Goal: Task Accomplishment & Management: Complete application form

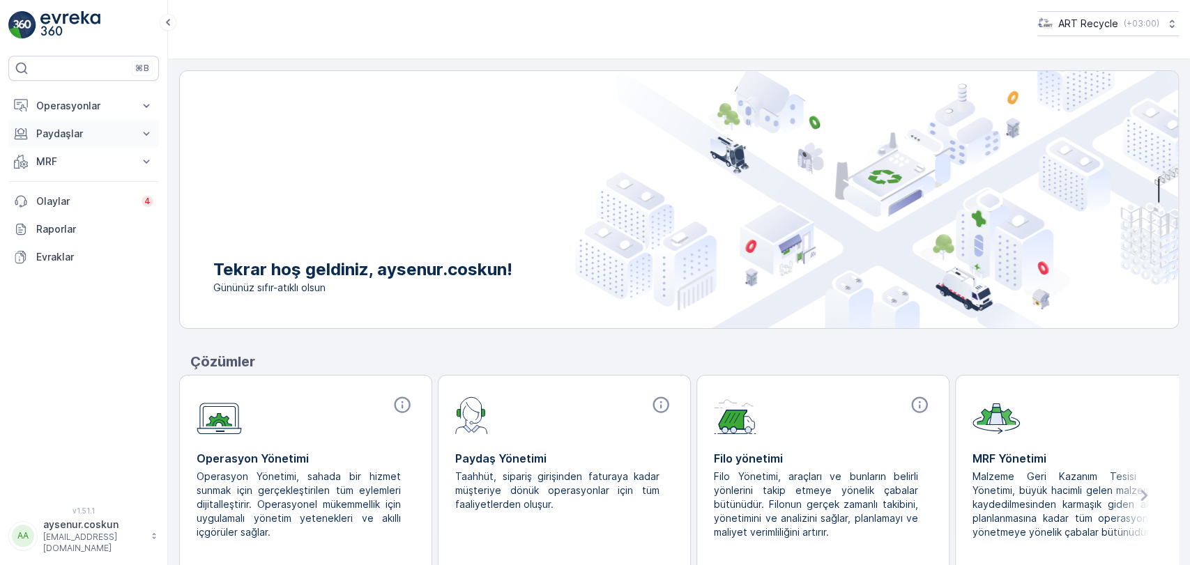
click at [123, 130] on p "Paydaşlar" at bounding box center [83, 134] width 95 height 14
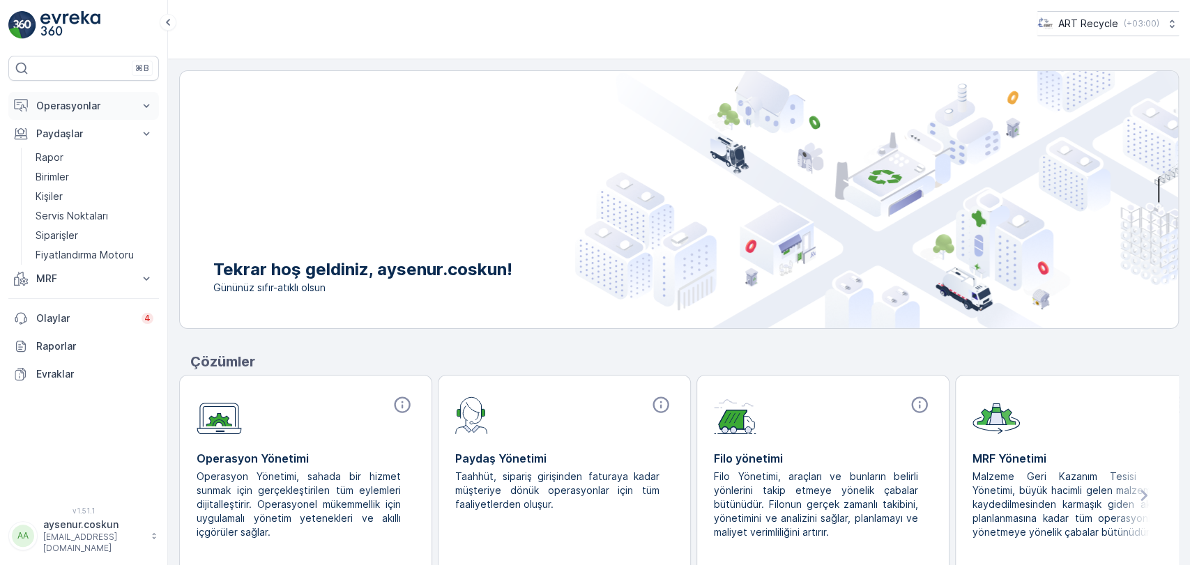
click at [112, 105] on p "Operasyonlar" at bounding box center [83, 106] width 95 height 14
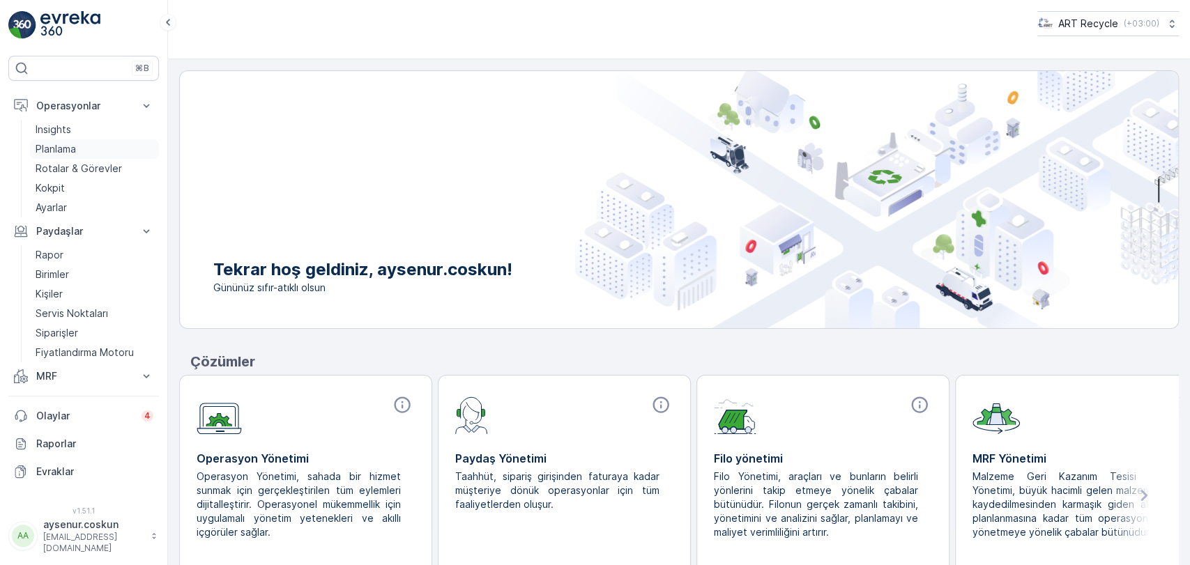
click at [88, 151] on link "Planlama" at bounding box center [94, 149] width 129 height 20
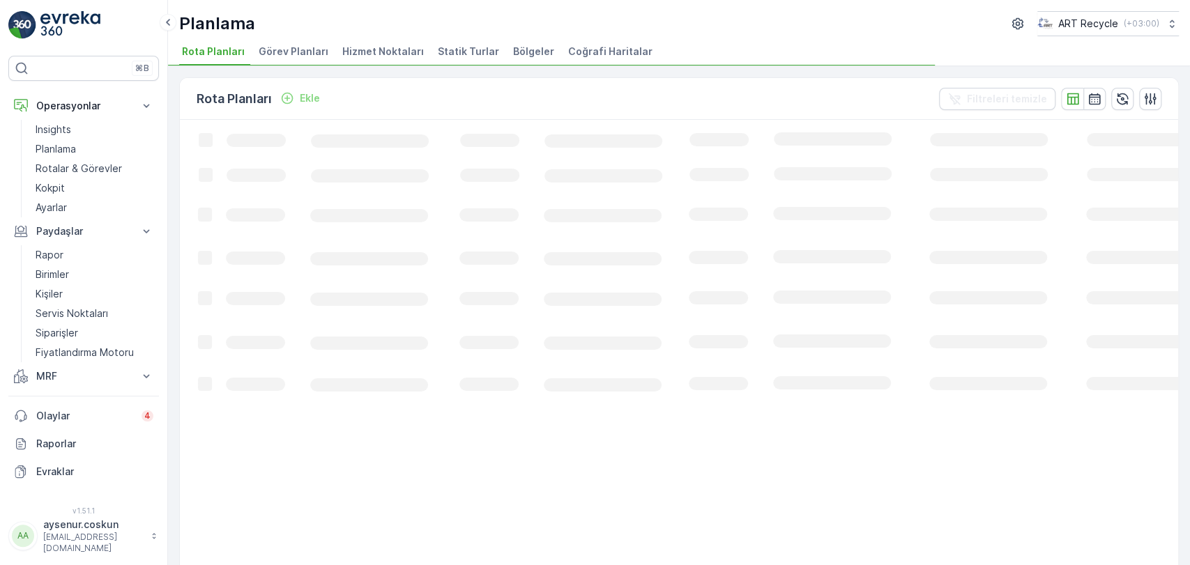
click at [379, 43] on li "Hizmet Noktaları" at bounding box center [384, 54] width 90 height 24
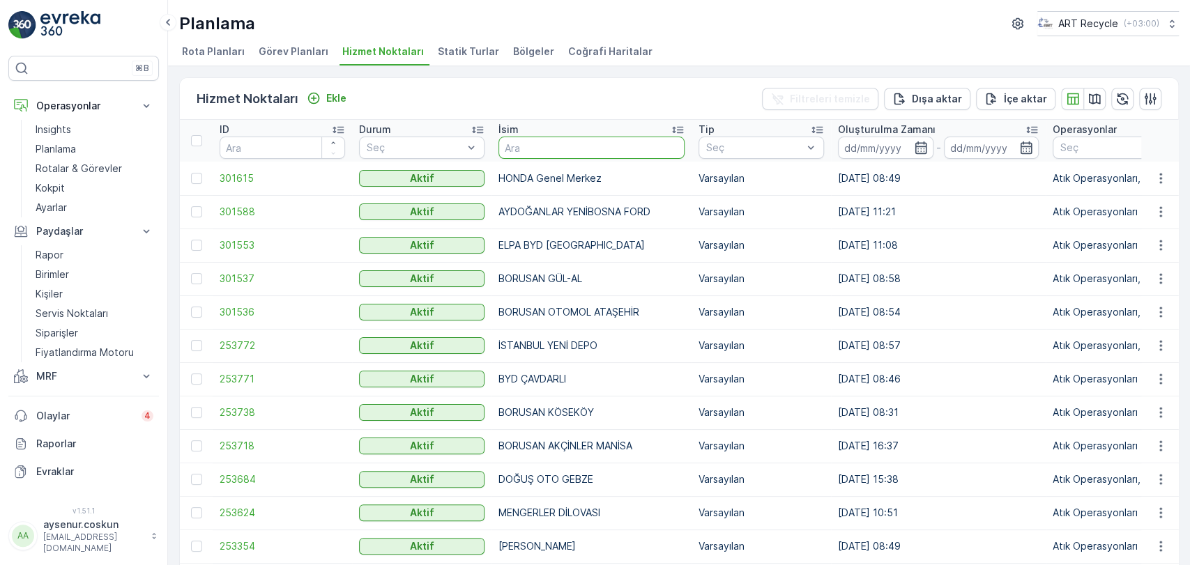
click at [543, 147] on input "text" at bounding box center [591, 148] width 186 height 22
type input "moray"
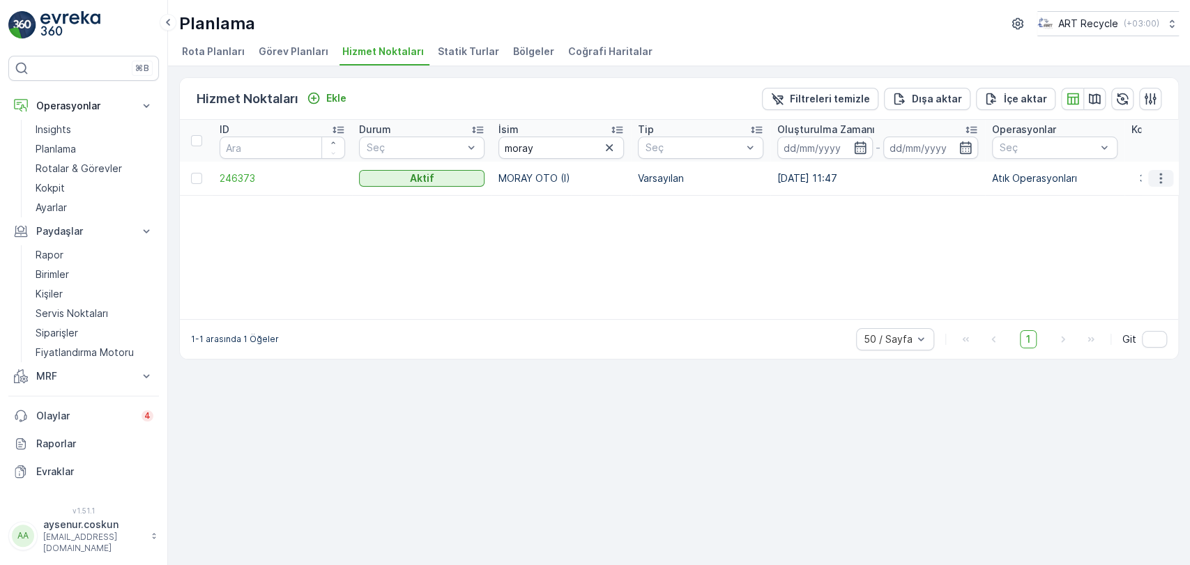
click at [1154, 175] on icon "button" at bounding box center [1161, 178] width 14 height 14
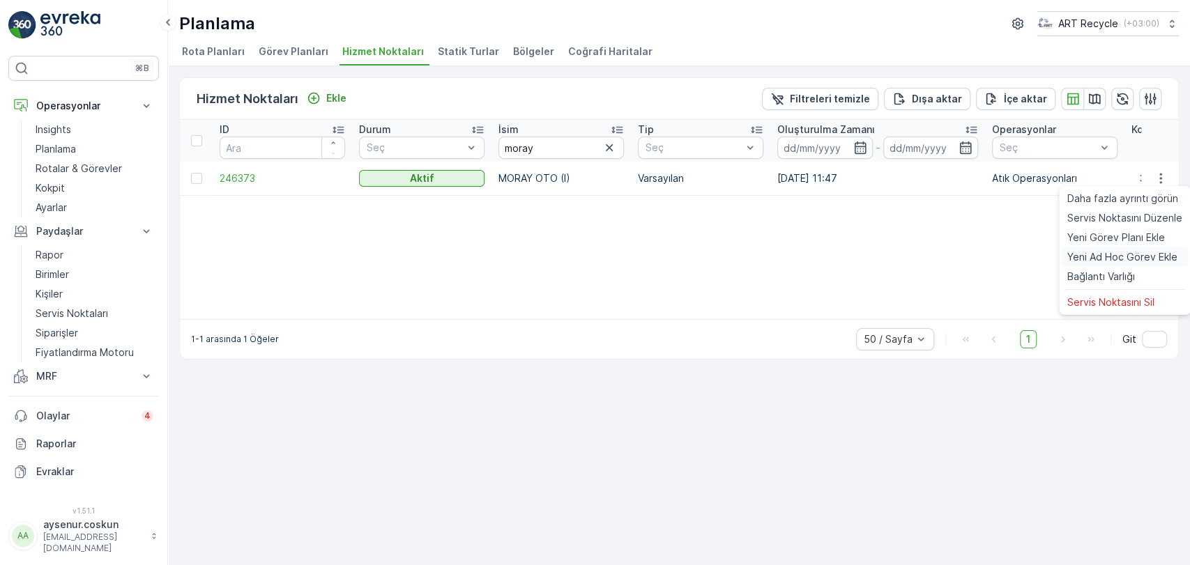
click at [1141, 253] on span "Yeni Ad Hoc Görev Ekle" at bounding box center [1122, 257] width 110 height 14
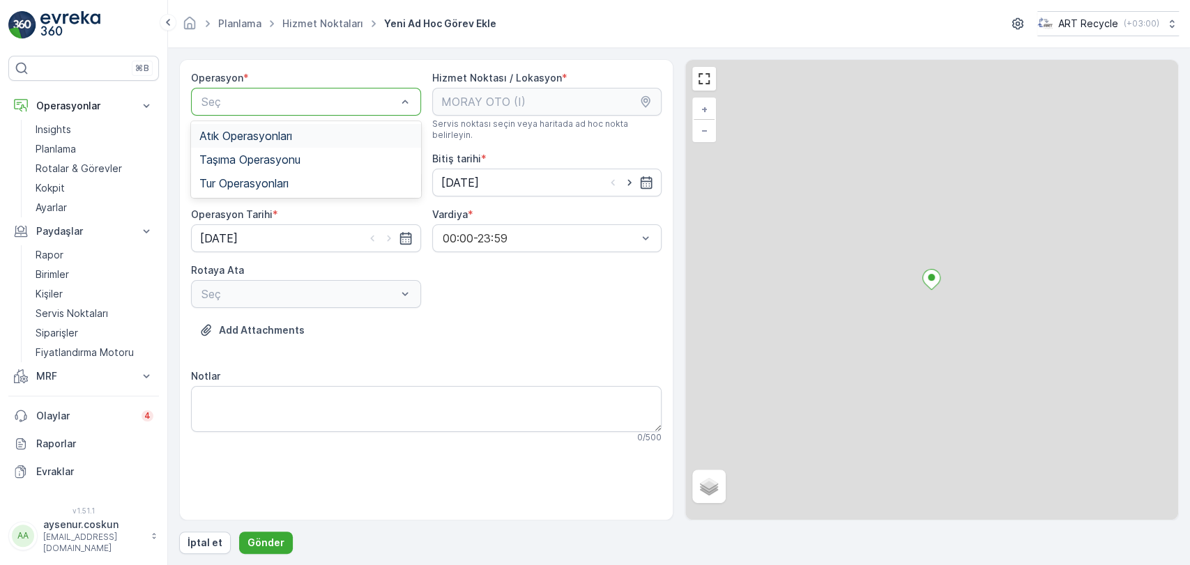
click at [266, 136] on span "Atık Operasyonları" at bounding box center [245, 136] width 93 height 13
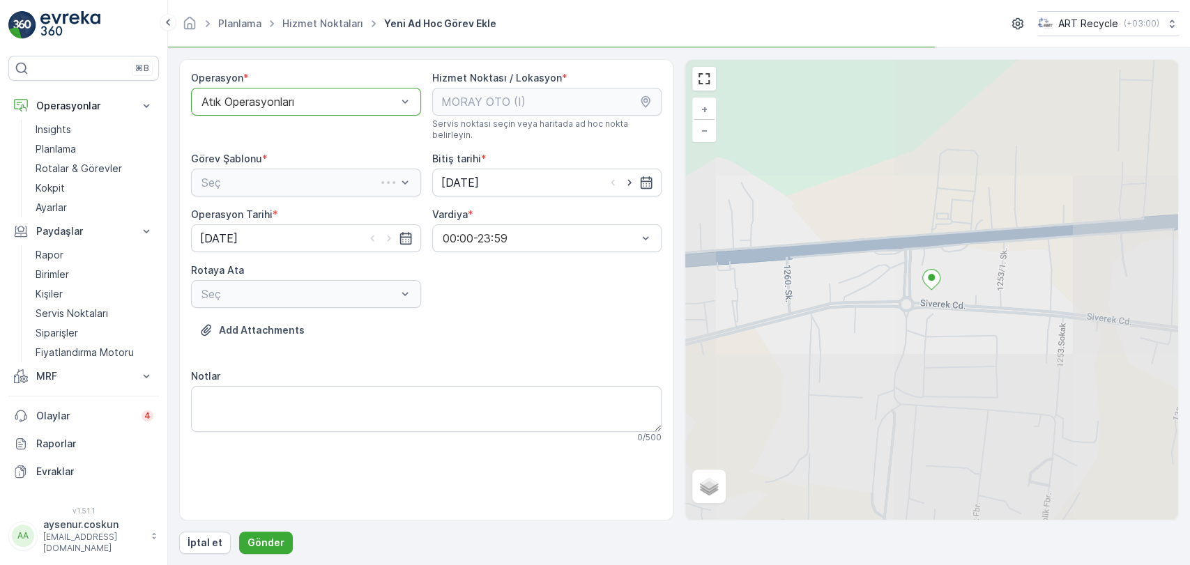
click at [266, 192] on div "Operasyon * option Atık Operasyonları, selected. Atık Operasyonları Hizmet Nokt…" at bounding box center [426, 262] width 471 height 383
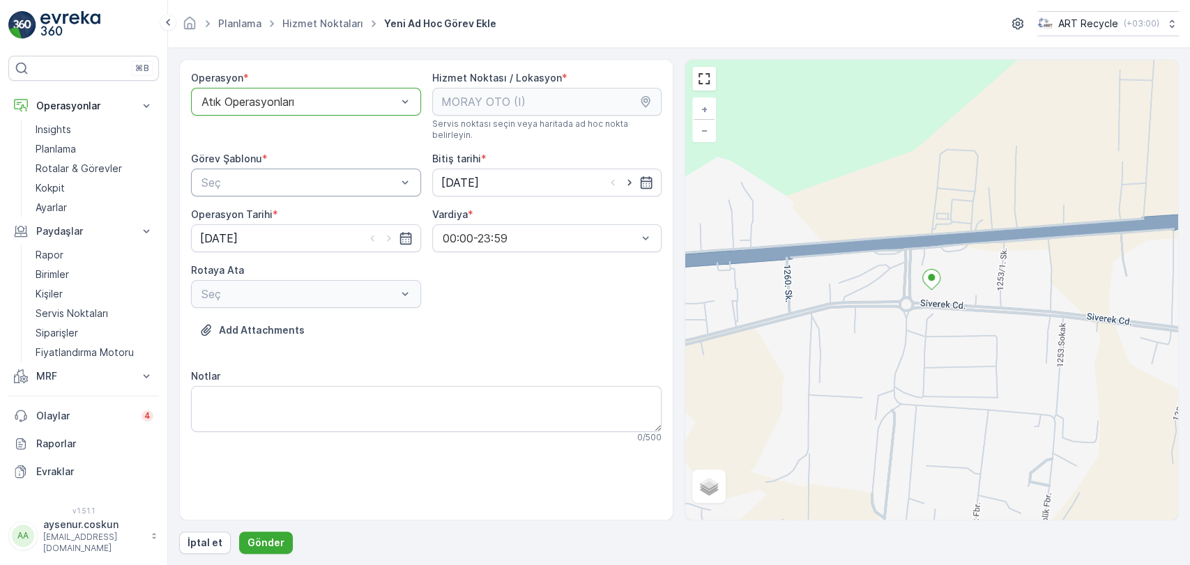
click at [266, 180] on div "Seç" at bounding box center [306, 183] width 230 height 28
click at [270, 211] on div "Atık Toplama" at bounding box center [305, 217] width 213 height 13
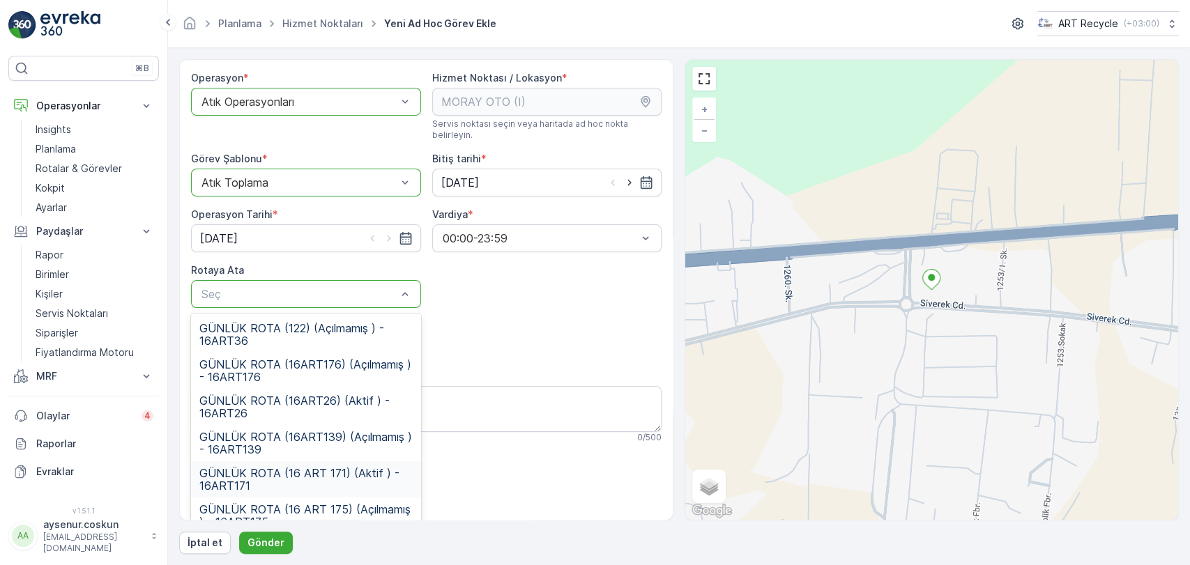
click at [346, 469] on span "GÜNLÜK ROTA (16 ART 171) (Aktif ) - 16ART171" at bounding box center [305, 479] width 213 height 25
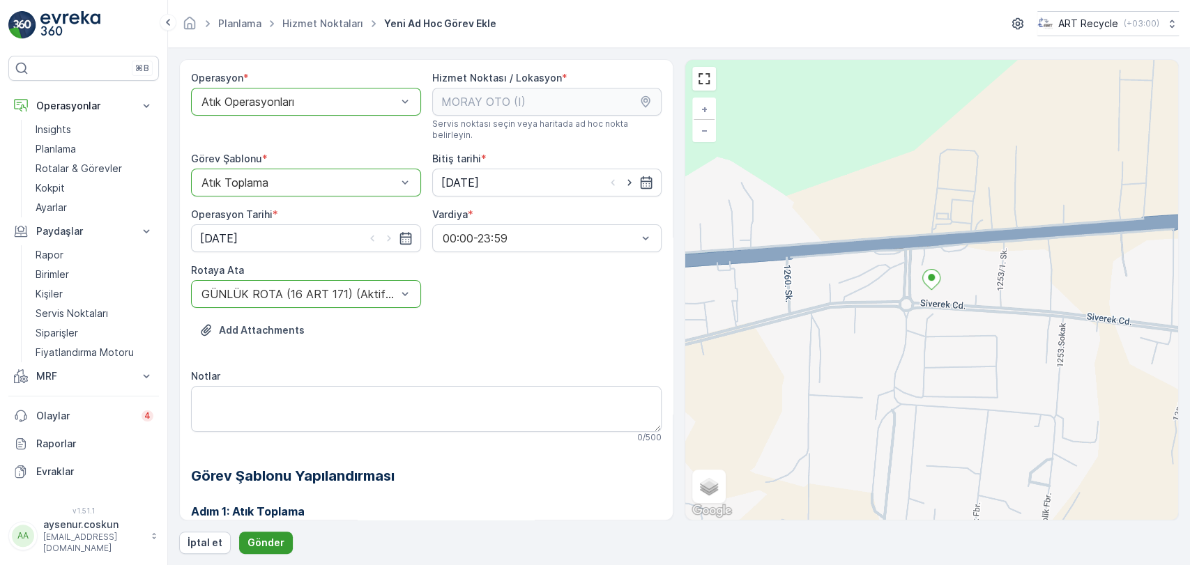
click at [264, 545] on p "Gönder" at bounding box center [265, 543] width 37 height 14
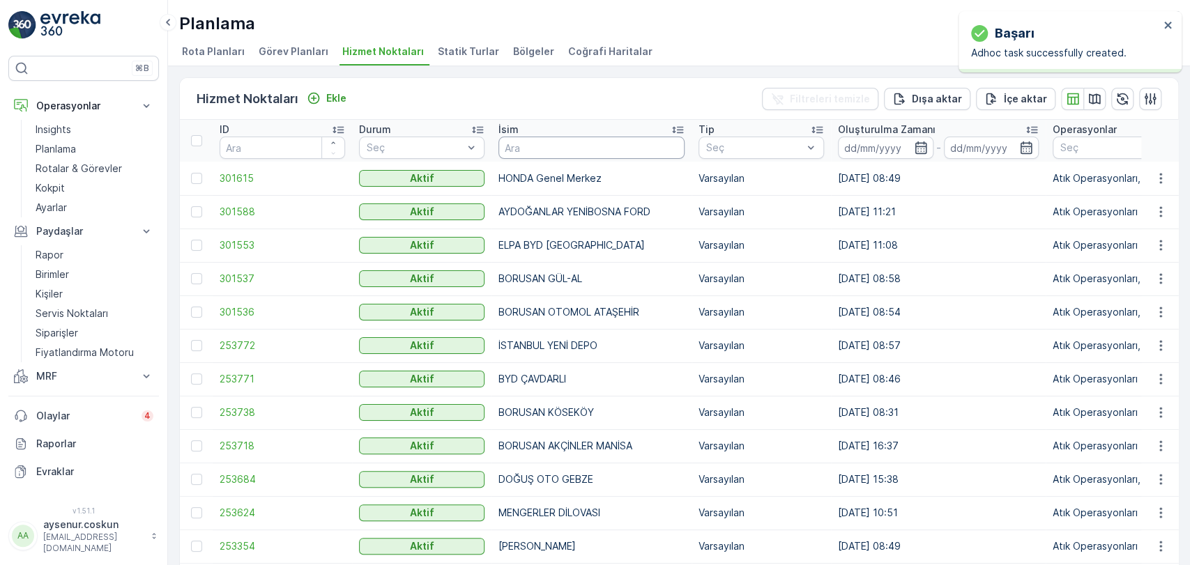
click at [580, 142] on input "text" at bounding box center [591, 148] width 186 height 22
type input "unatlar"
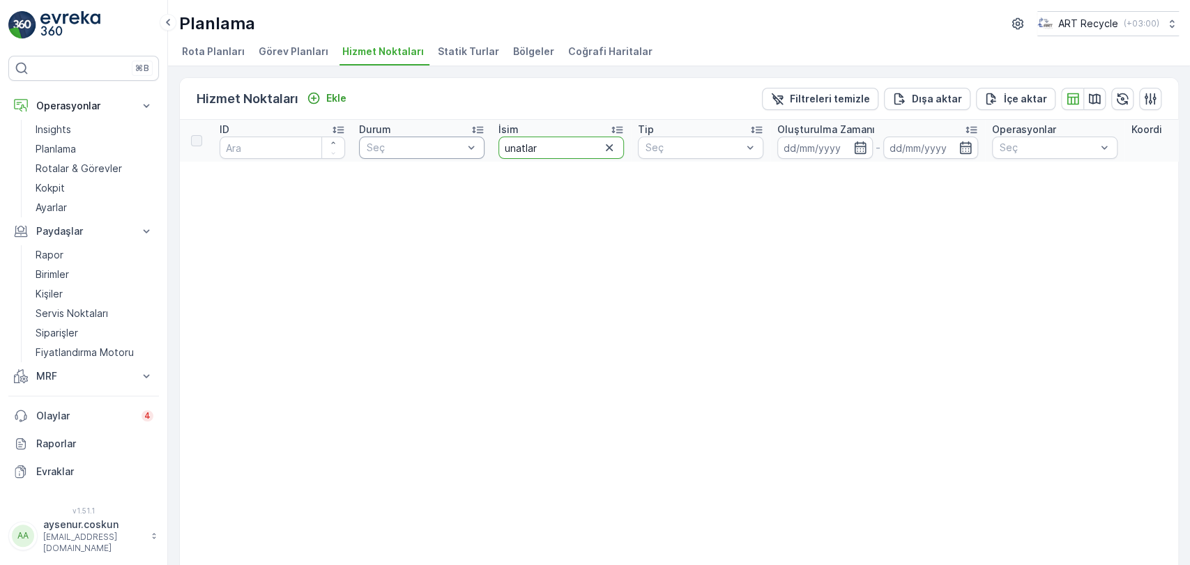
drag, startPoint x: 574, startPoint y: 148, endPoint x: 436, endPoint y: 154, distance: 138.2
type input "INATLAR"
click at [502, 147] on input "INATLAR" at bounding box center [560, 148] width 125 height 22
type input "UNATLAR"
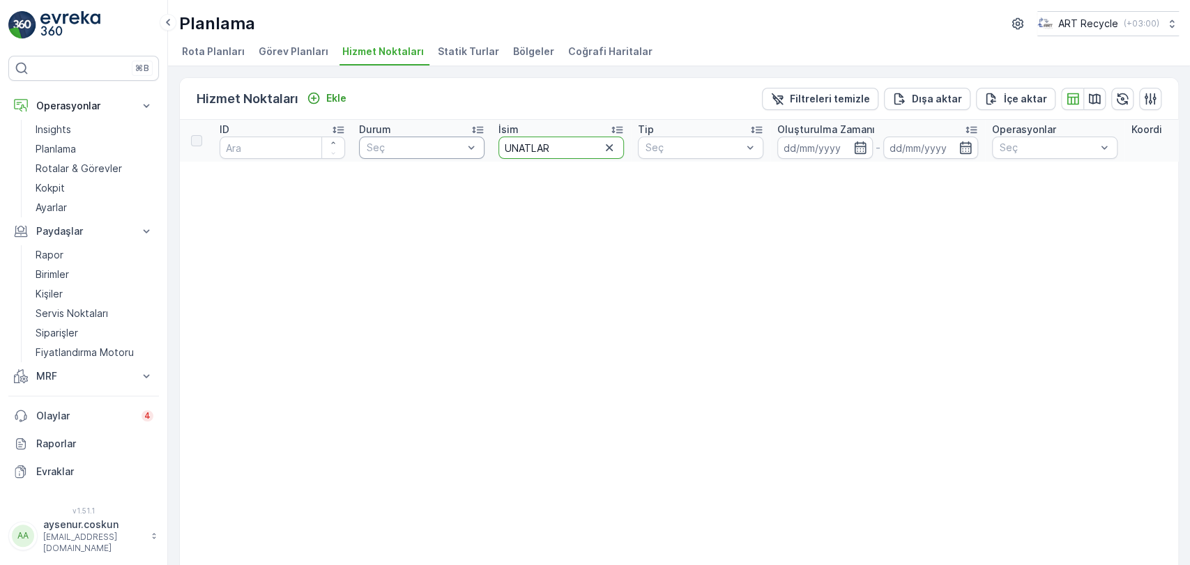
drag, startPoint x: 583, startPoint y: 152, endPoint x: 439, endPoint y: 153, distance: 144.3
type input "KİA GL"
click at [560, 152] on input "KİA GL" at bounding box center [560, 148] width 125 height 22
type input "KİA GLS"
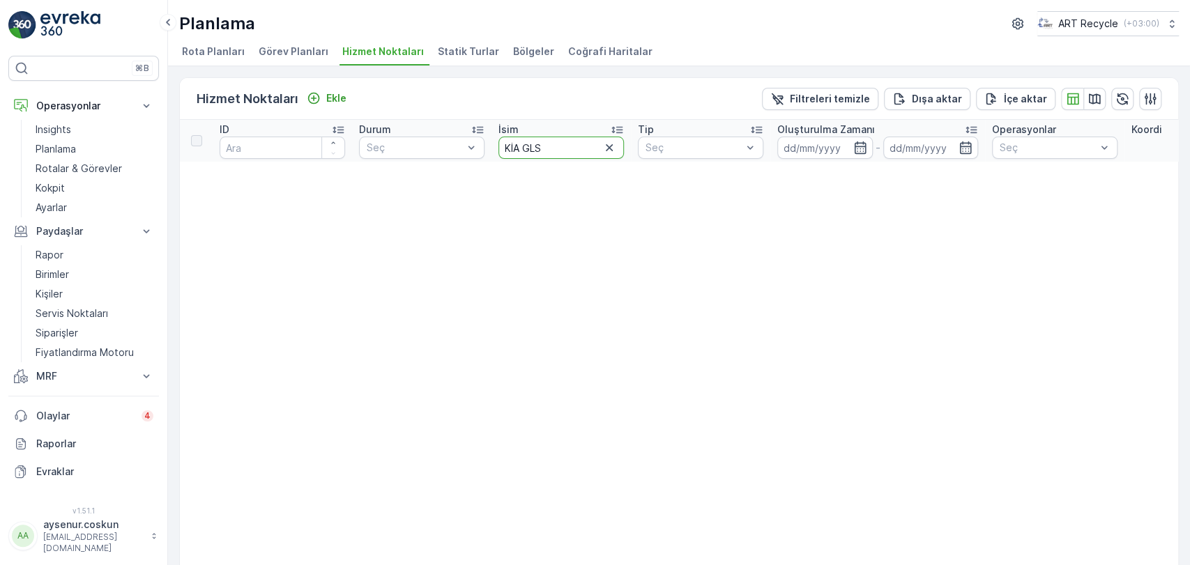
drag, startPoint x: 526, startPoint y: 151, endPoint x: 489, endPoint y: 151, distance: 37.6
type input "GLS"
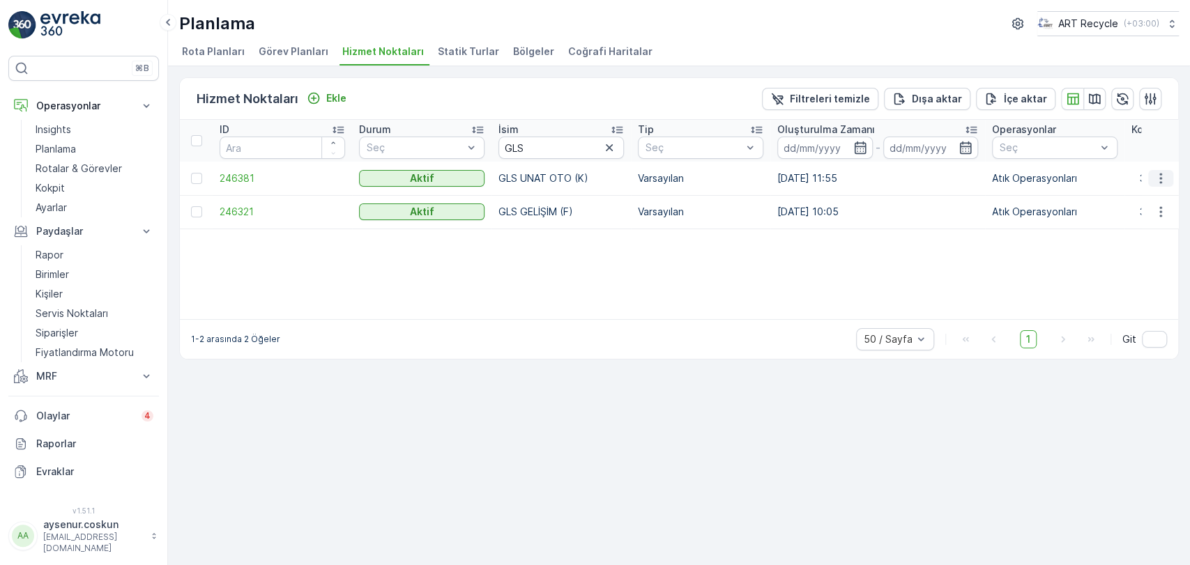
click at [1160, 174] on icon "button" at bounding box center [1160, 178] width 2 height 10
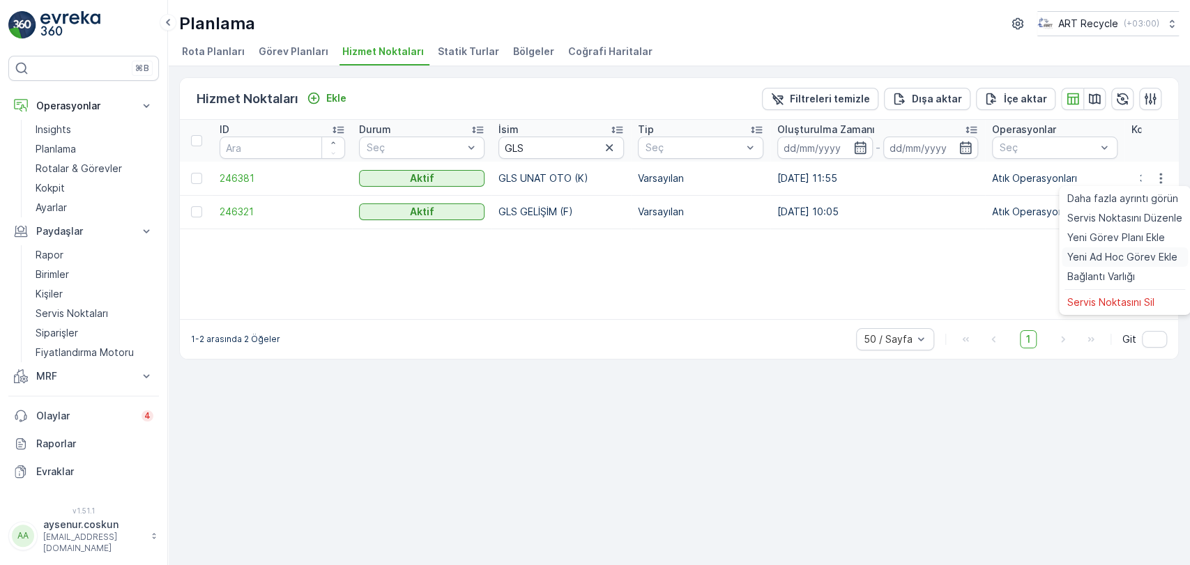
click at [1119, 249] on div "Yeni Ad Hoc Görev Ekle" at bounding box center [1125, 257] width 126 height 20
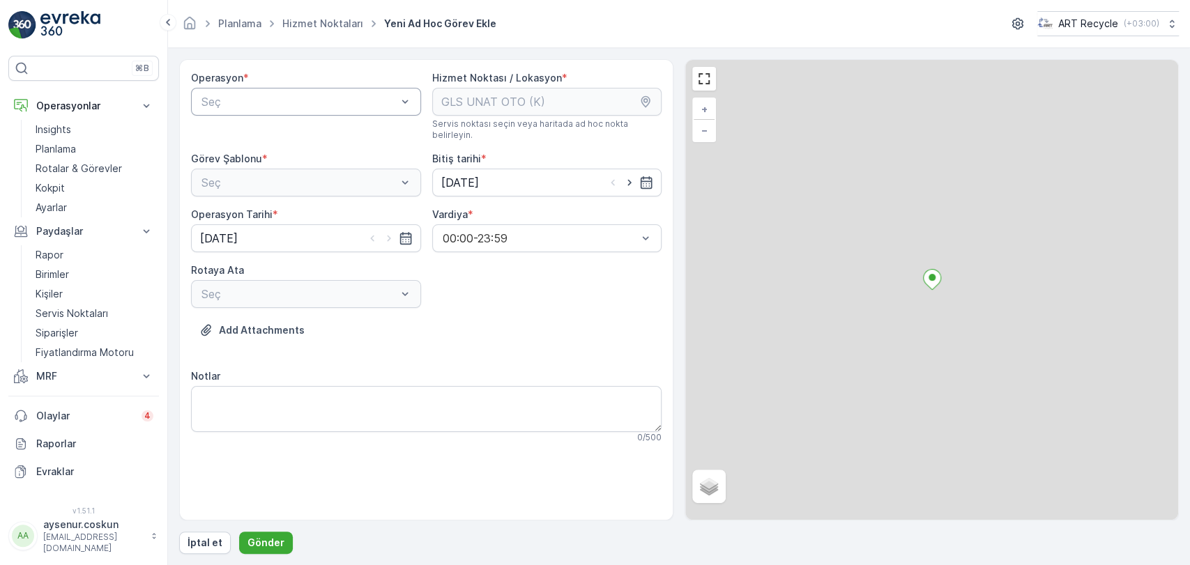
click at [256, 88] on div "Seç" at bounding box center [306, 102] width 230 height 28
click at [249, 134] on span "Atık Operasyonları" at bounding box center [245, 136] width 93 height 13
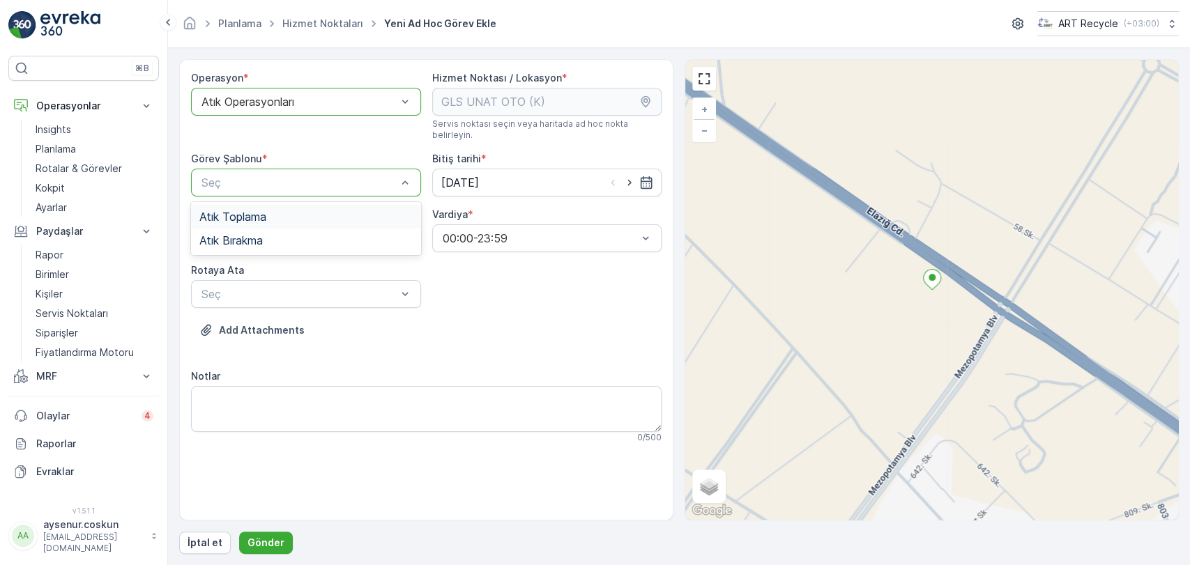
click at [272, 211] on div "Atık Toplama" at bounding box center [305, 217] width 213 height 13
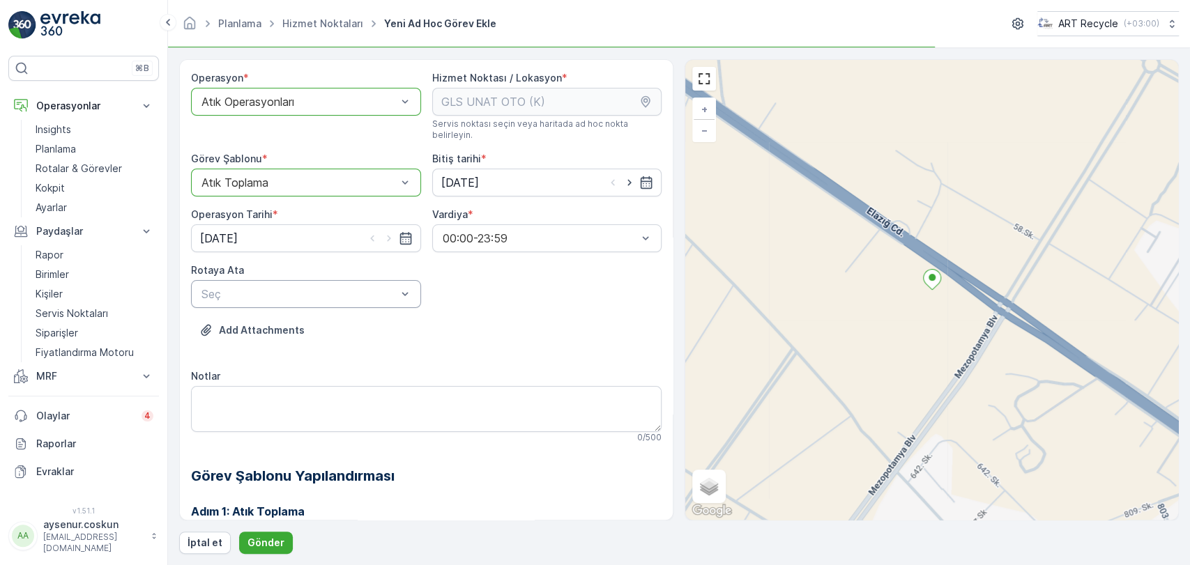
click at [342, 280] on div "Seç" at bounding box center [306, 294] width 230 height 28
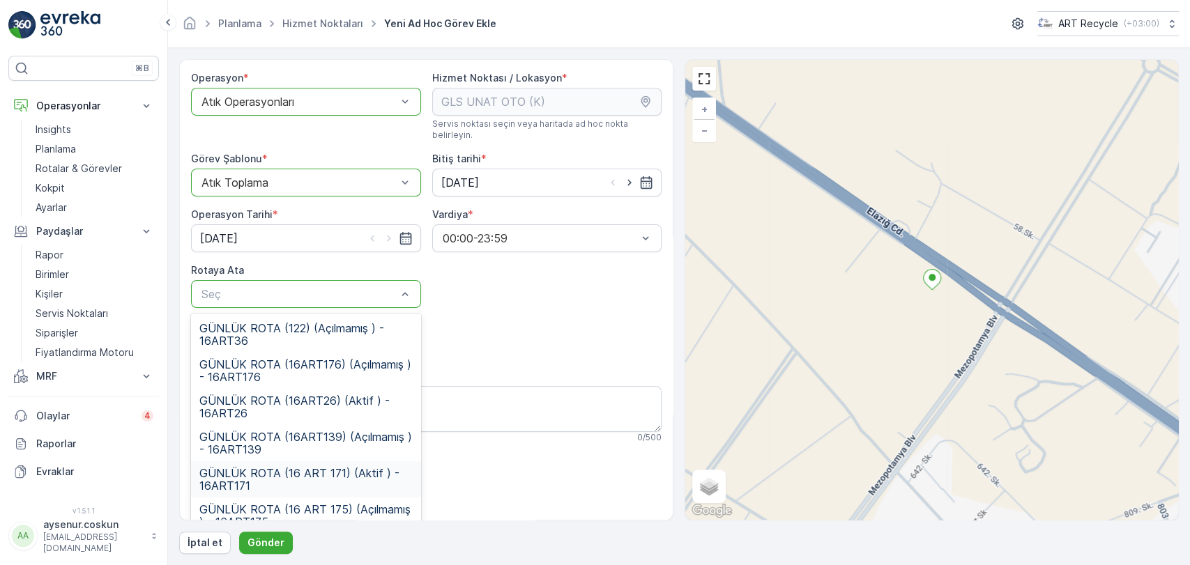
click at [365, 468] on span "GÜNLÜK ROTA (16 ART 171) (Aktif ) - 16ART171" at bounding box center [305, 479] width 213 height 25
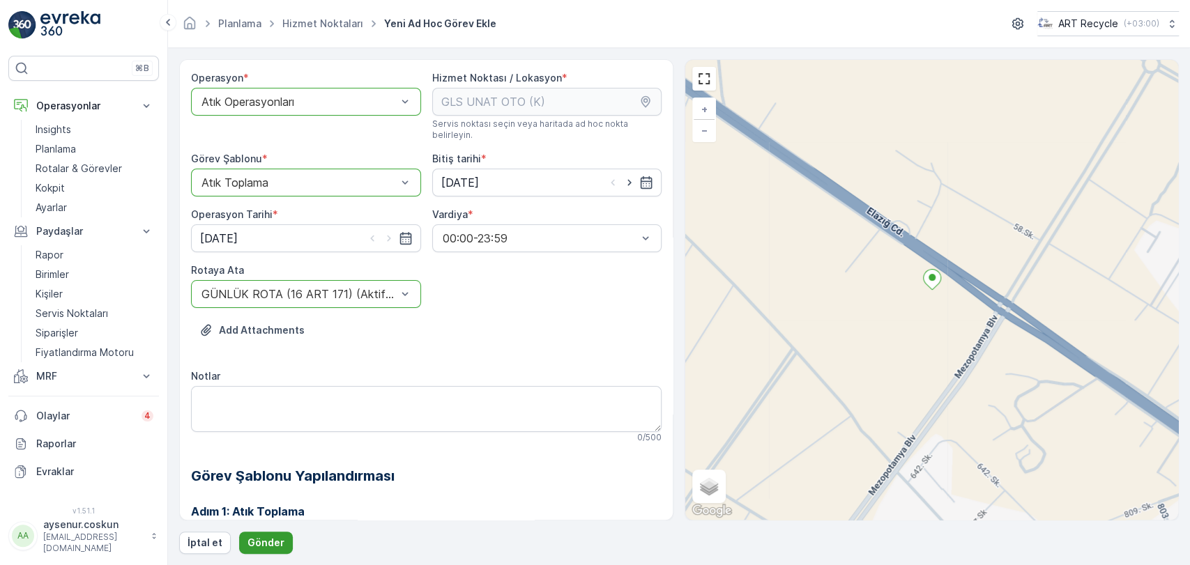
click at [269, 544] on p "Gönder" at bounding box center [265, 543] width 37 height 14
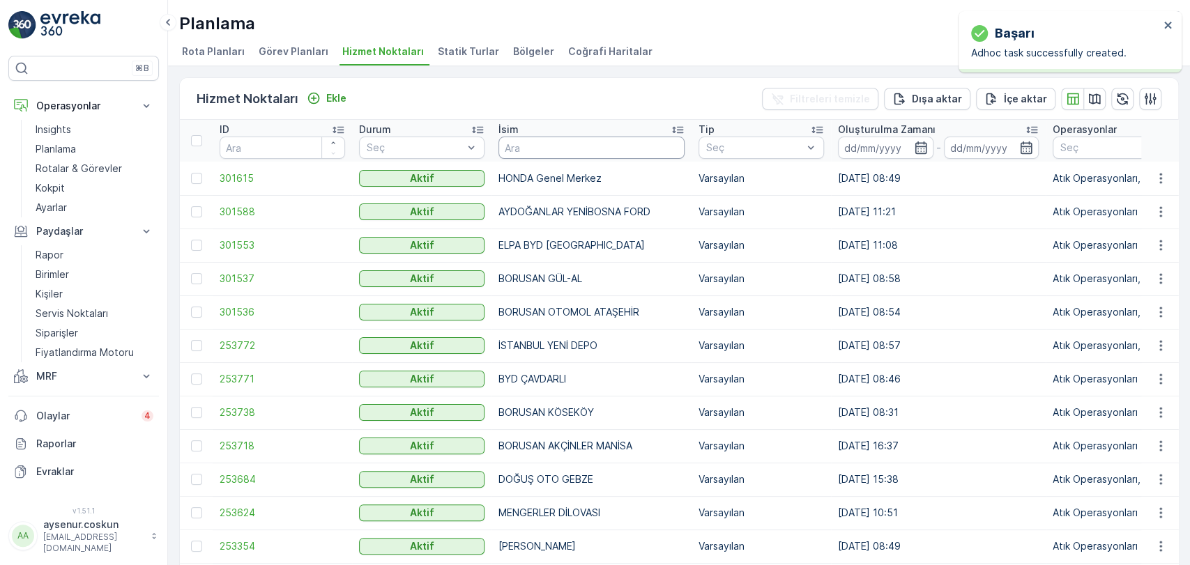
click at [608, 144] on input "text" at bounding box center [591, 148] width 186 height 22
type input "VURALLAR"
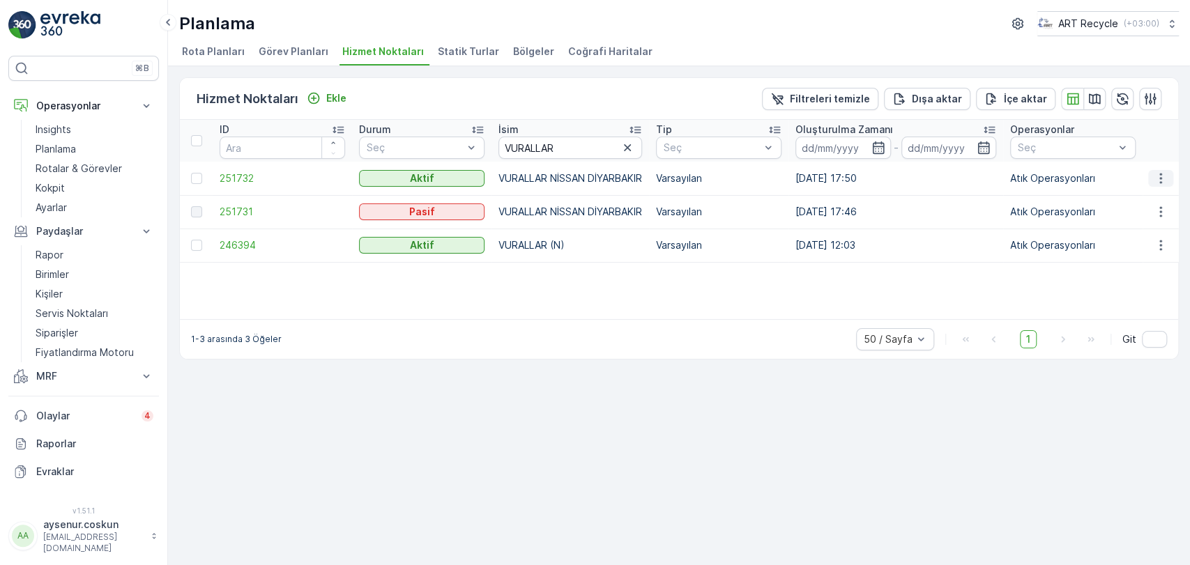
click at [1158, 174] on icon "button" at bounding box center [1161, 178] width 14 height 14
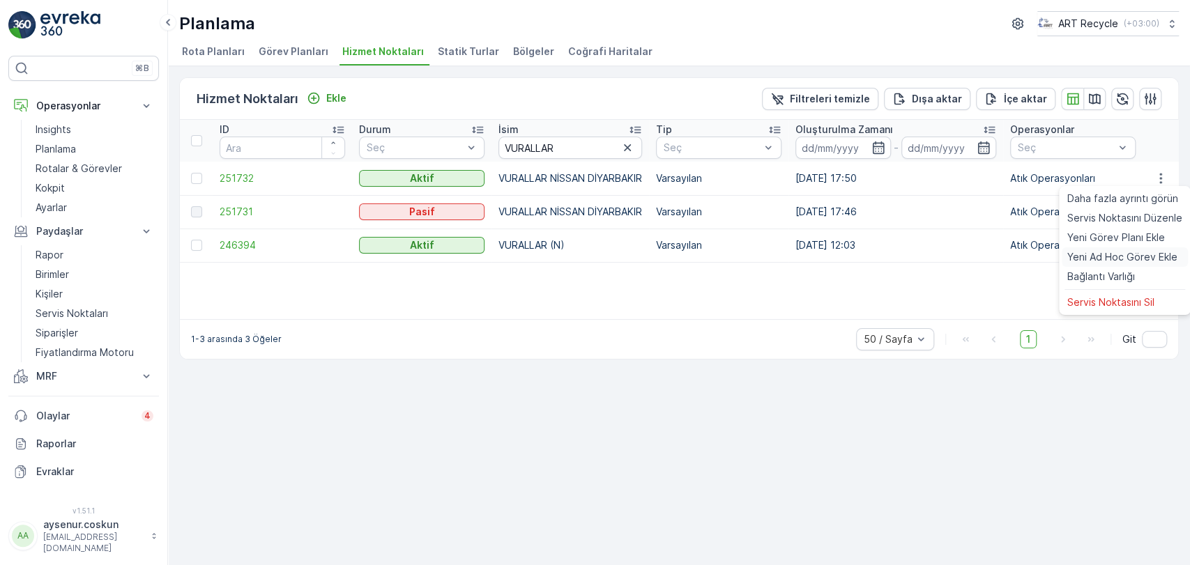
click at [1120, 265] on div "Yeni Ad Hoc Görev Ekle" at bounding box center [1125, 257] width 126 height 20
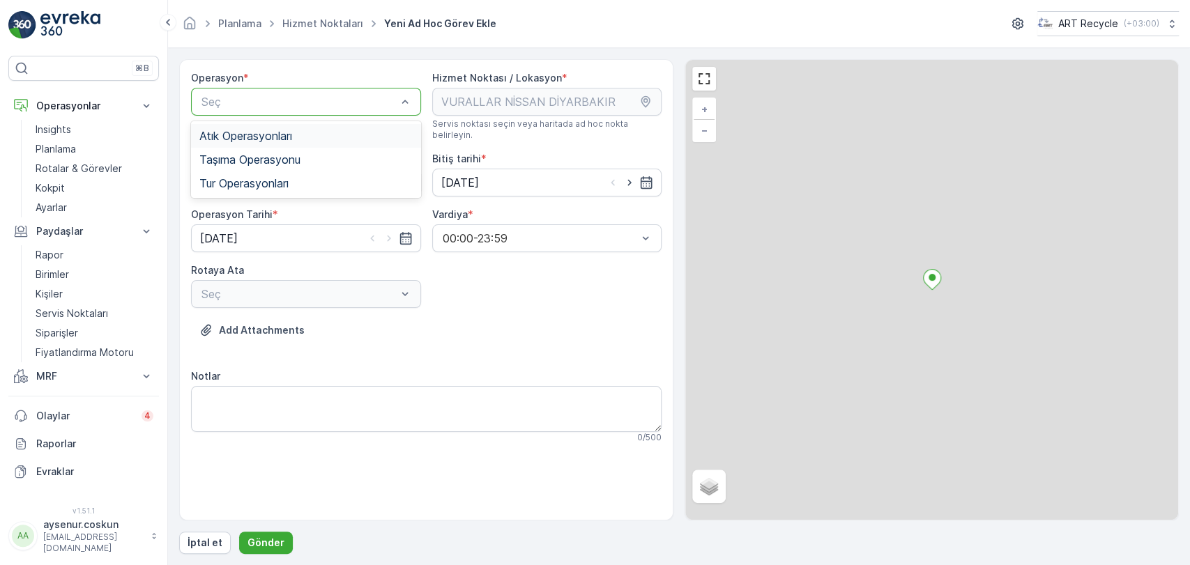
click at [262, 135] on span "Atık Operasyonları" at bounding box center [245, 136] width 93 height 13
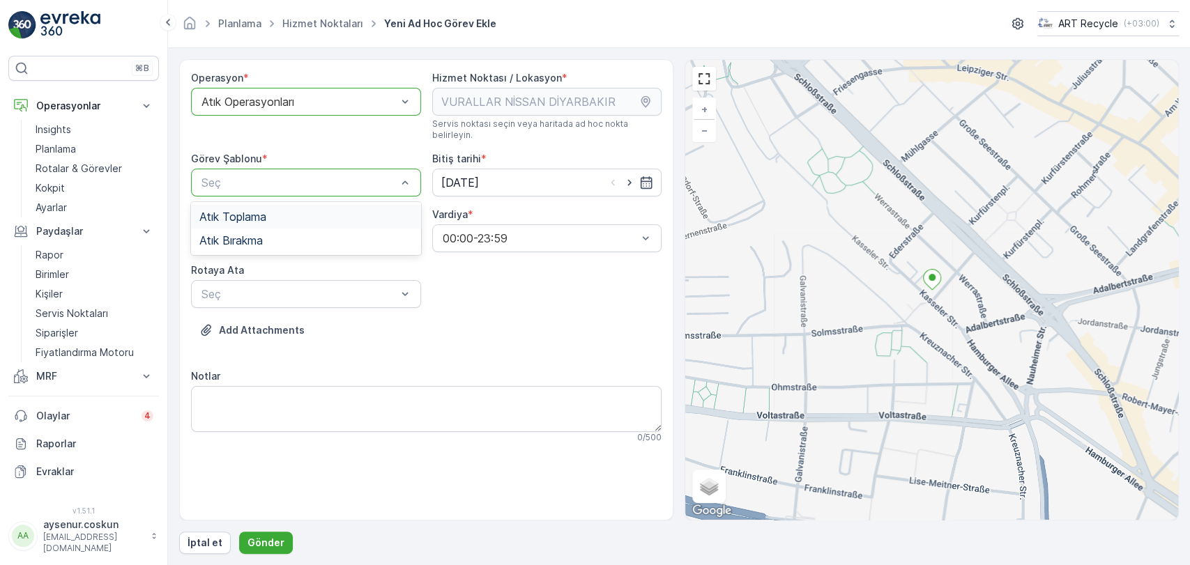
click at [284, 205] on div "Atık Toplama" at bounding box center [306, 217] width 230 height 24
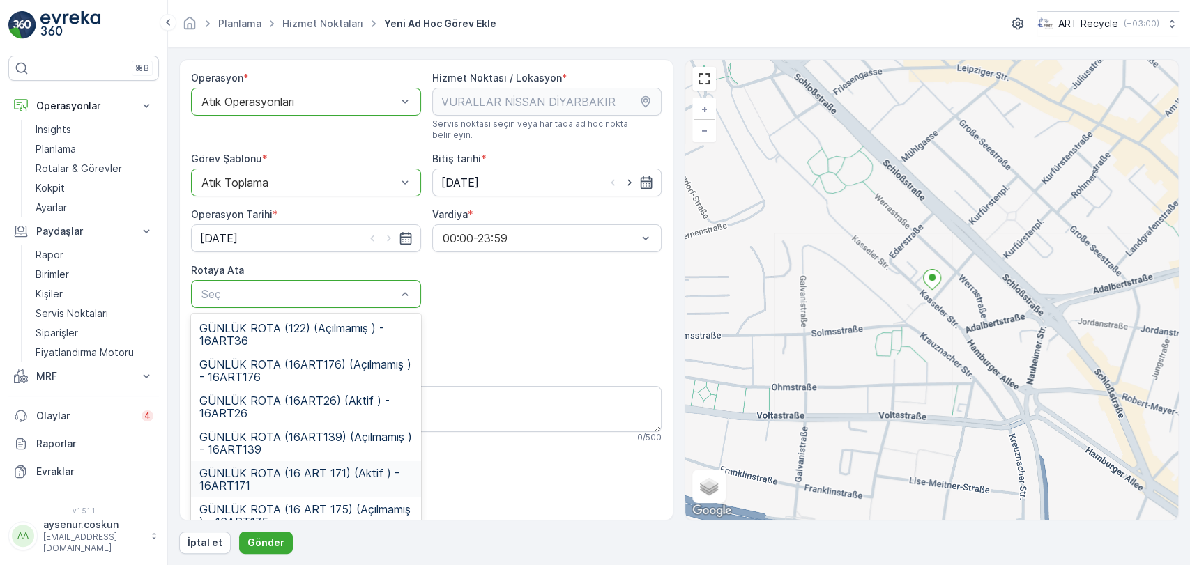
click at [341, 475] on span "GÜNLÜK ROTA (16 ART 171) (Aktif ) - 16ART171" at bounding box center [305, 479] width 213 height 25
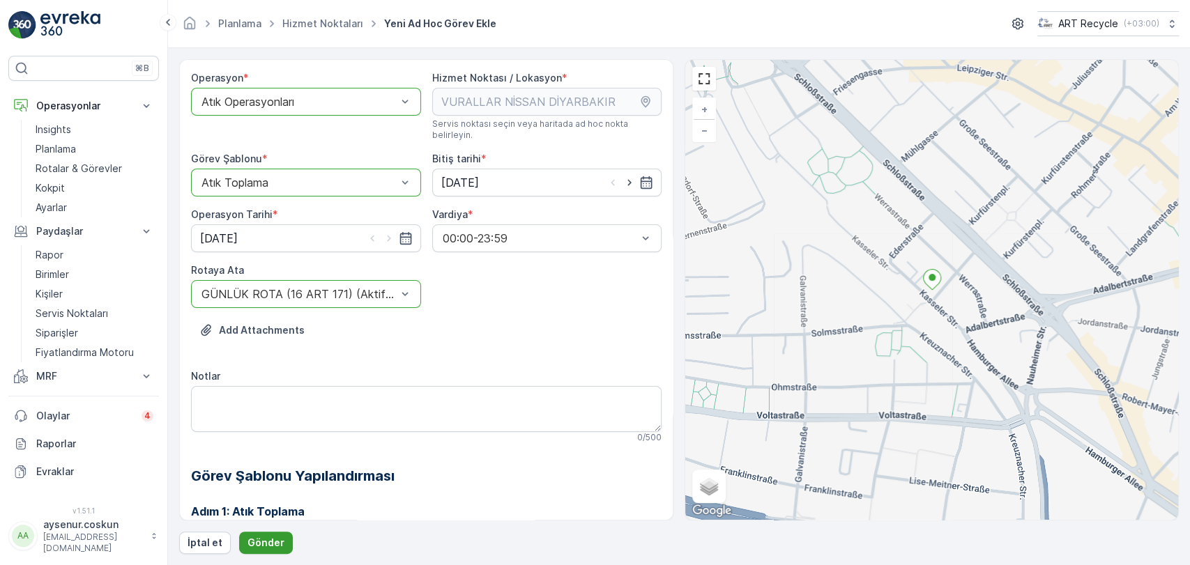
click at [280, 549] on button "Gönder" at bounding box center [266, 543] width 54 height 22
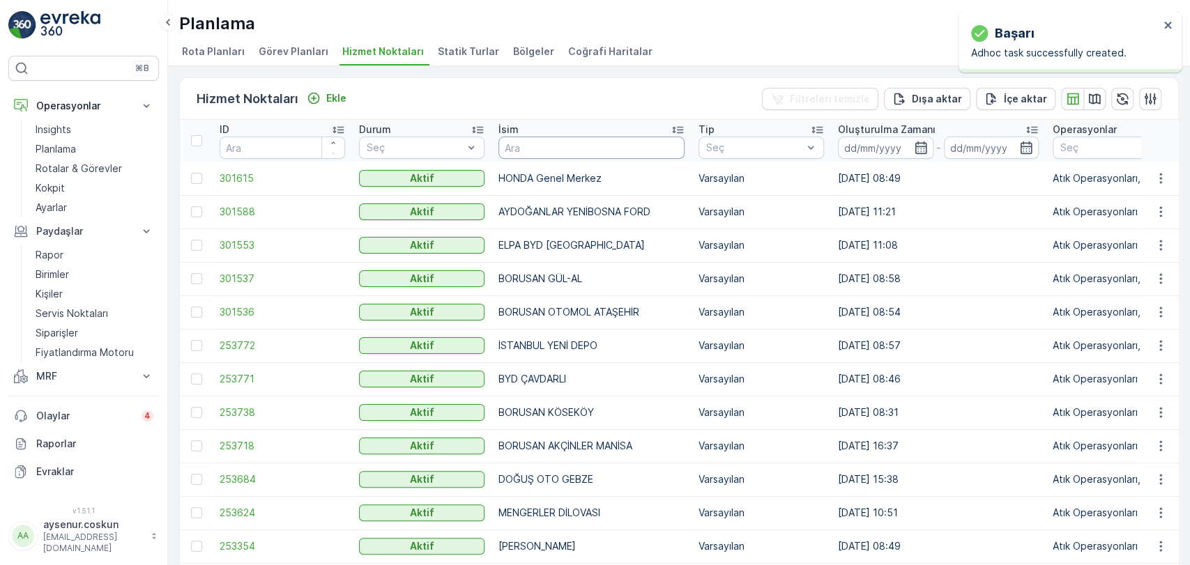
click at [558, 144] on input "text" at bounding box center [591, 148] width 186 height 22
type input "A"
click at [558, 144] on input "A" at bounding box center [591, 148] width 186 height 22
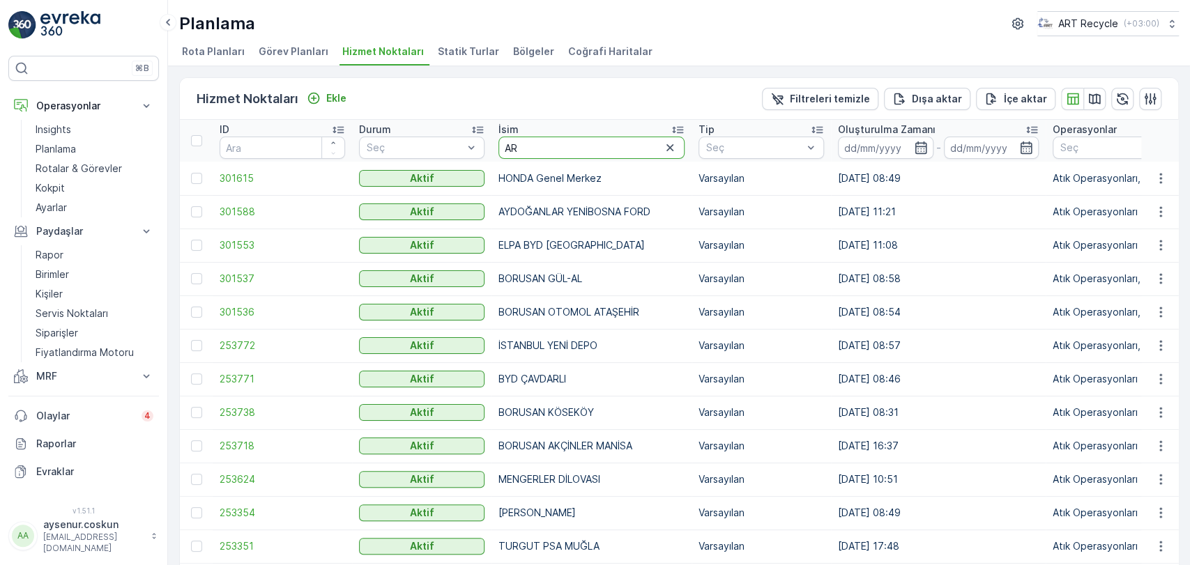
type input "ARM"
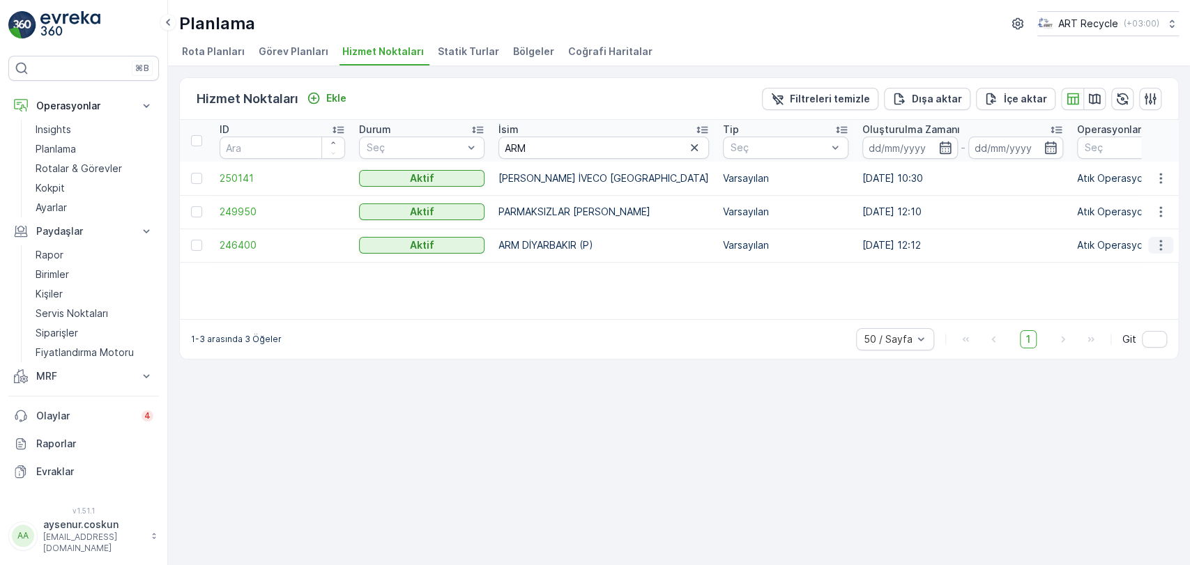
click at [1166, 238] on icon "button" at bounding box center [1161, 245] width 14 height 14
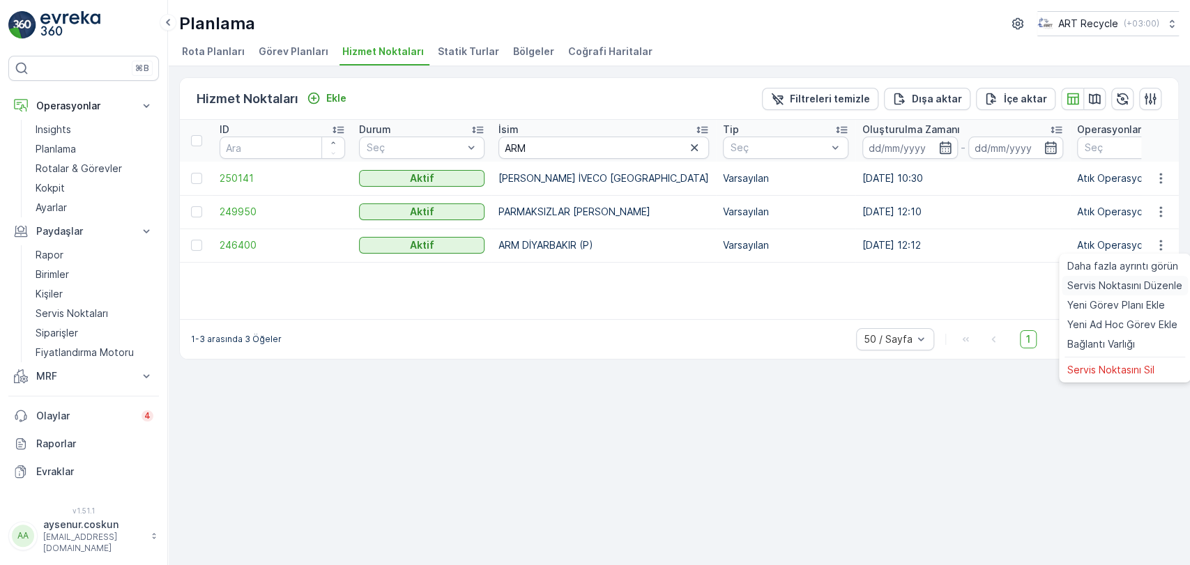
click at [1127, 276] on div "Servis Noktasını Düzenle" at bounding box center [1125, 286] width 126 height 20
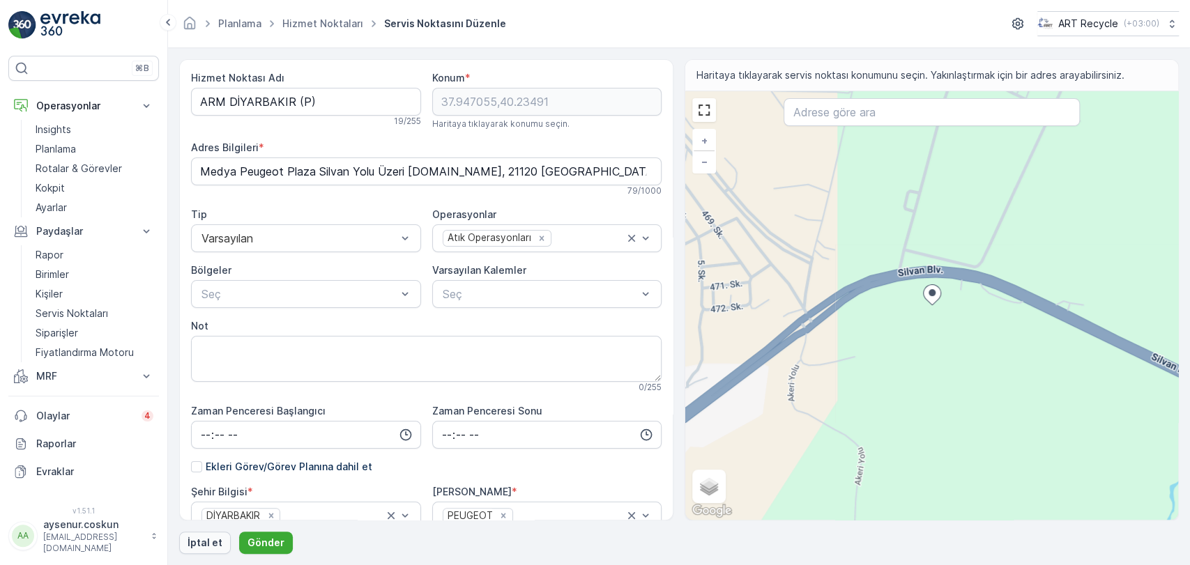
click at [194, 553] on button "İptal et" at bounding box center [205, 543] width 52 height 22
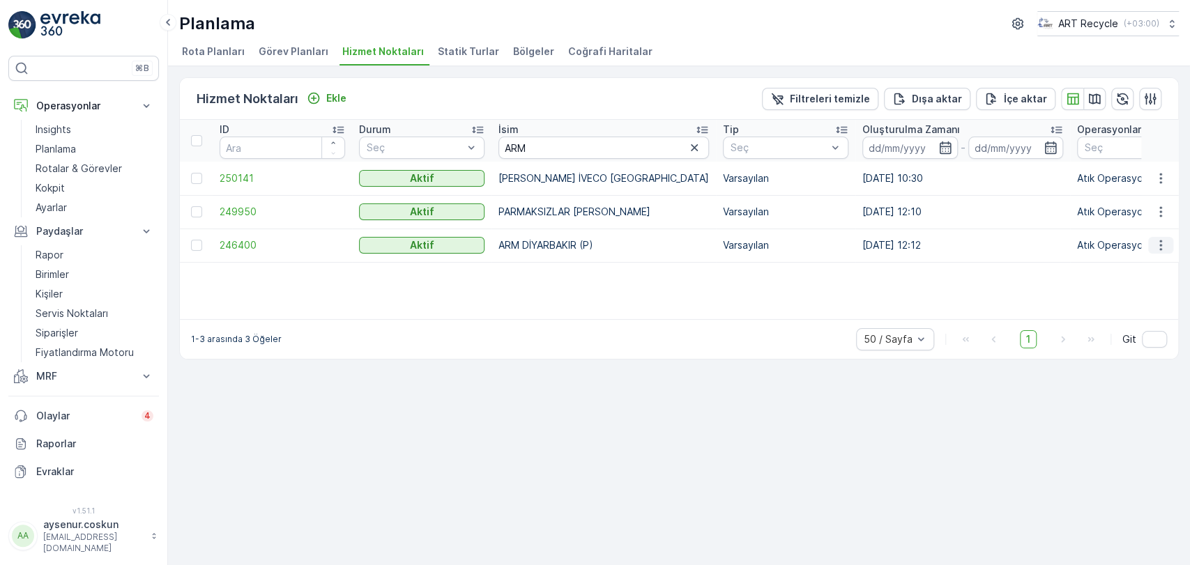
click at [1164, 246] on icon "button" at bounding box center [1161, 245] width 14 height 14
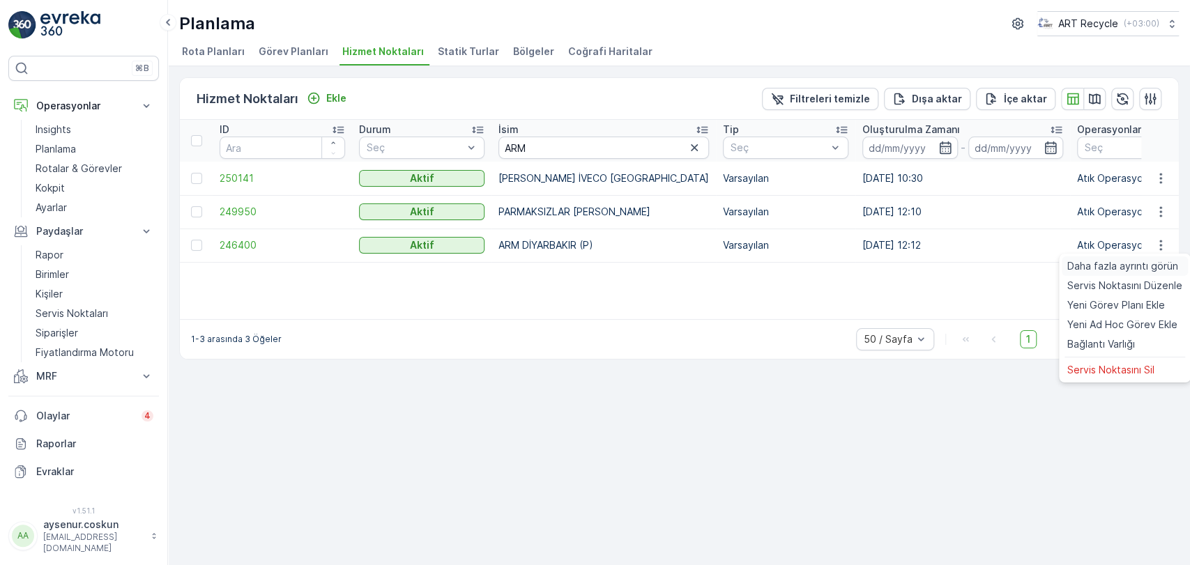
click at [1133, 269] on span "Daha fazla ayrıntı görün" at bounding box center [1122, 266] width 111 height 14
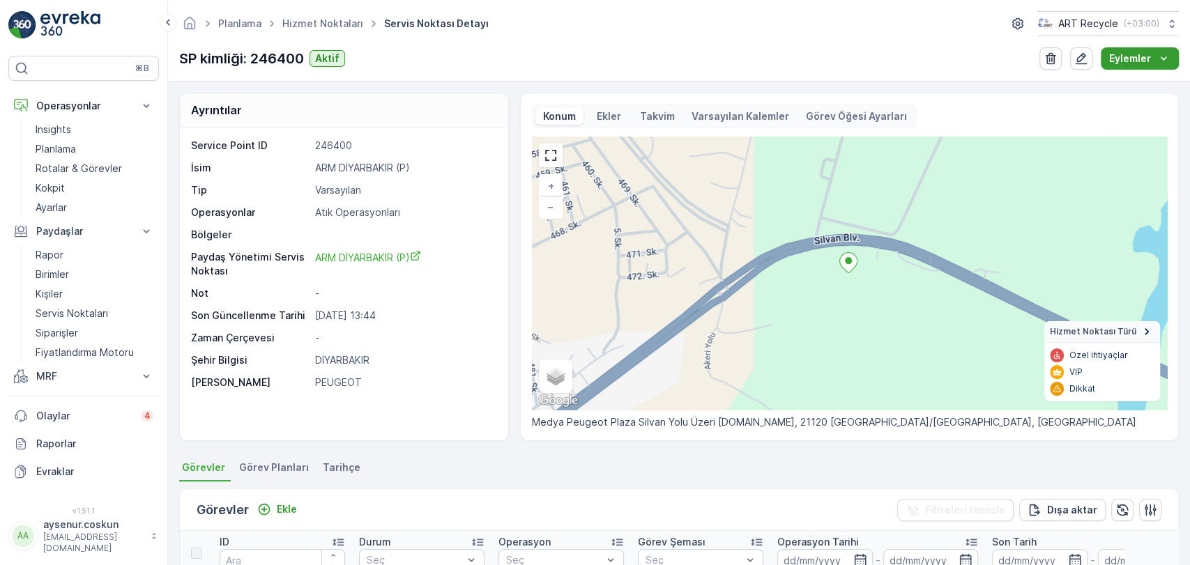
click at [1153, 66] on button "Eylemler" at bounding box center [1140, 58] width 78 height 22
click at [1152, 103] on span "Yeni Ad Hoc Görev Ekle" at bounding box center [1129, 105] width 110 height 14
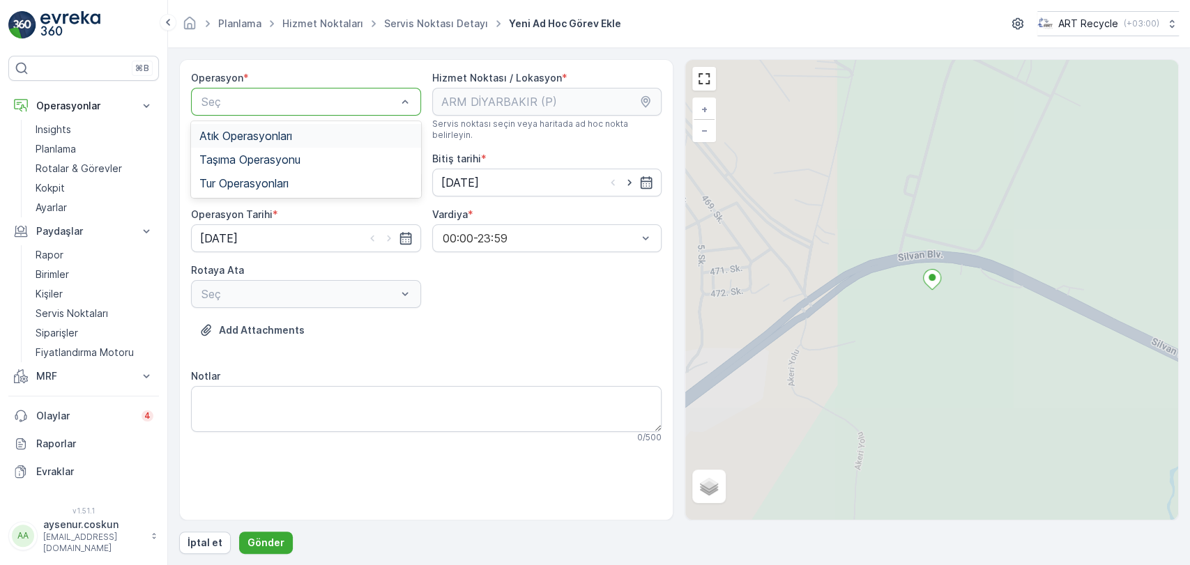
click at [287, 132] on span "Atık Operasyonları" at bounding box center [245, 136] width 93 height 13
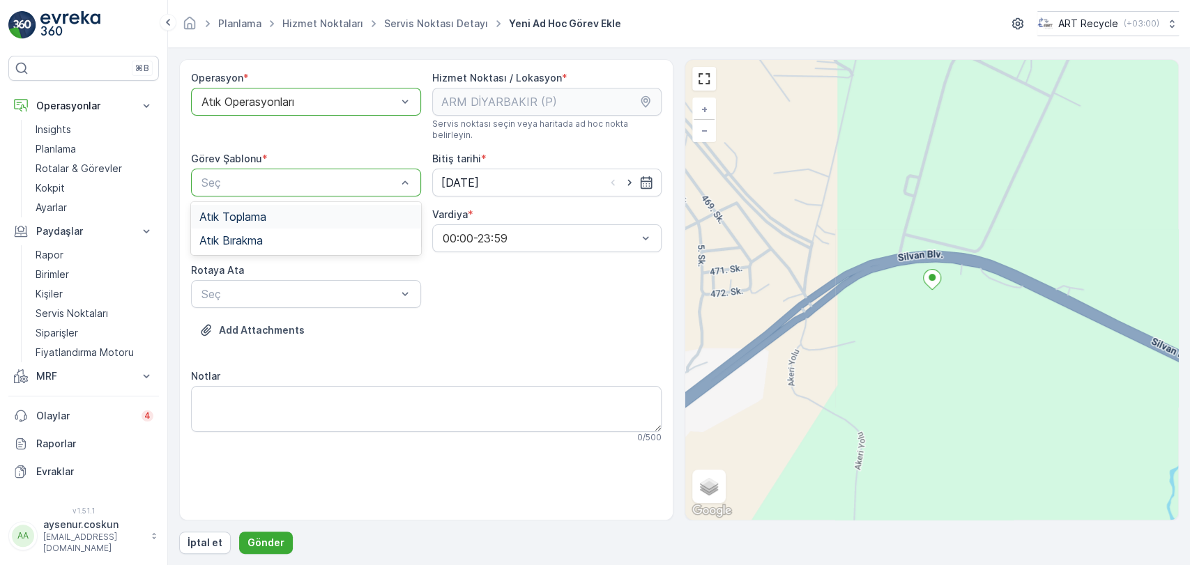
click at [303, 212] on div "Atık Toplama" at bounding box center [306, 217] width 230 height 24
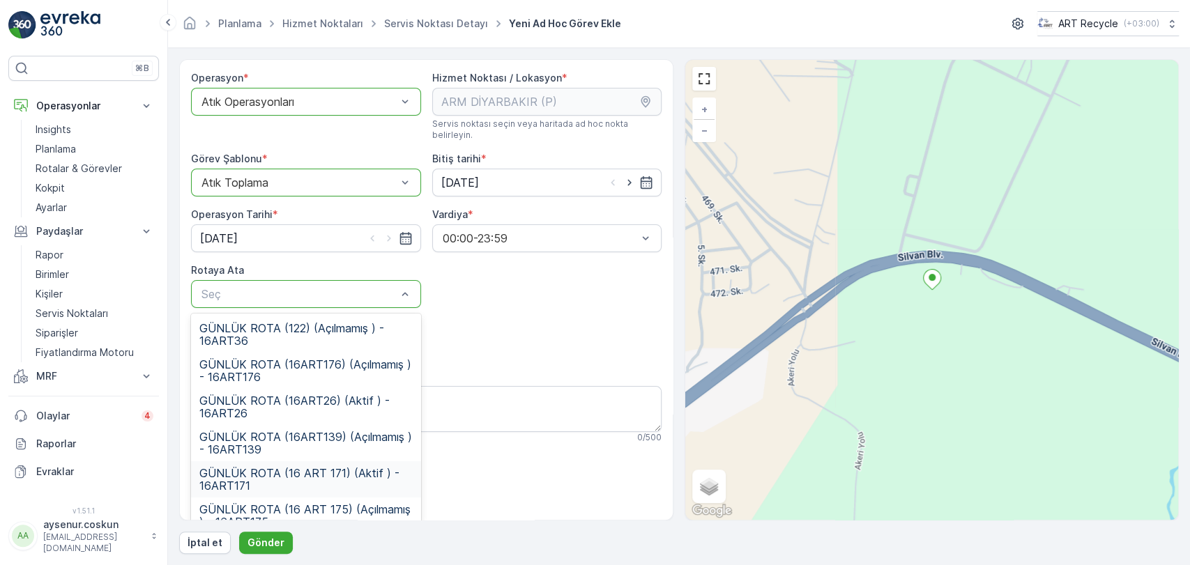
click at [349, 467] on span "GÜNLÜK ROTA (16 ART 171) (Aktif ) - 16ART171" at bounding box center [305, 479] width 213 height 25
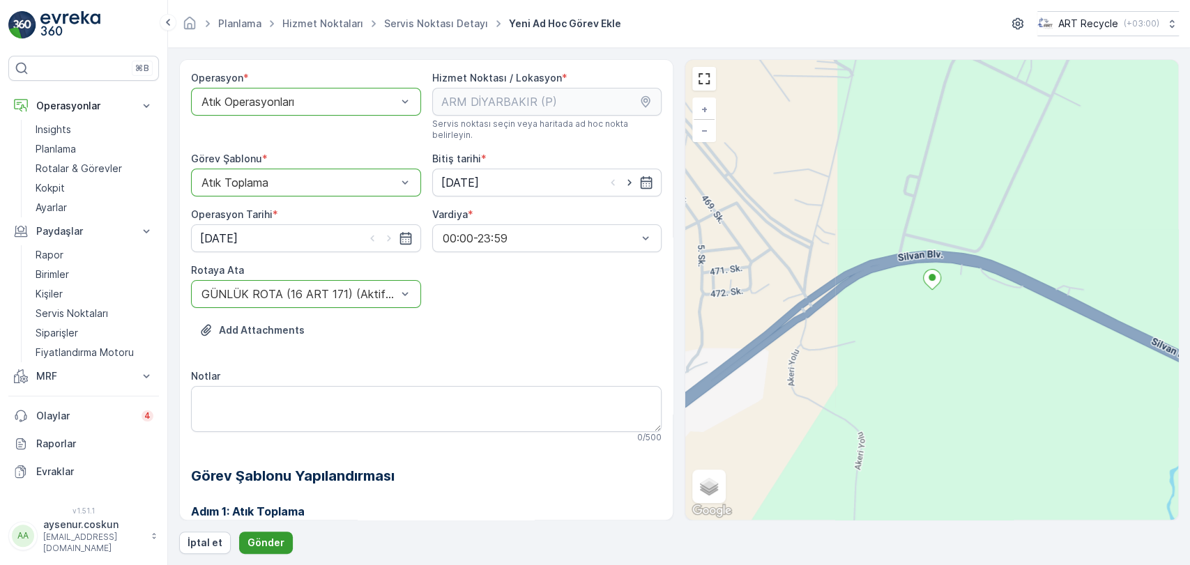
click at [257, 553] on button "Gönder" at bounding box center [266, 543] width 54 height 22
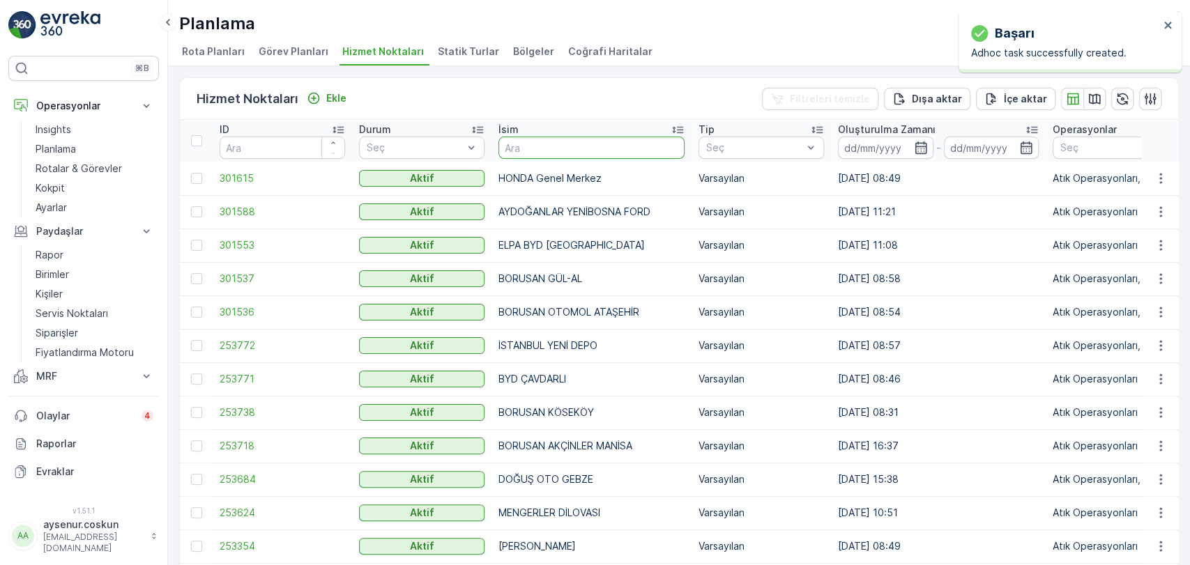
click at [556, 151] on input "text" at bounding box center [591, 148] width 186 height 22
type input "KARDELEN"
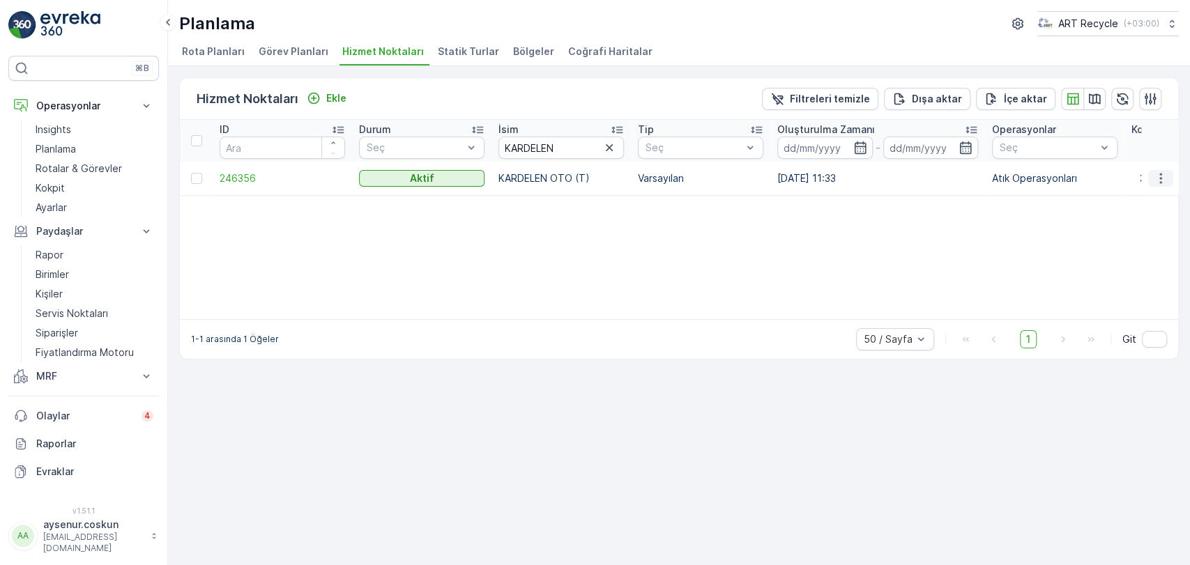
click at [1171, 175] on button "button" at bounding box center [1160, 178] width 25 height 17
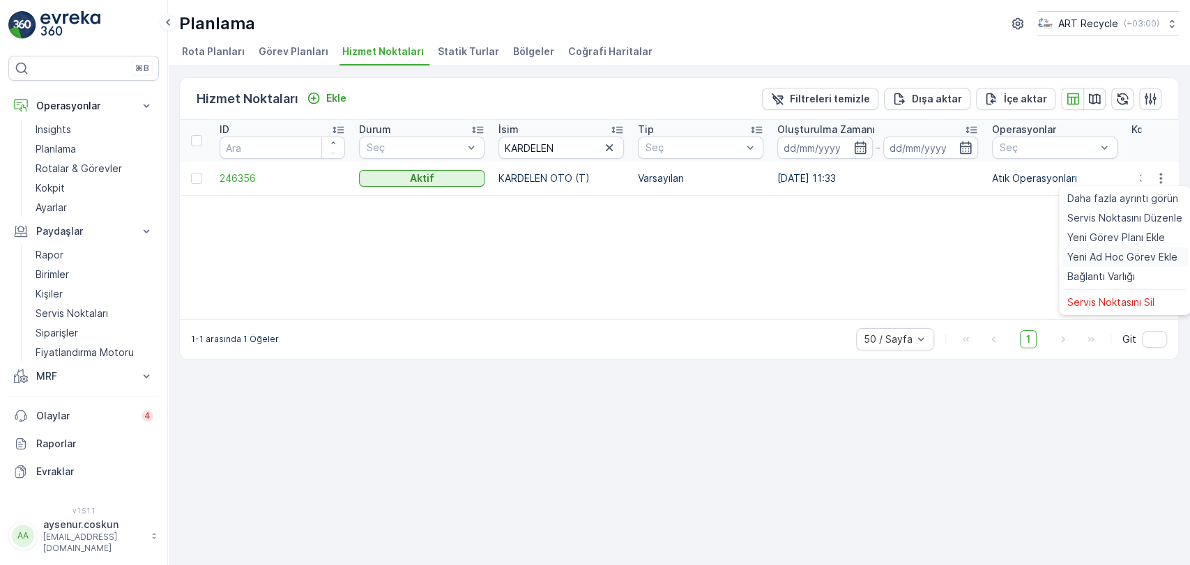
click at [1160, 257] on span "Yeni Ad Hoc Görev Ekle" at bounding box center [1122, 257] width 110 height 14
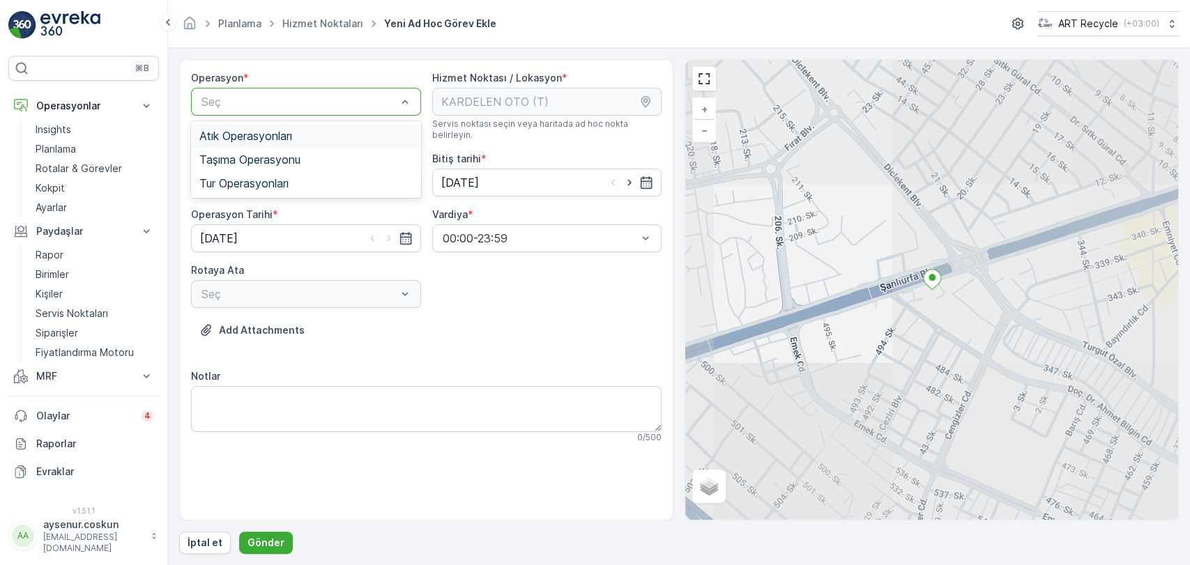
click at [287, 142] on div "Atık Operasyonları" at bounding box center [306, 136] width 230 height 24
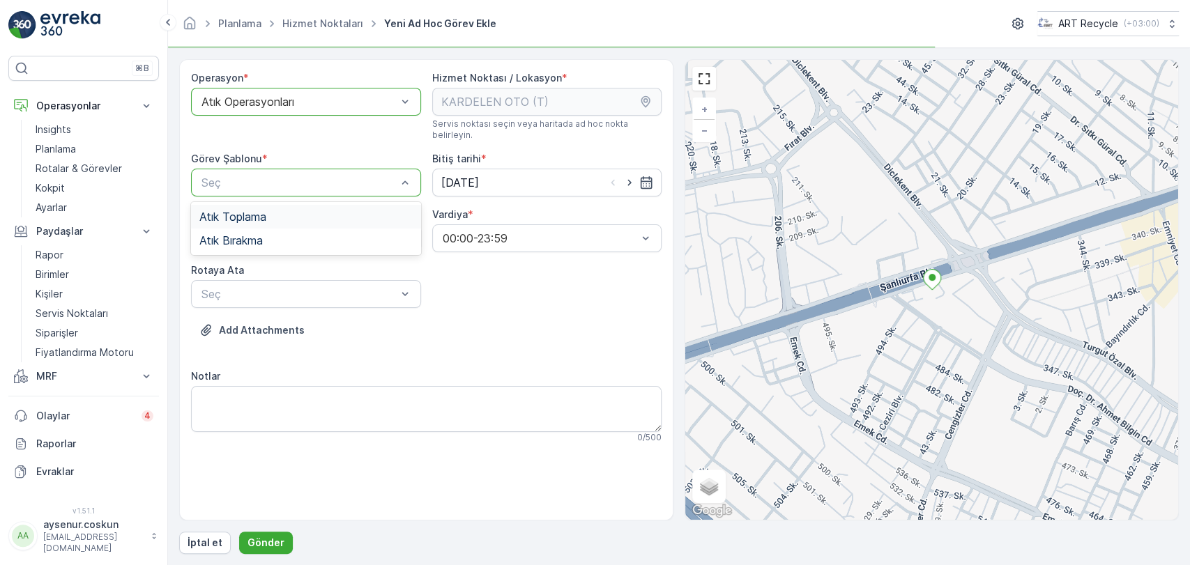
click at [299, 205] on div "Atık Toplama" at bounding box center [306, 217] width 230 height 24
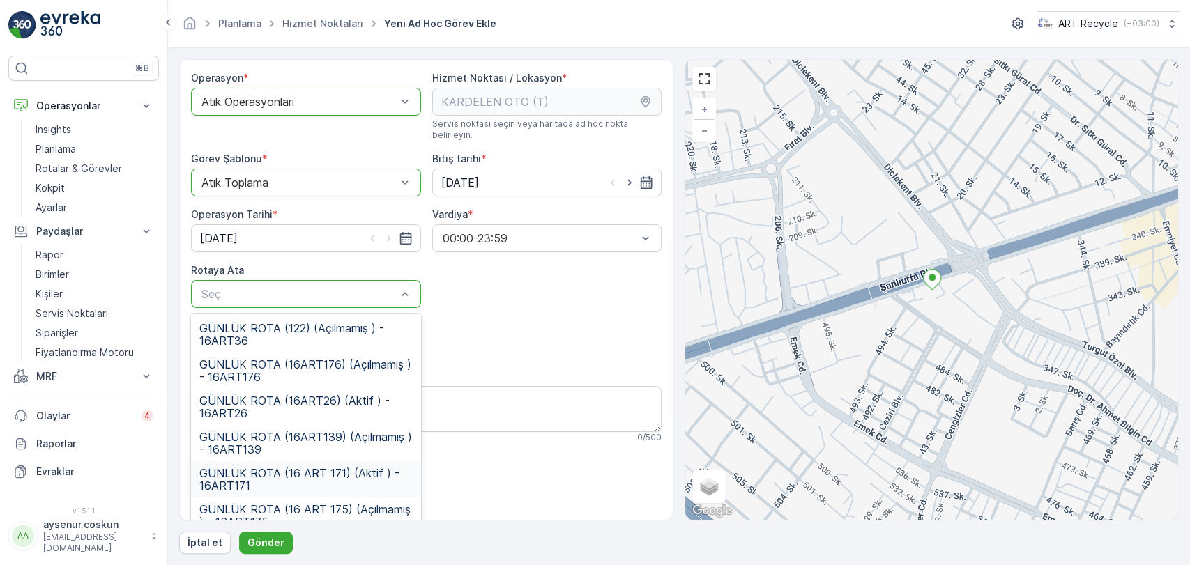
click at [356, 471] on span "GÜNLÜK ROTA (16 ART 171) (Aktif ) - 16ART171" at bounding box center [305, 479] width 213 height 25
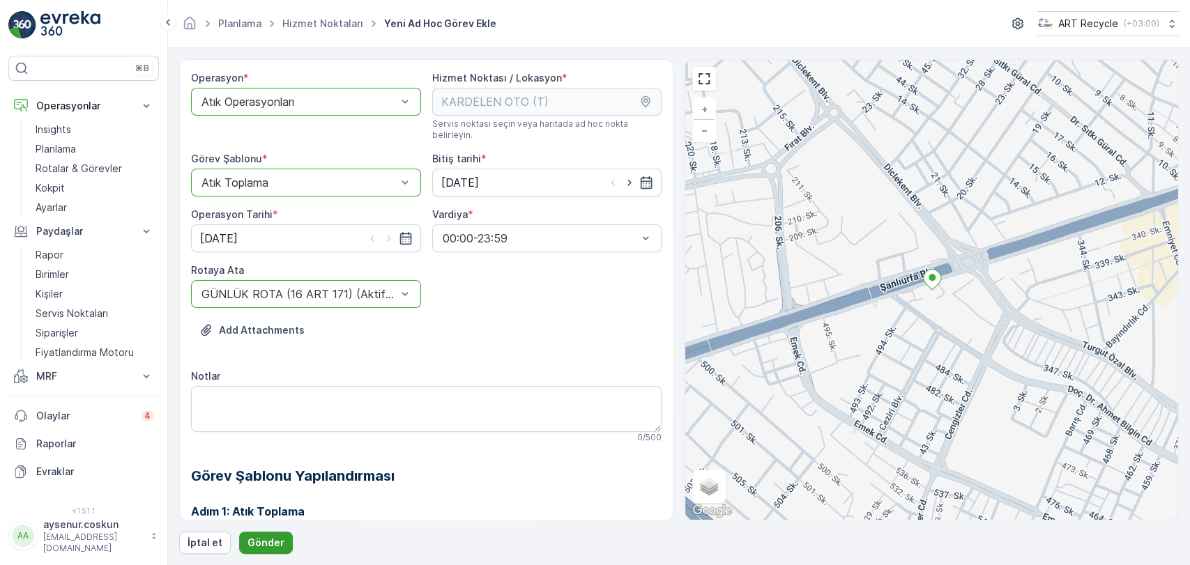
click at [266, 542] on p "Gönder" at bounding box center [265, 543] width 37 height 14
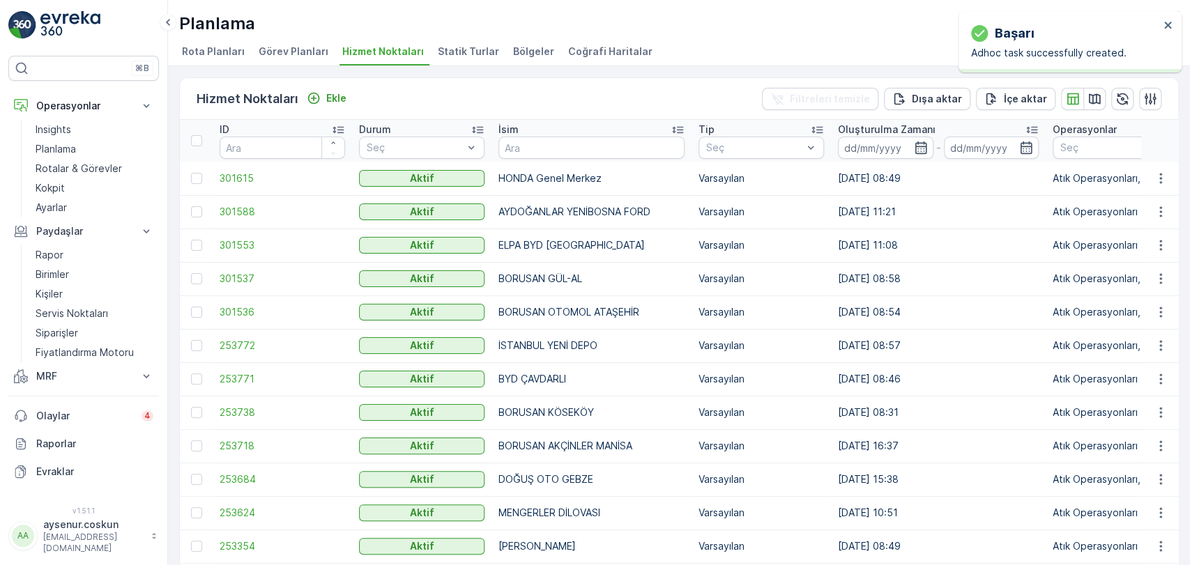
click at [547, 139] on input "text" at bounding box center [591, 148] width 186 height 22
type input "AKCAN"
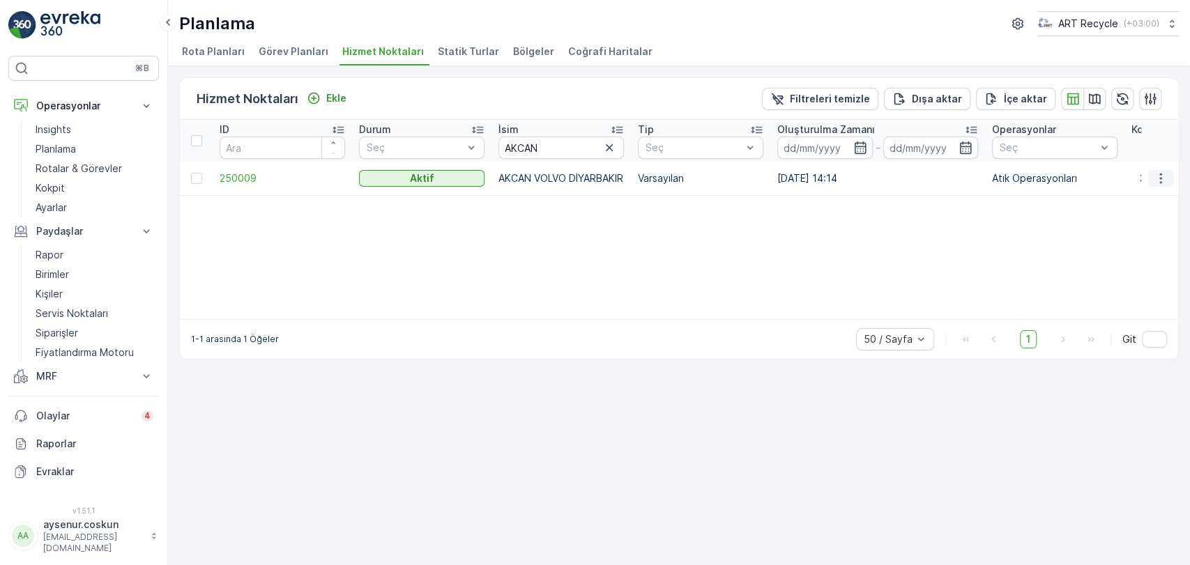
click at [1157, 171] on icon "button" at bounding box center [1161, 178] width 14 height 14
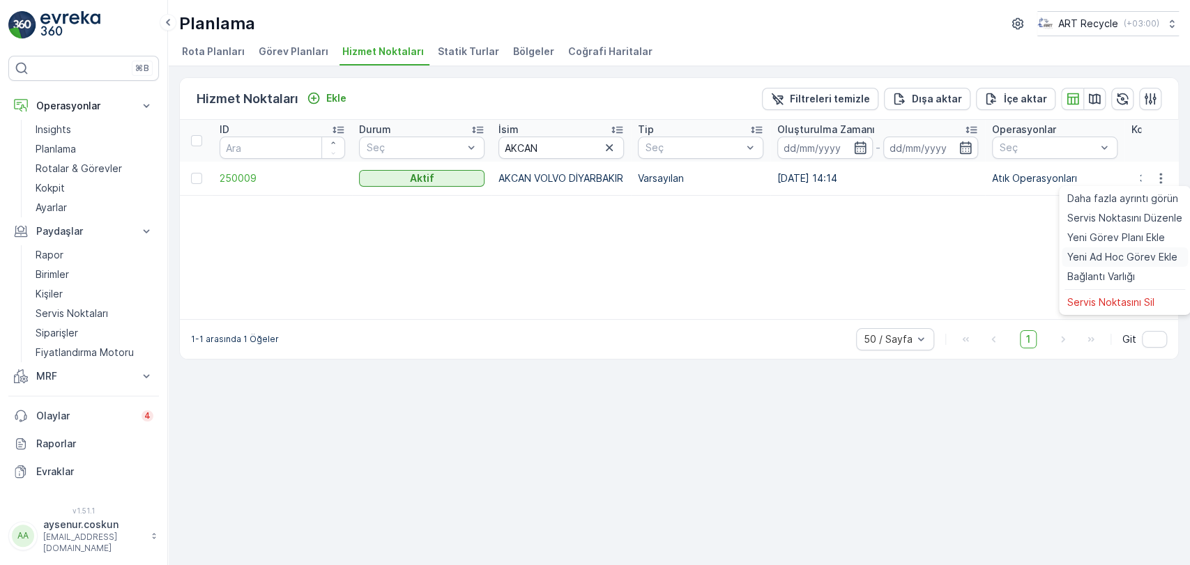
click at [1128, 261] on span "Yeni Ad Hoc Görev Ekle" at bounding box center [1122, 257] width 110 height 14
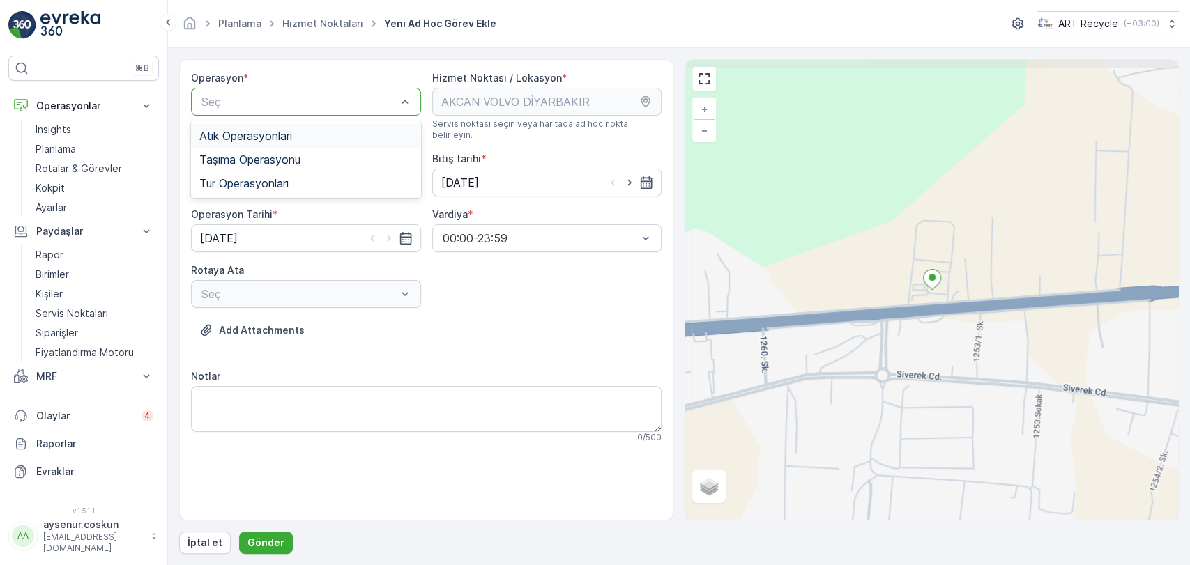
click at [261, 142] on div "Atık Operasyonları" at bounding box center [306, 136] width 230 height 24
click at [271, 211] on div "Atık Toplama" at bounding box center [305, 217] width 213 height 13
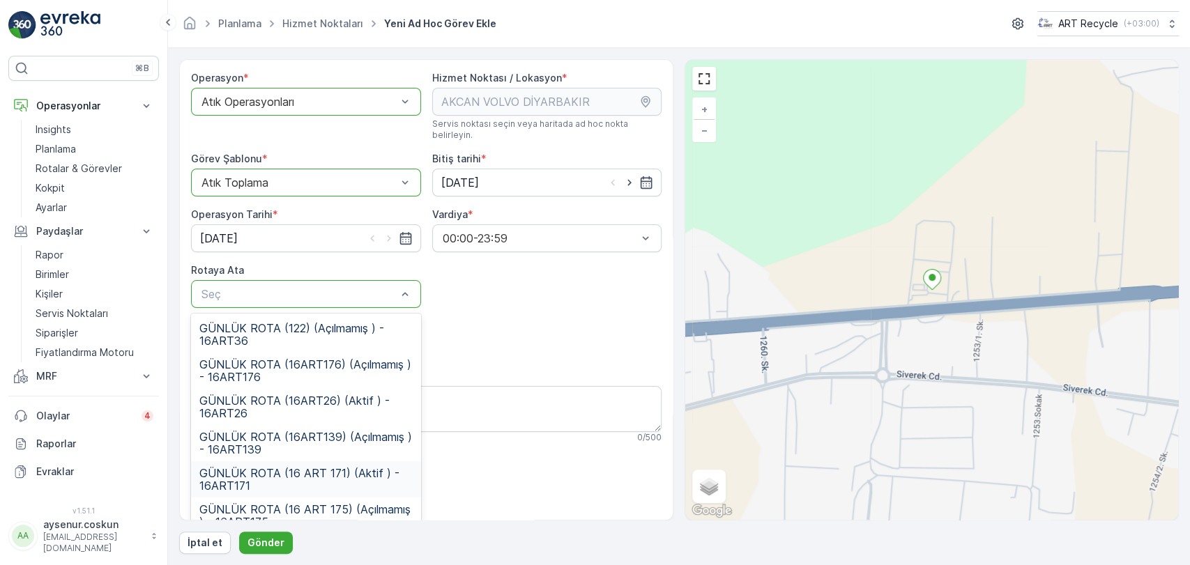
drag, startPoint x: 331, startPoint y: 449, endPoint x: 328, endPoint y: 464, distance: 14.9
click at [328, 464] on div "GÜNLÜK ROTA (122) (Açılmamış ) - 16ART36 GÜNLÜK ROTA (16ART176) (Açılmamış ) - …" at bounding box center [306, 418] width 230 height 209
click at [328, 467] on span "GÜNLÜK ROTA (16 ART 171) (Aktif ) - 16ART171" at bounding box center [305, 479] width 213 height 25
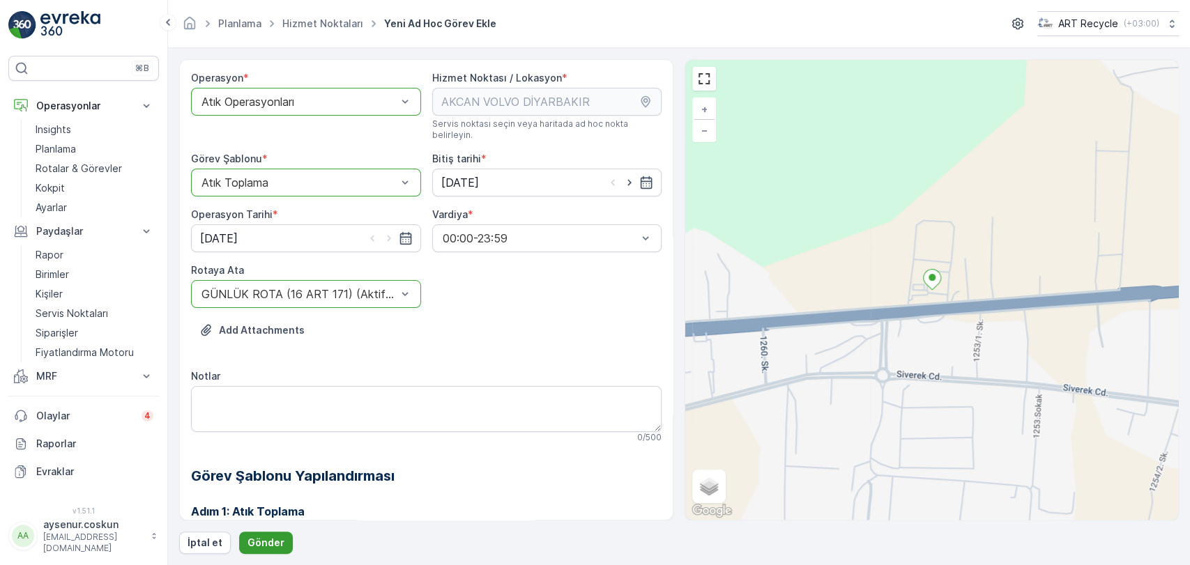
click at [259, 547] on p "Gönder" at bounding box center [265, 543] width 37 height 14
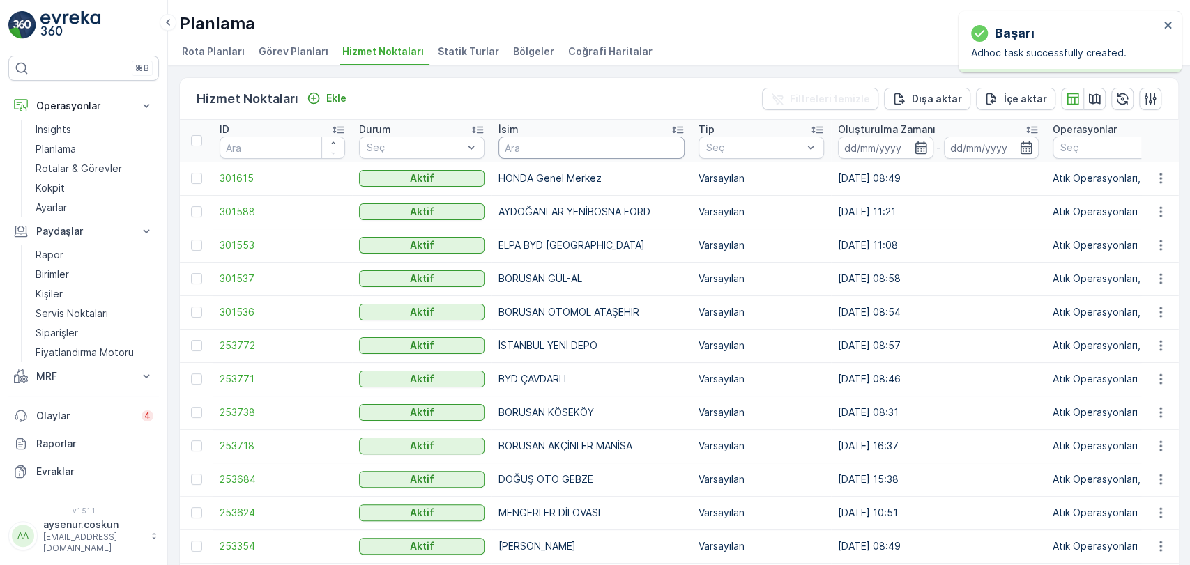
click at [567, 140] on input "text" at bounding box center [591, 148] width 186 height 22
type input "MEPA"
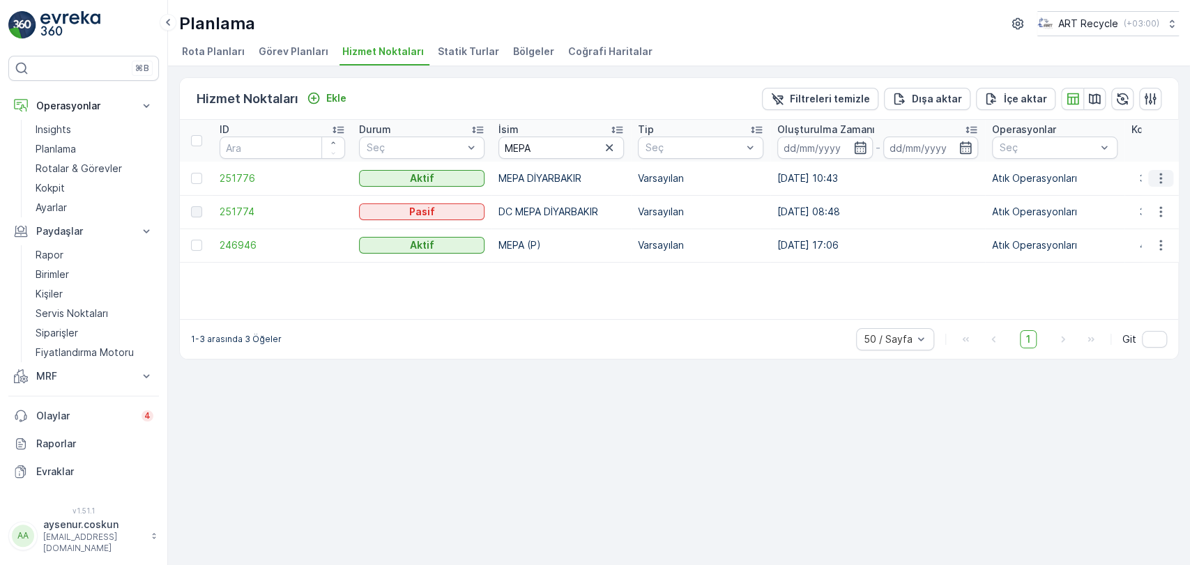
click at [1171, 174] on button "button" at bounding box center [1160, 178] width 25 height 17
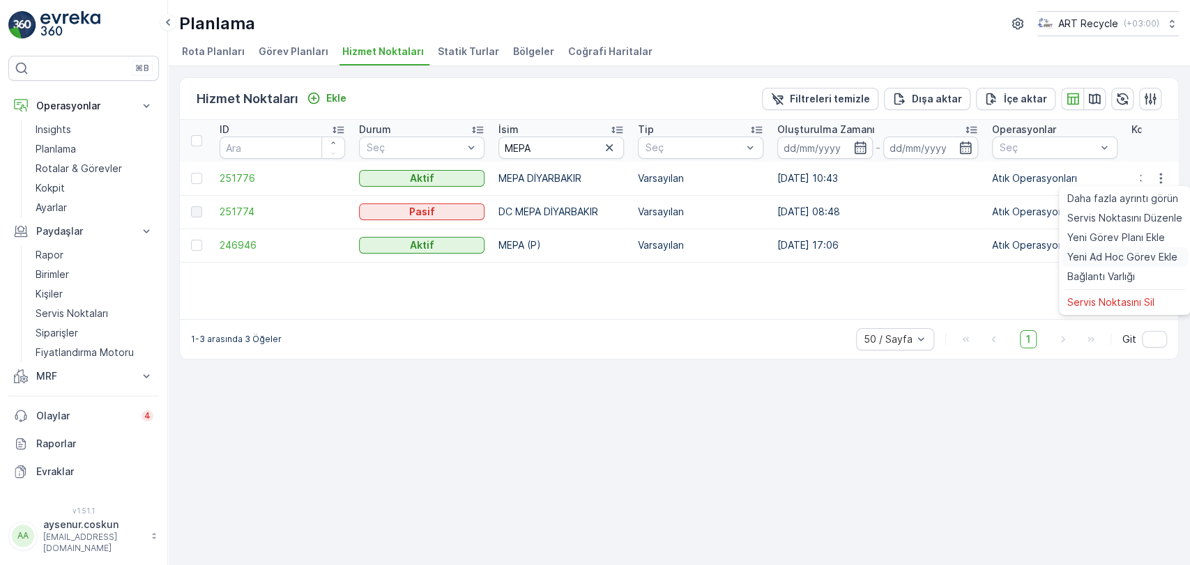
click at [1108, 252] on span "Yeni Ad Hoc Görev Ekle" at bounding box center [1122, 257] width 110 height 14
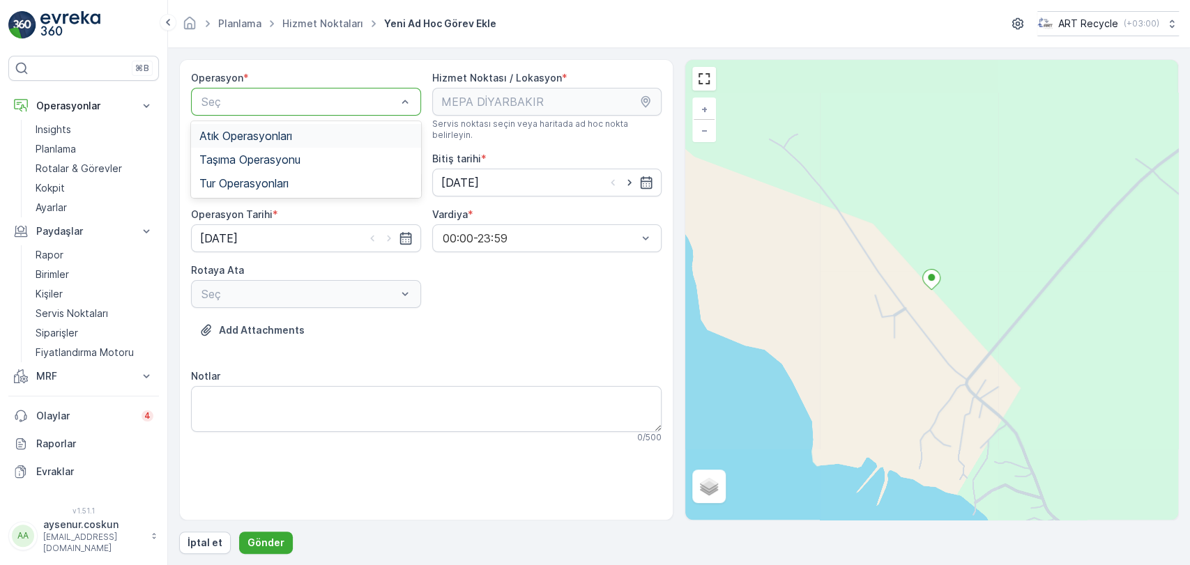
click at [252, 130] on span "Atık Operasyonları" at bounding box center [245, 136] width 93 height 13
click at [245, 169] on div "Seç" at bounding box center [306, 183] width 230 height 28
click at [245, 202] on div "Atık Toplama Atık Bırakma" at bounding box center [306, 228] width 230 height 53
click at [245, 211] on span "Atık Toplama" at bounding box center [232, 217] width 67 height 13
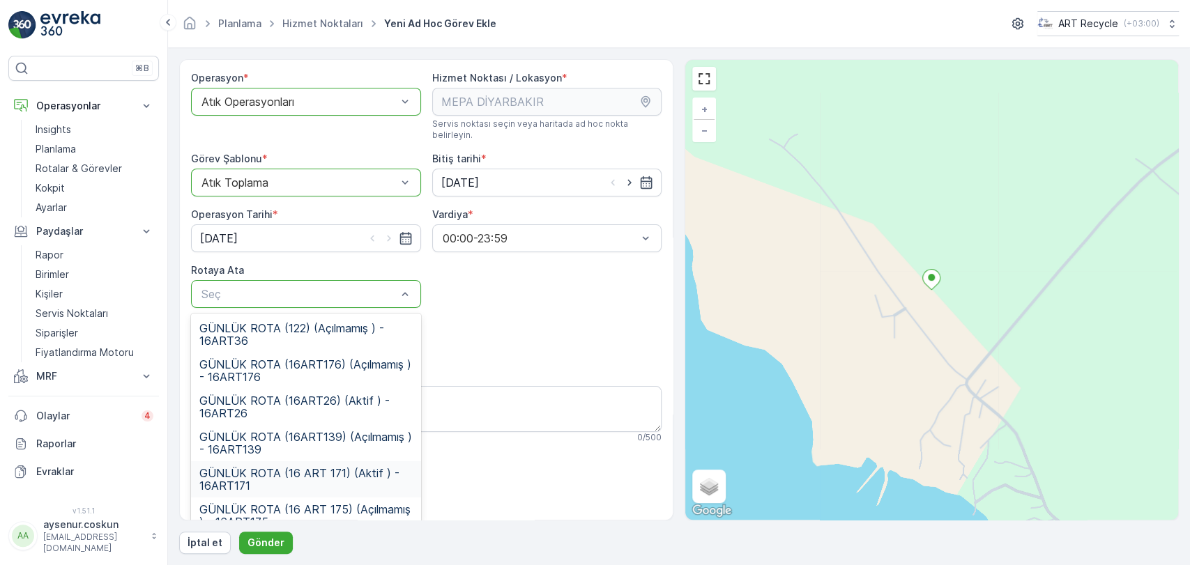
click at [364, 467] on span "GÜNLÜK ROTA (16 ART 171) (Aktif ) - 16ART171" at bounding box center [305, 479] width 213 height 25
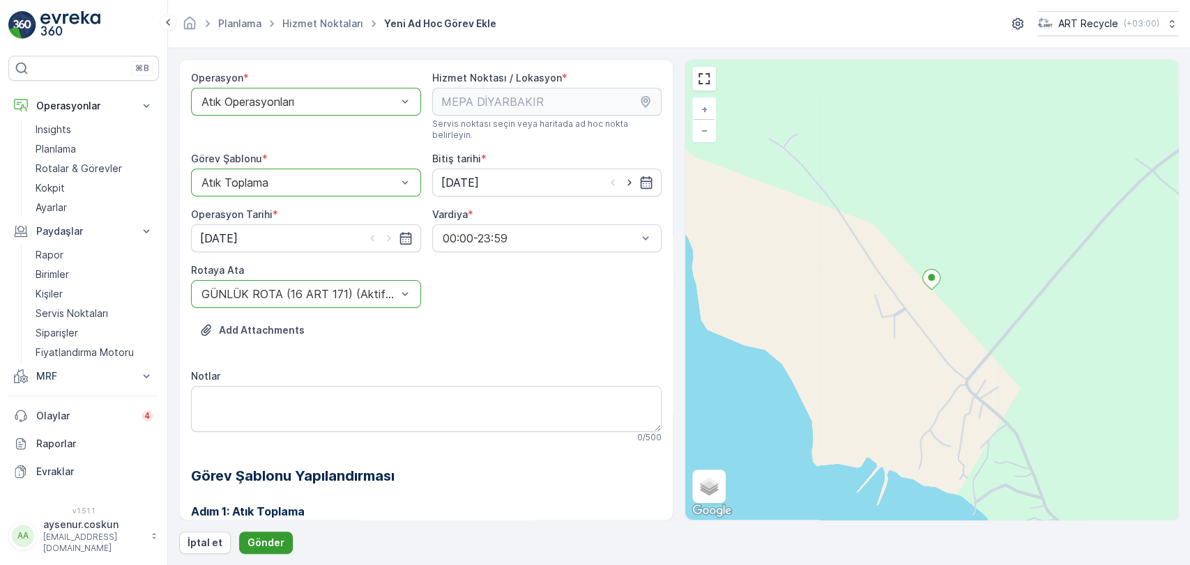
click at [273, 540] on p "Gönder" at bounding box center [265, 543] width 37 height 14
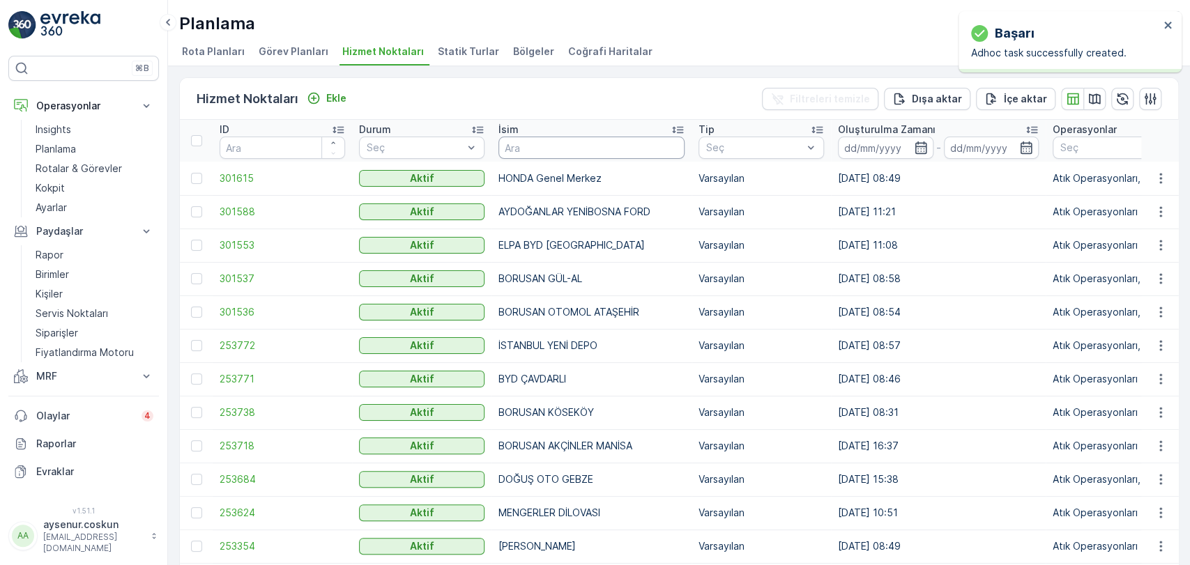
click at [535, 146] on input "text" at bounding box center [591, 148] width 186 height 22
type input "BAŞDAŞ"
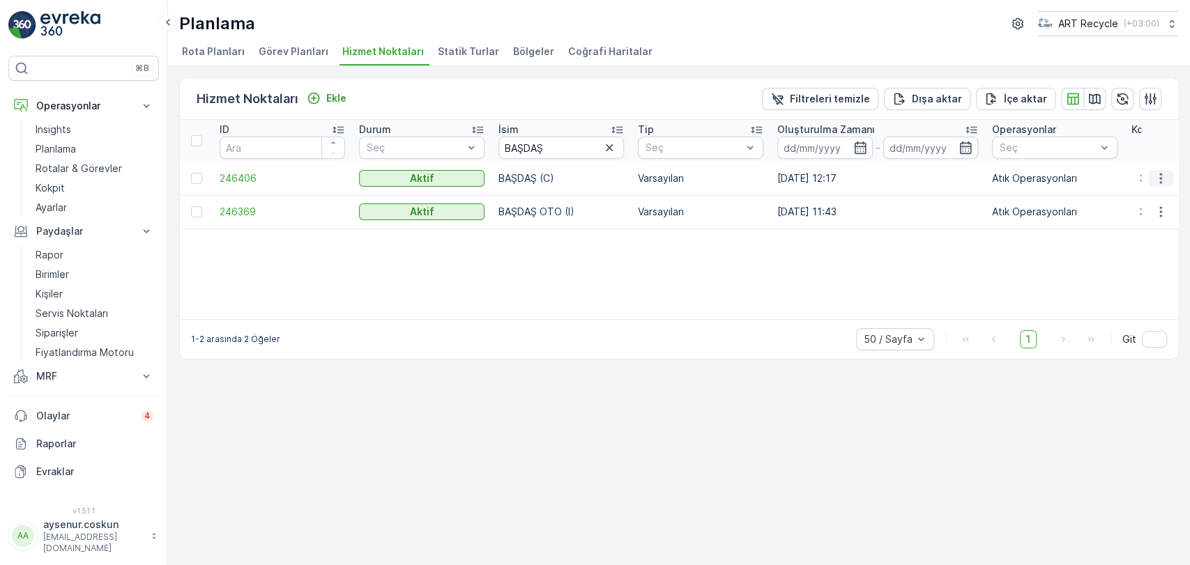
click at [1163, 178] on icon "button" at bounding box center [1161, 178] width 14 height 14
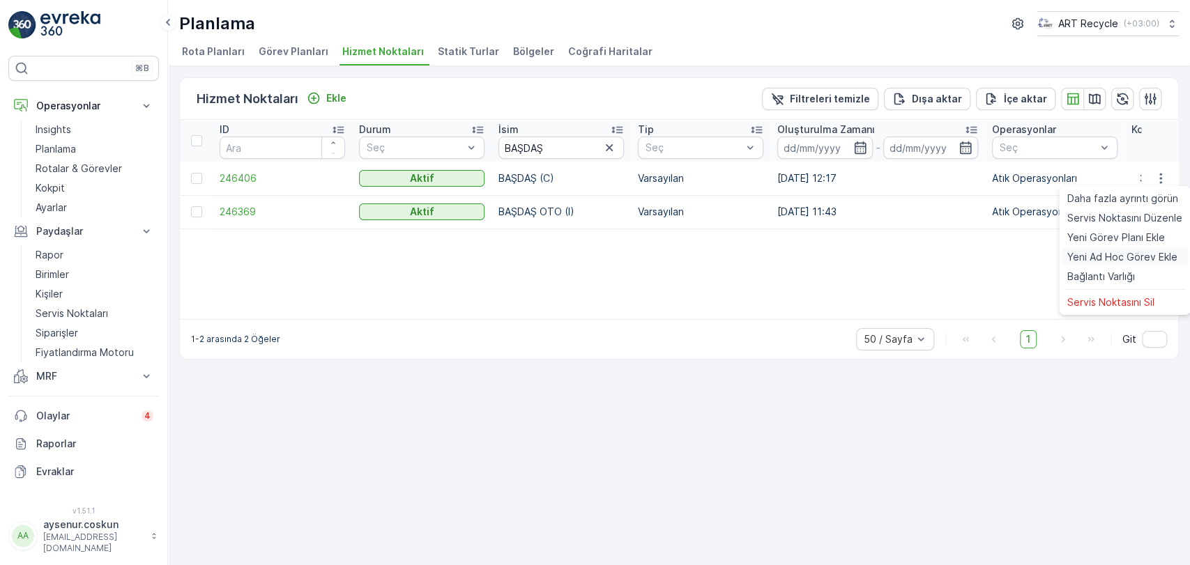
click at [1099, 255] on span "Yeni Ad Hoc Görev Ekle" at bounding box center [1122, 257] width 110 height 14
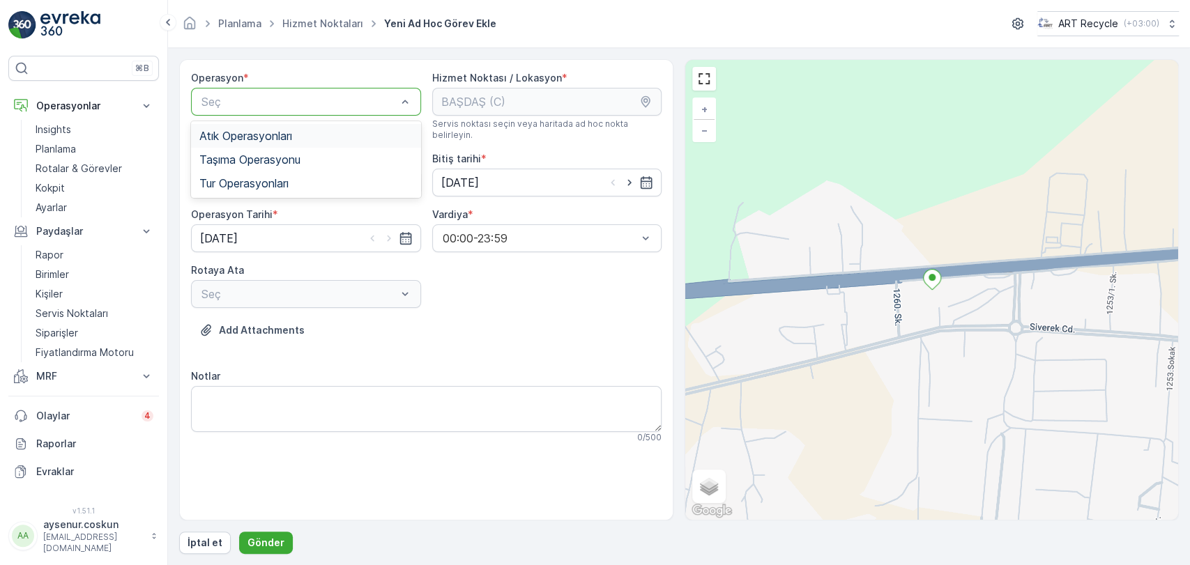
click at [273, 139] on span "Atık Operasyonları" at bounding box center [245, 136] width 93 height 13
click at [273, 181] on div "Seç" at bounding box center [306, 183] width 230 height 28
click at [282, 211] on div "Atık Toplama" at bounding box center [305, 217] width 213 height 13
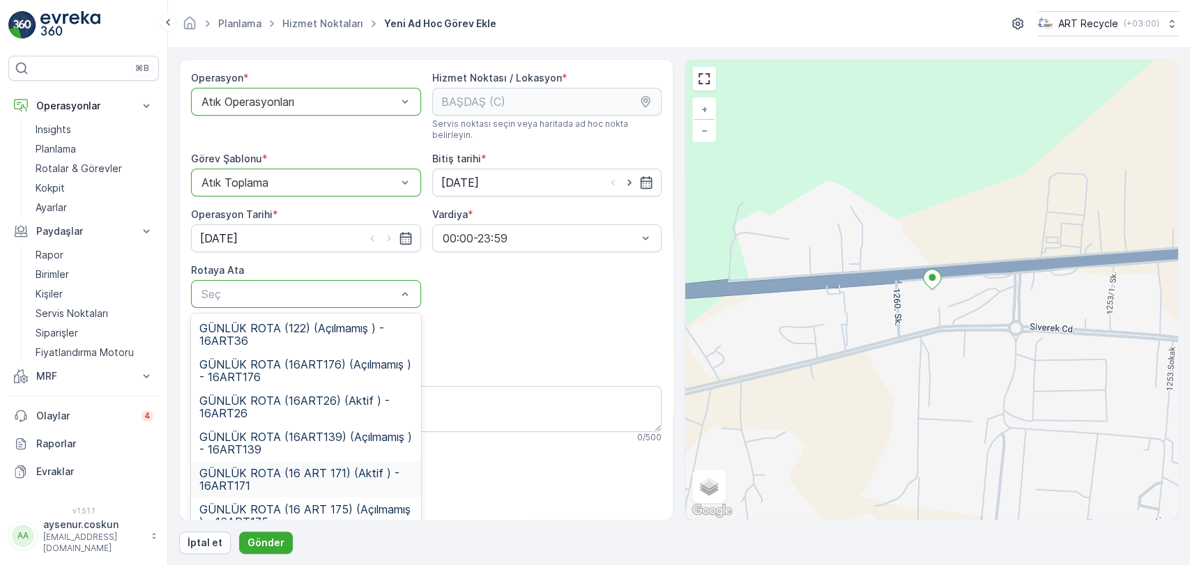
click at [372, 475] on span "GÜNLÜK ROTA (16 ART 171) (Aktif ) - 16ART171" at bounding box center [305, 479] width 213 height 25
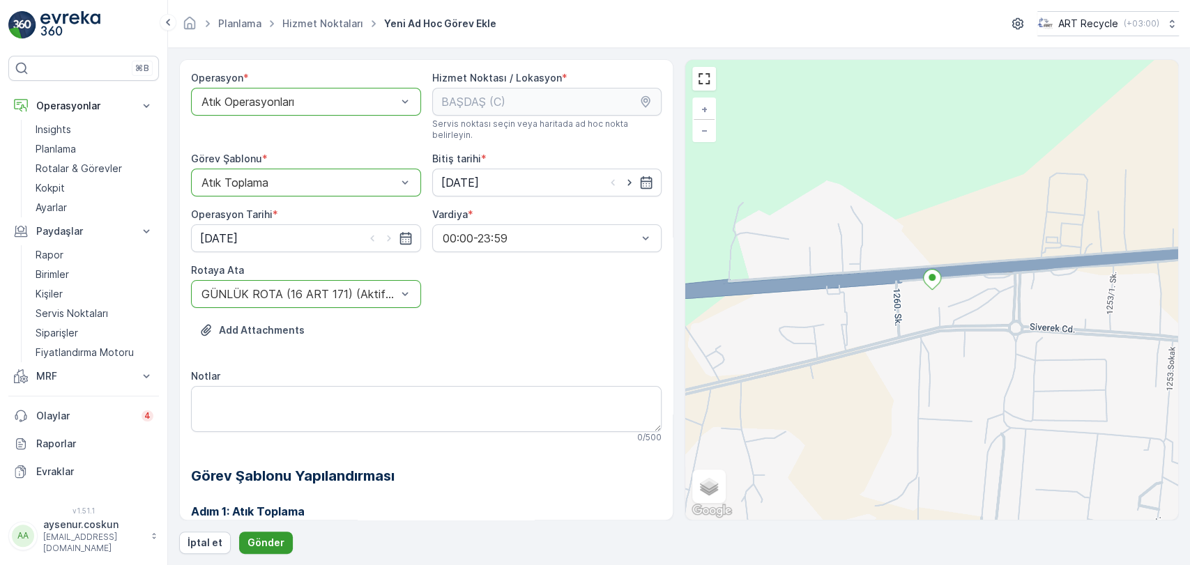
click at [277, 549] on p "Gönder" at bounding box center [265, 543] width 37 height 14
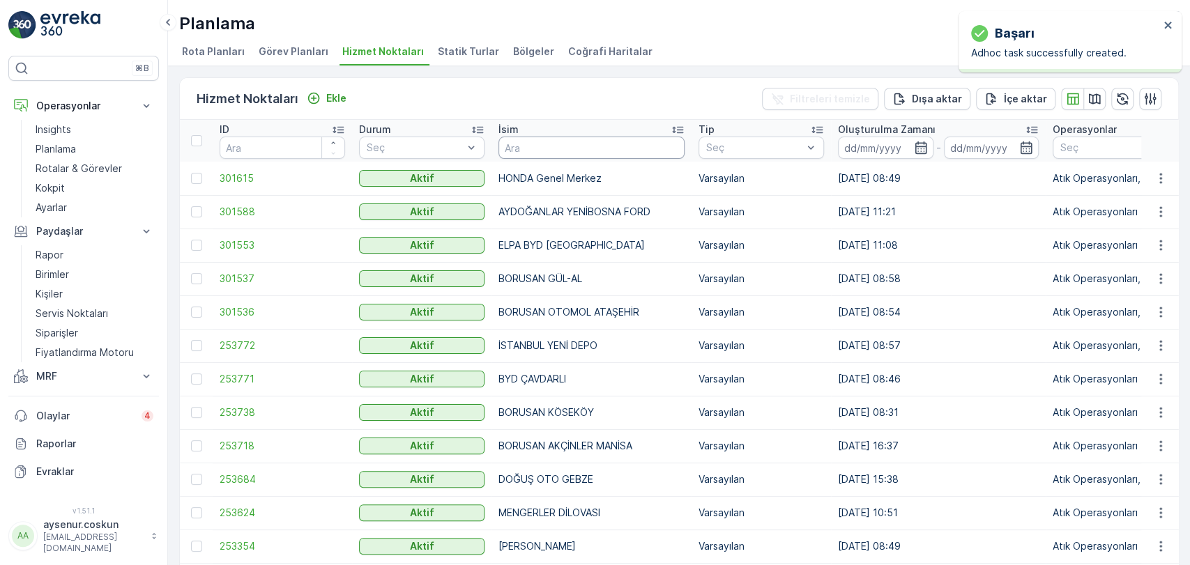
click at [565, 141] on input "text" at bounding box center [591, 148] width 186 height 22
type input "ODABAŞI"
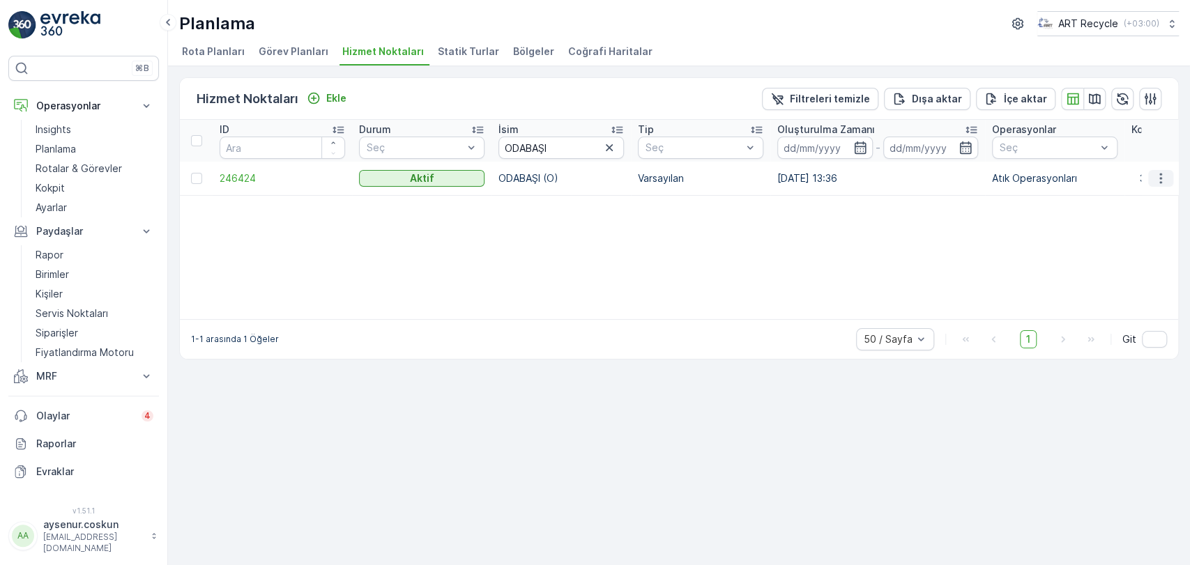
click at [1164, 185] on button "button" at bounding box center [1160, 178] width 25 height 17
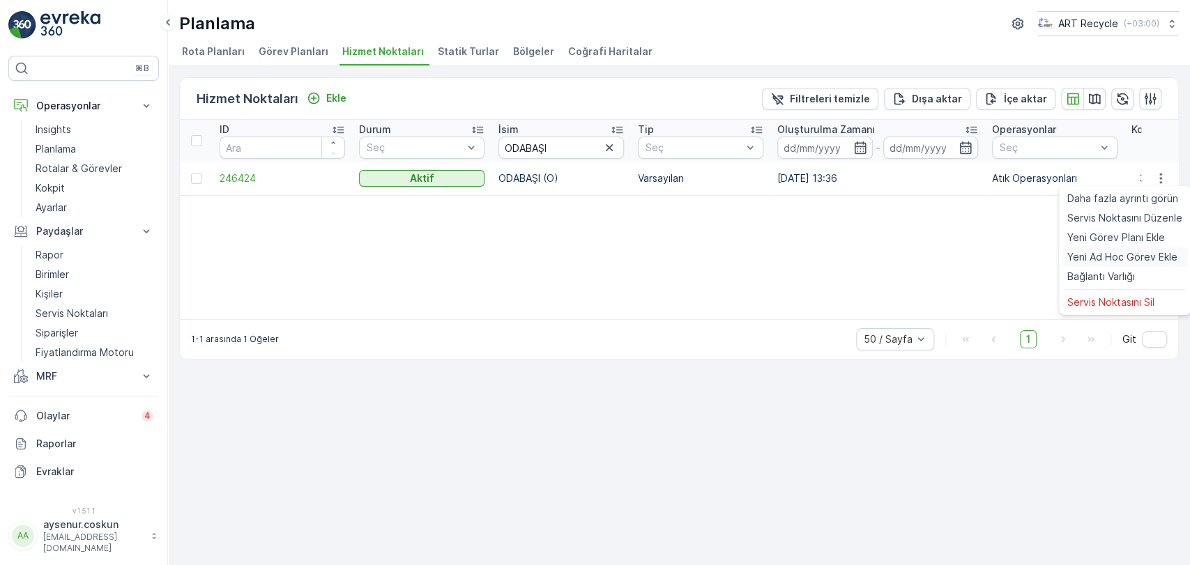
click at [1152, 255] on span "Yeni Ad Hoc Görev Ekle" at bounding box center [1122, 257] width 110 height 14
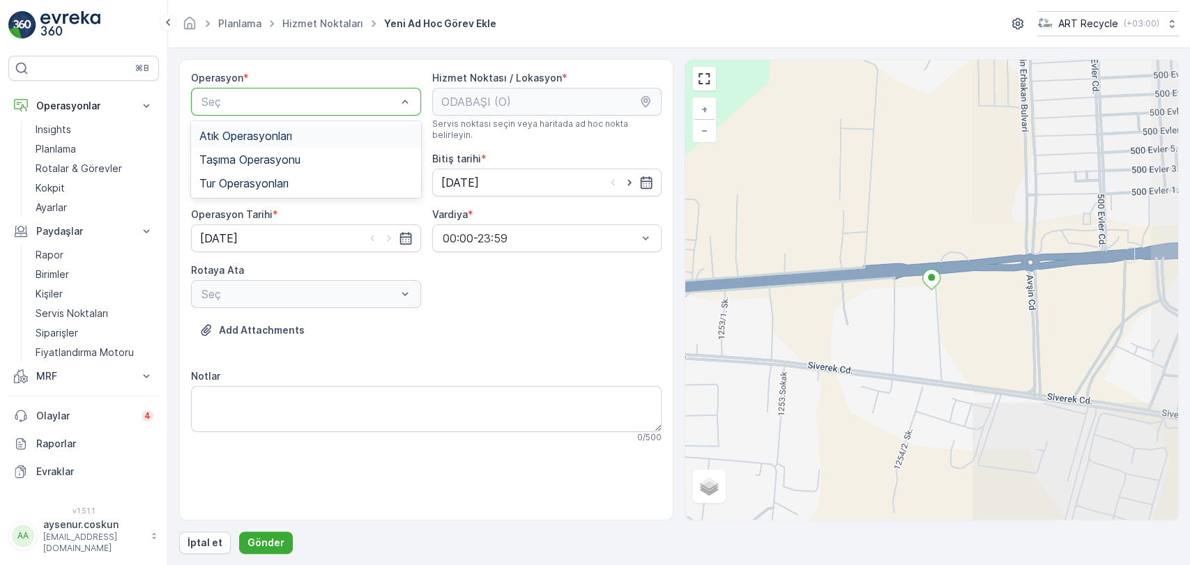
click at [307, 135] on div "Atık Operasyonları" at bounding box center [305, 136] width 213 height 13
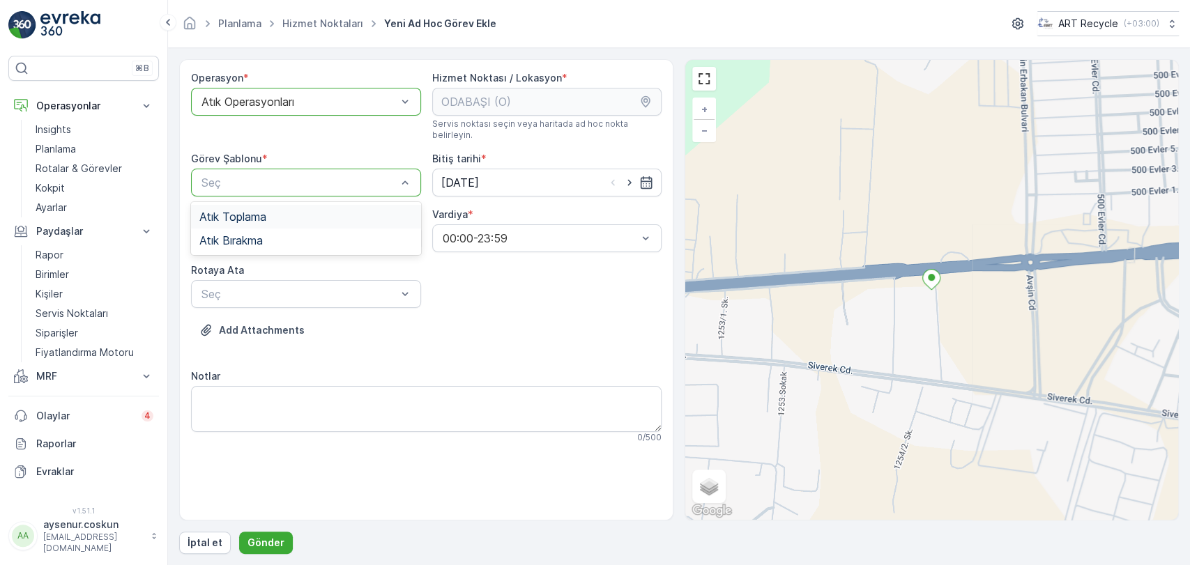
click at [293, 211] on div "Atık Toplama" at bounding box center [305, 217] width 213 height 13
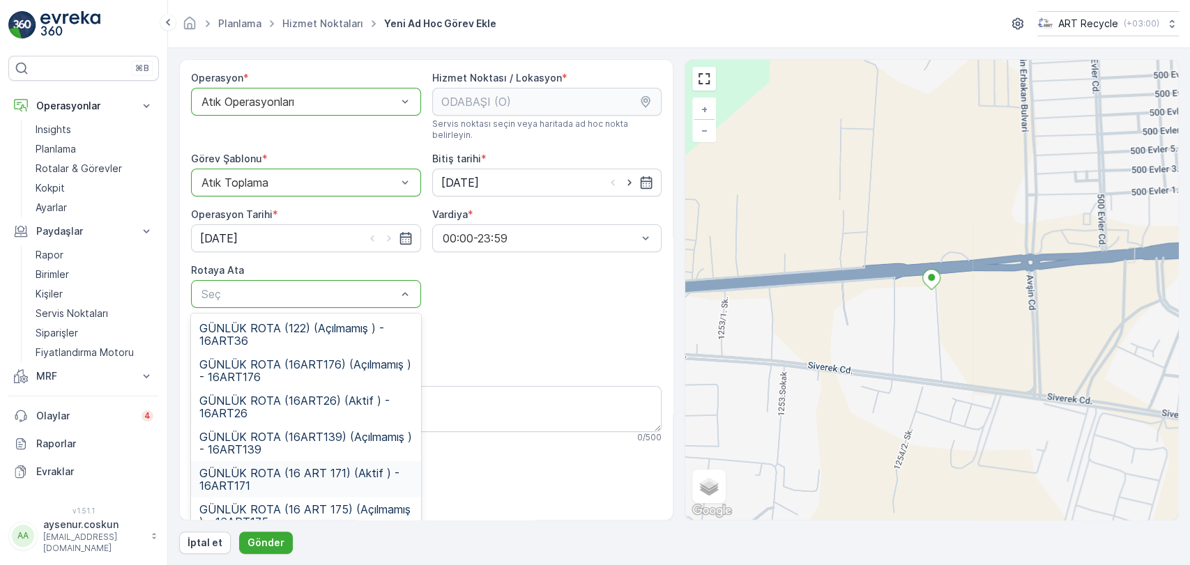
click at [330, 481] on div "GÜNLÜK ROTA (16 ART 171) (Aktif ) - 16ART171" at bounding box center [306, 479] width 230 height 36
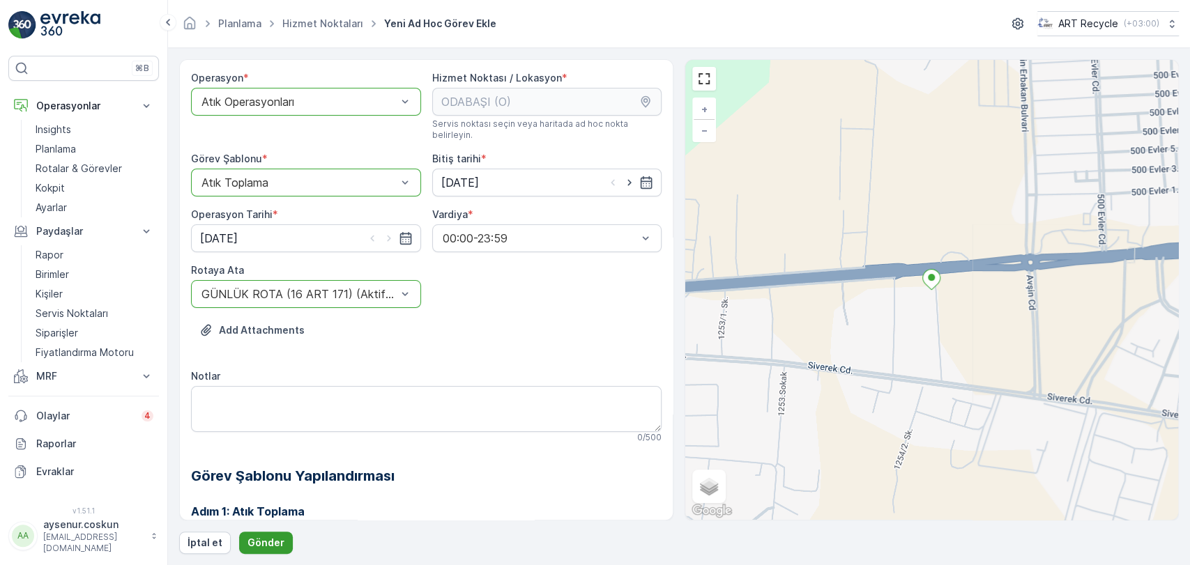
click at [279, 537] on p "Gönder" at bounding box center [265, 543] width 37 height 14
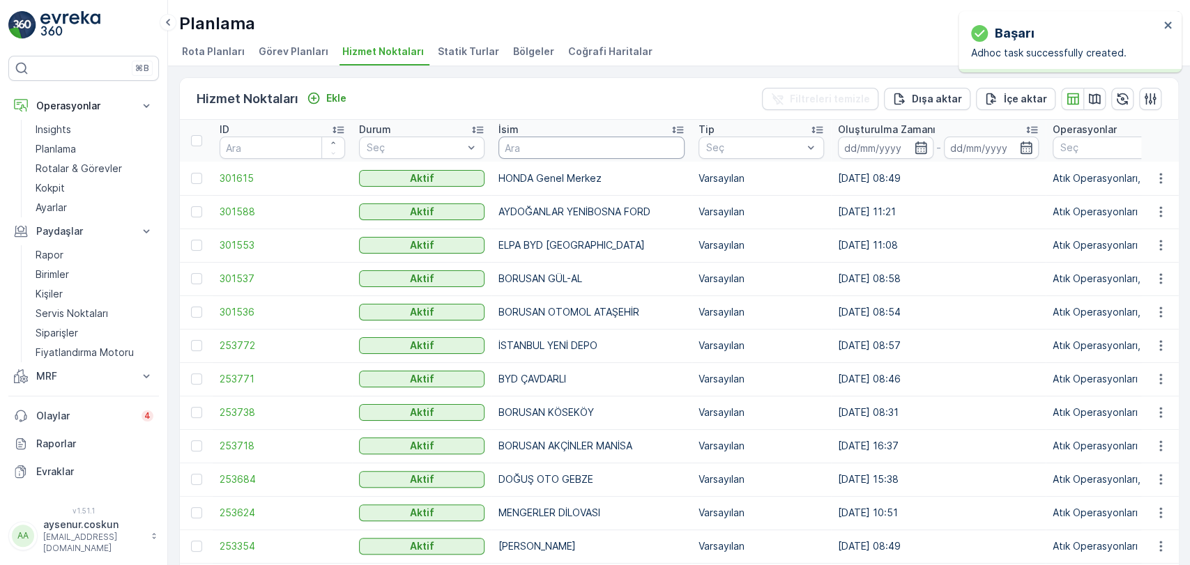
click at [525, 145] on input "text" at bounding box center [591, 148] width 186 height 22
type input "DİYARBAKIR"
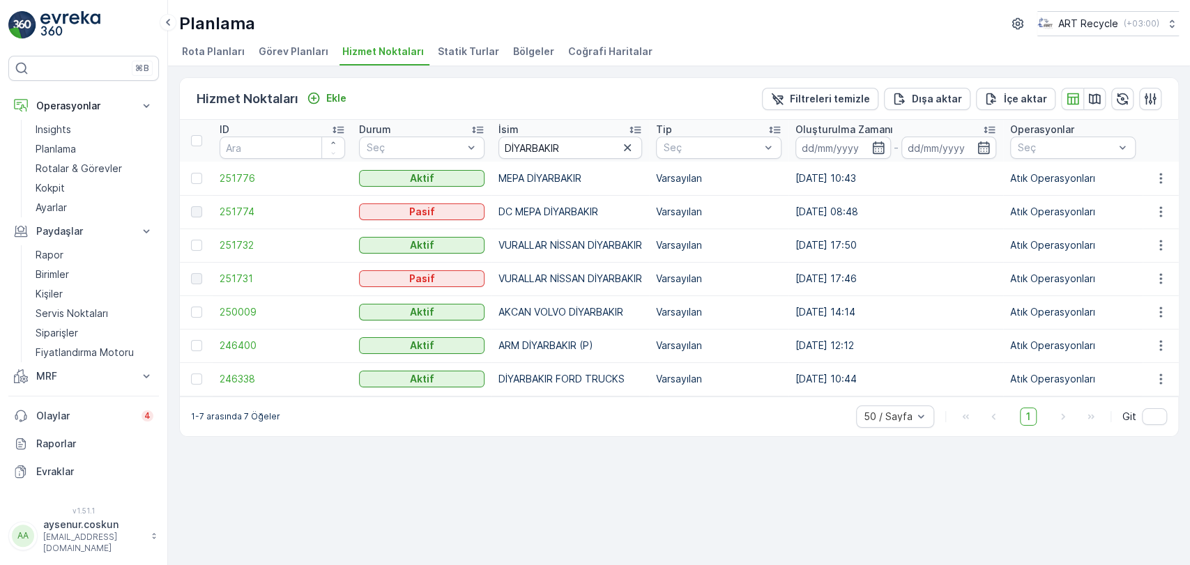
click at [62, 26] on img at bounding box center [70, 25] width 60 height 28
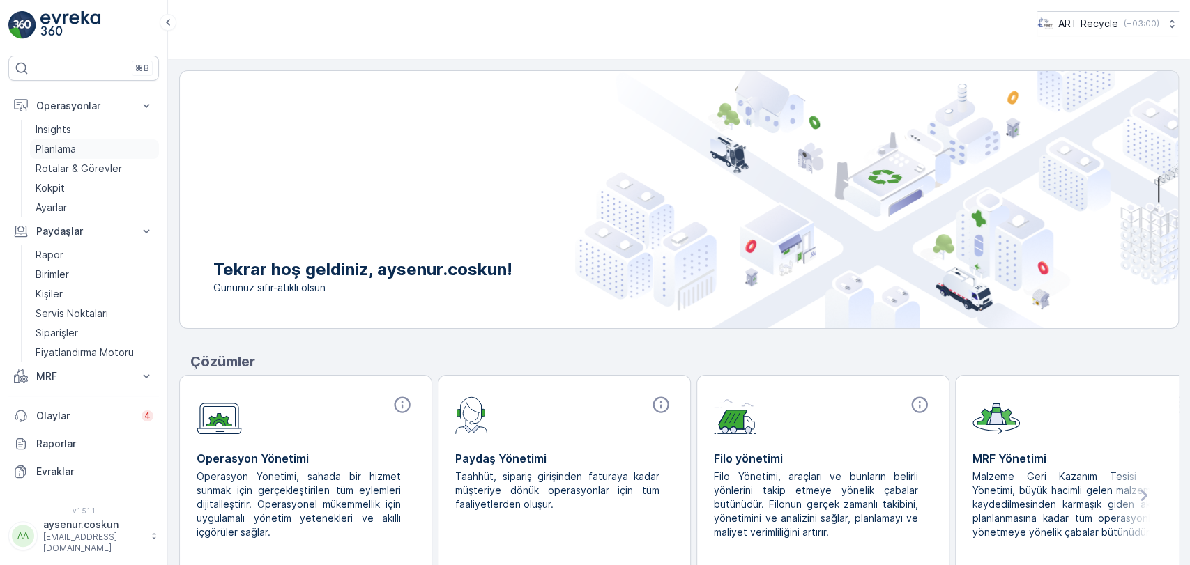
click at [74, 157] on link "Planlama" at bounding box center [94, 149] width 129 height 20
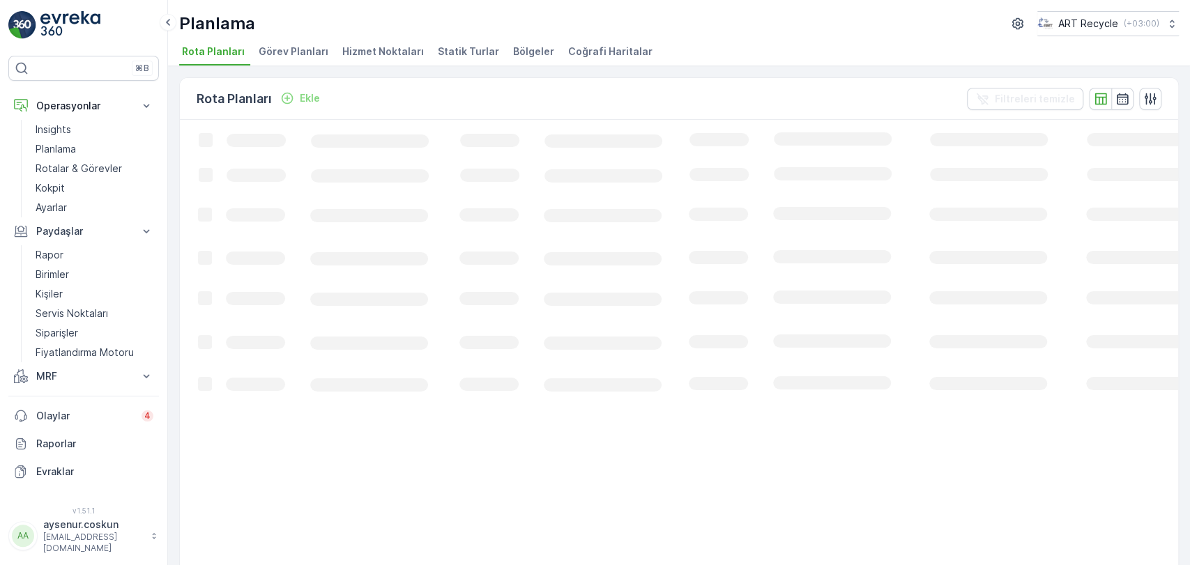
click at [373, 53] on span "Hizmet Noktaları" at bounding box center [383, 52] width 82 height 14
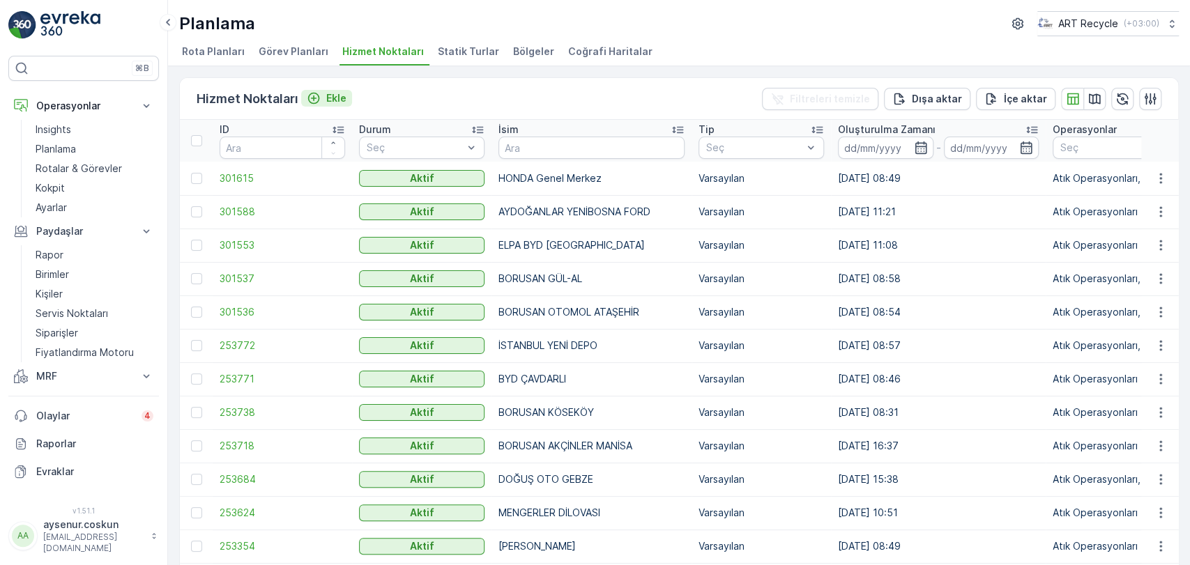
click at [340, 98] on p "Ekle" at bounding box center [336, 98] width 20 height 14
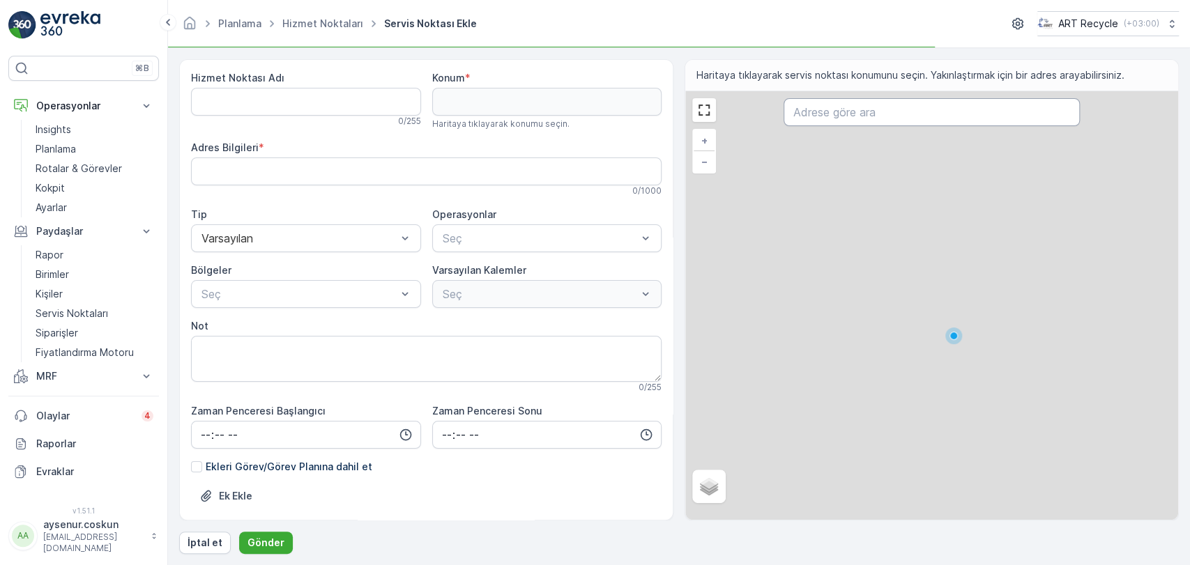
click at [936, 120] on input "text" at bounding box center [932, 112] width 296 height 28
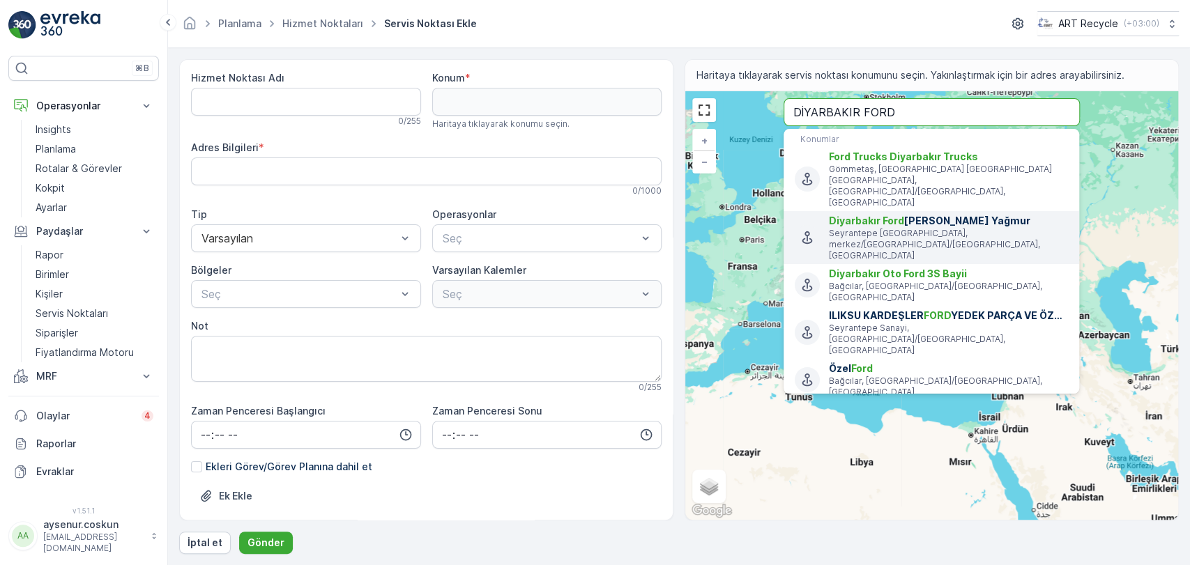
type input "DİYARBAKIR FORD"
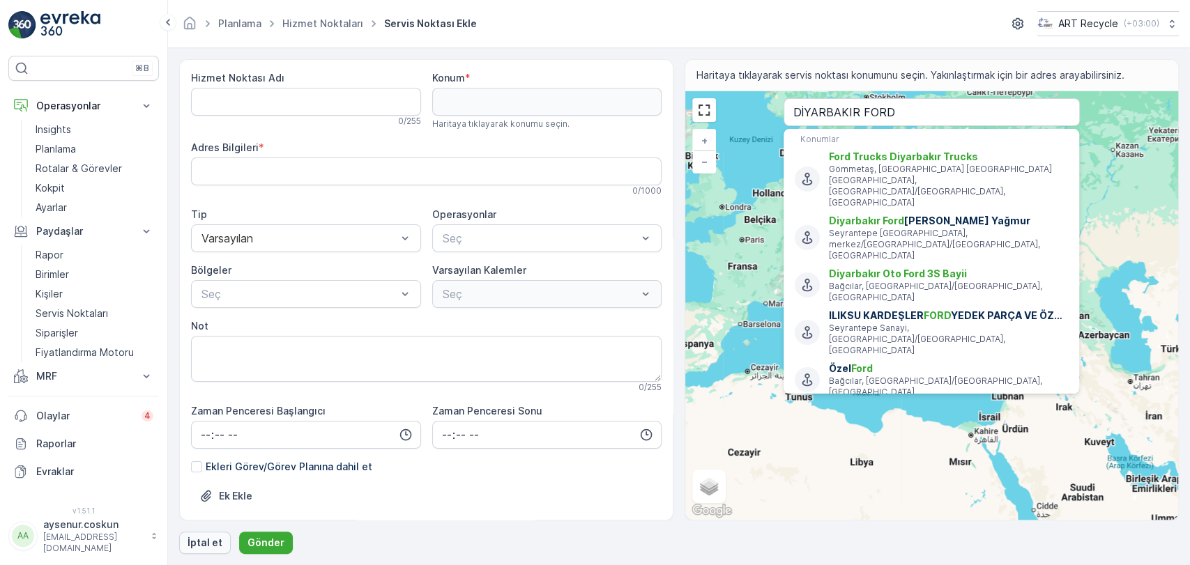
click at [220, 553] on button "İptal et" at bounding box center [205, 543] width 52 height 22
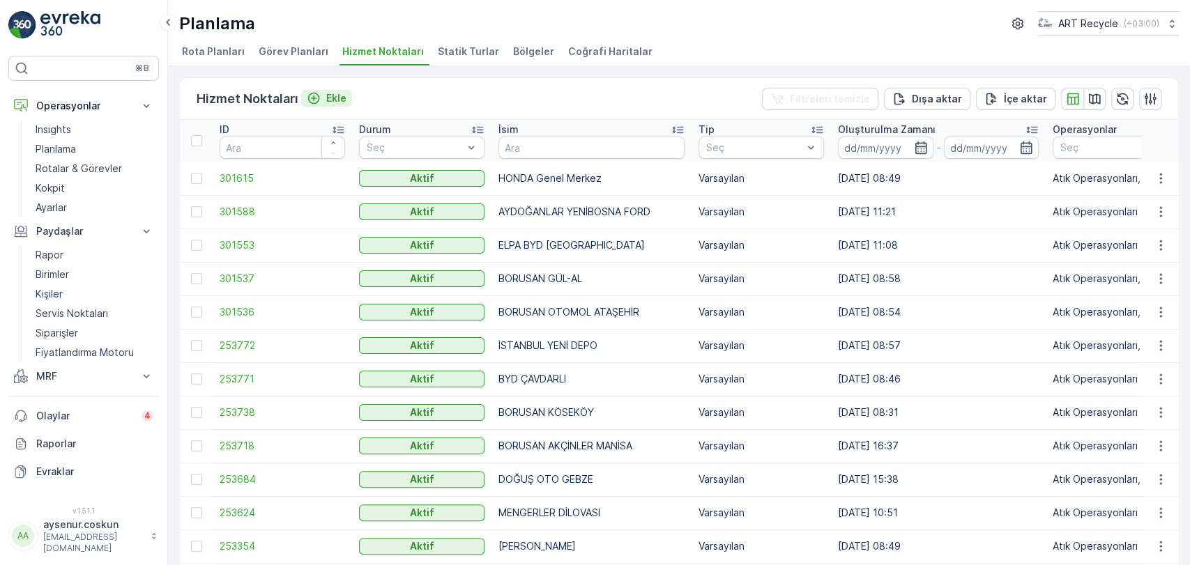
click at [326, 100] on p "Ekle" at bounding box center [336, 98] width 20 height 14
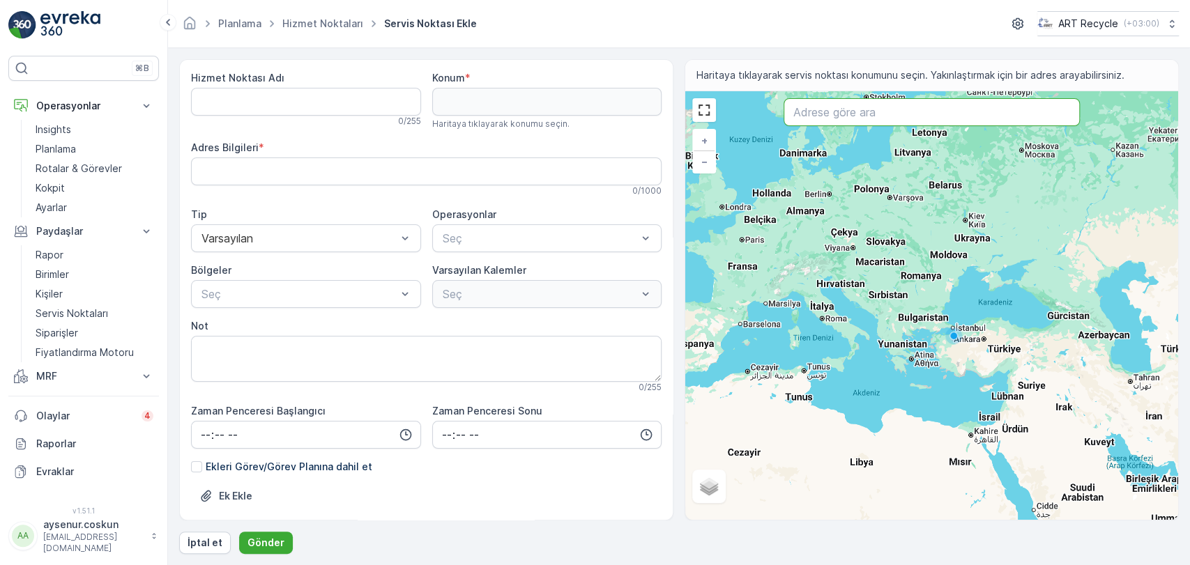
click at [979, 123] on input "text" at bounding box center [932, 112] width 296 height 28
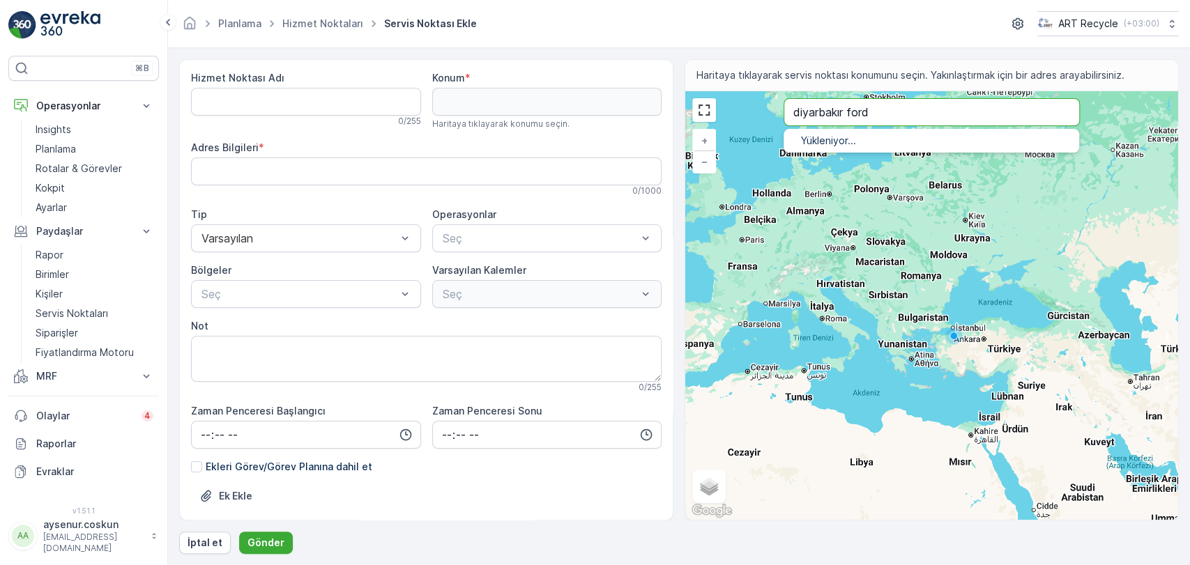
type input "diyarbakır ford"
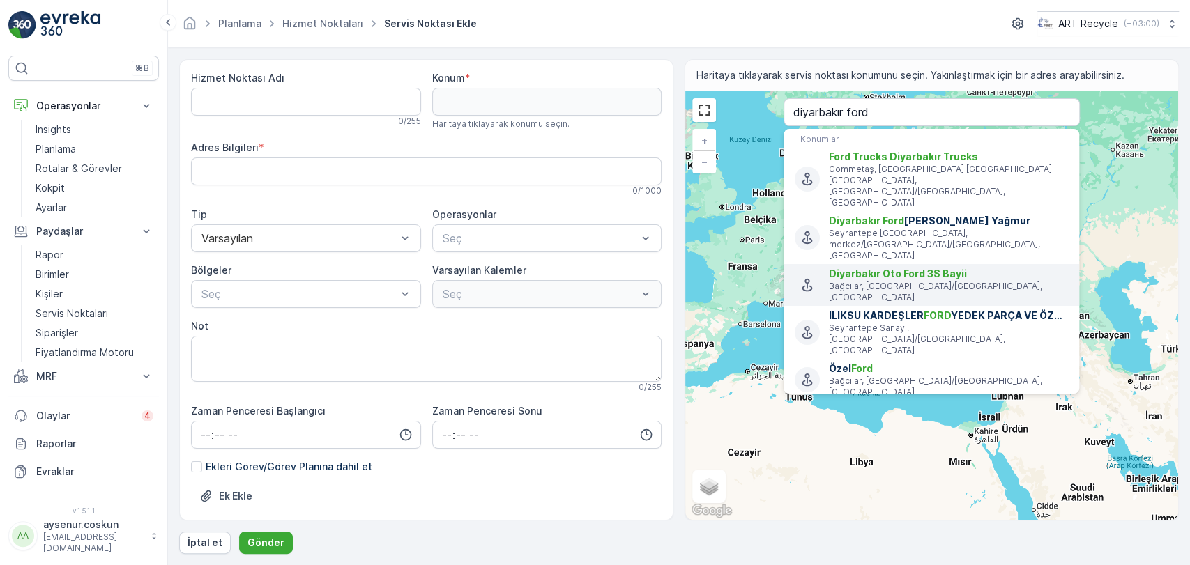
click at [966, 281] on p "Bağcılar, [GEOGRAPHIC_DATA]/[GEOGRAPHIC_DATA], [GEOGRAPHIC_DATA]" at bounding box center [948, 292] width 239 height 22
type input "37.9182783,40.13923330000001"
type Bilgileri "MerkezBağcılar Mahallesi Di̇yarbakir Oto Şanlıurfa Yolu Üzeri 4 Km, 21050 [GEOG…"
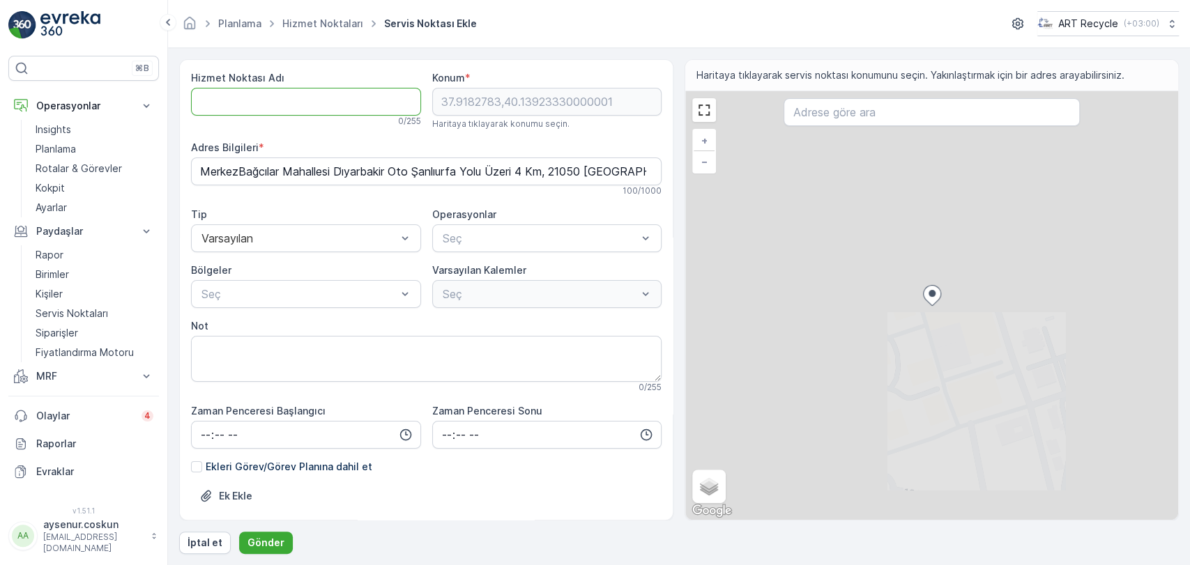
click at [228, 101] on Adı "Hizmet Noktası Adı" at bounding box center [306, 102] width 230 height 28
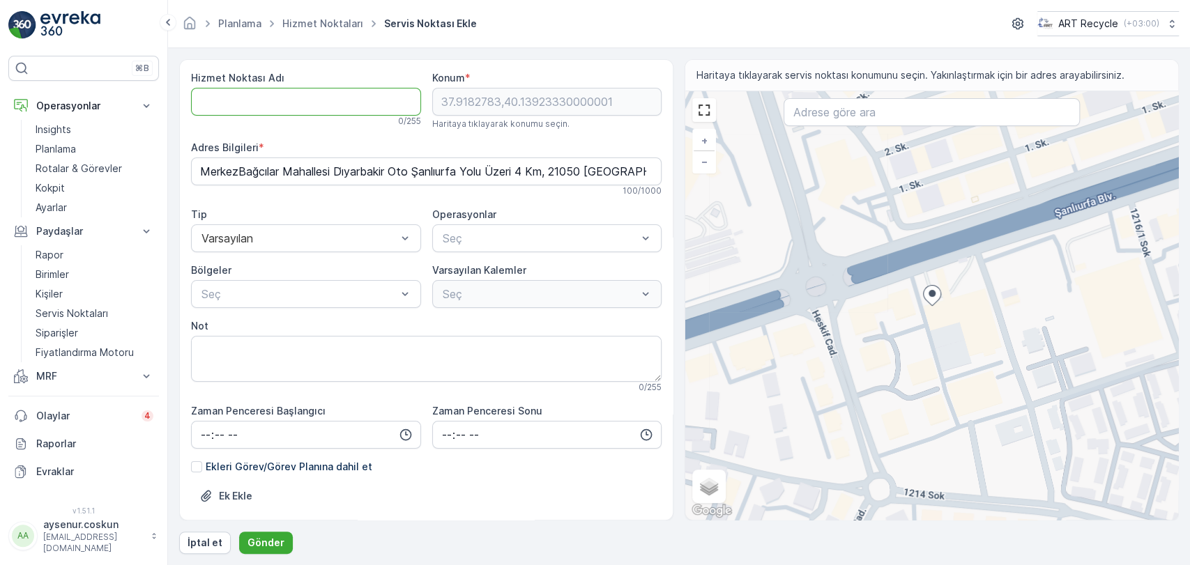
type Adı "d"
type Adı "DİYARBAKIR [PERSON_NAME]"
click at [514, 253] on div "Hizmet Noktası Adı DİYARBAKIR [PERSON_NAME] Bu isim mevcut 21 / 255 Konum * 37.…" at bounding box center [426, 392] width 471 height 643
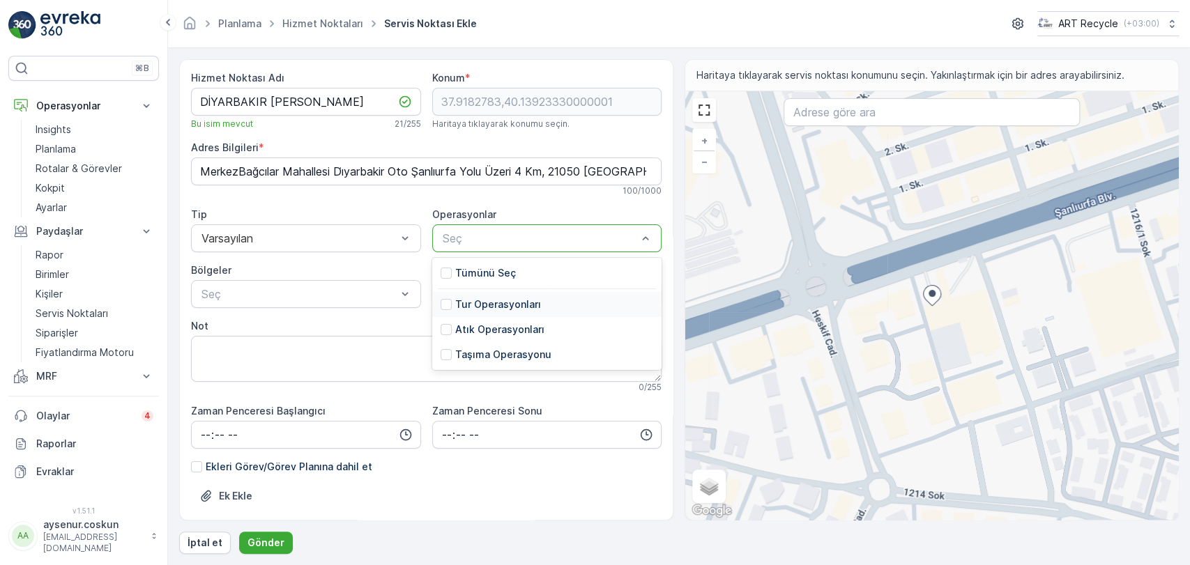
click at [489, 308] on p "Tur Operasyonları" at bounding box center [498, 305] width 86 height 14
click at [535, 236] on icon "Remove Tur Operasyonları" at bounding box center [539, 239] width 10 height 10
click at [513, 241] on div at bounding box center [540, 238] width 198 height 13
click at [484, 321] on div "Atık Operasyonları" at bounding box center [547, 329] width 230 height 25
click at [494, 309] on div "Hizmet Noktası Adı DİYARBAKIR [PERSON_NAME] Bu isim mevcut 21 / 255 Konum * 37.…" at bounding box center [426, 392] width 471 height 643
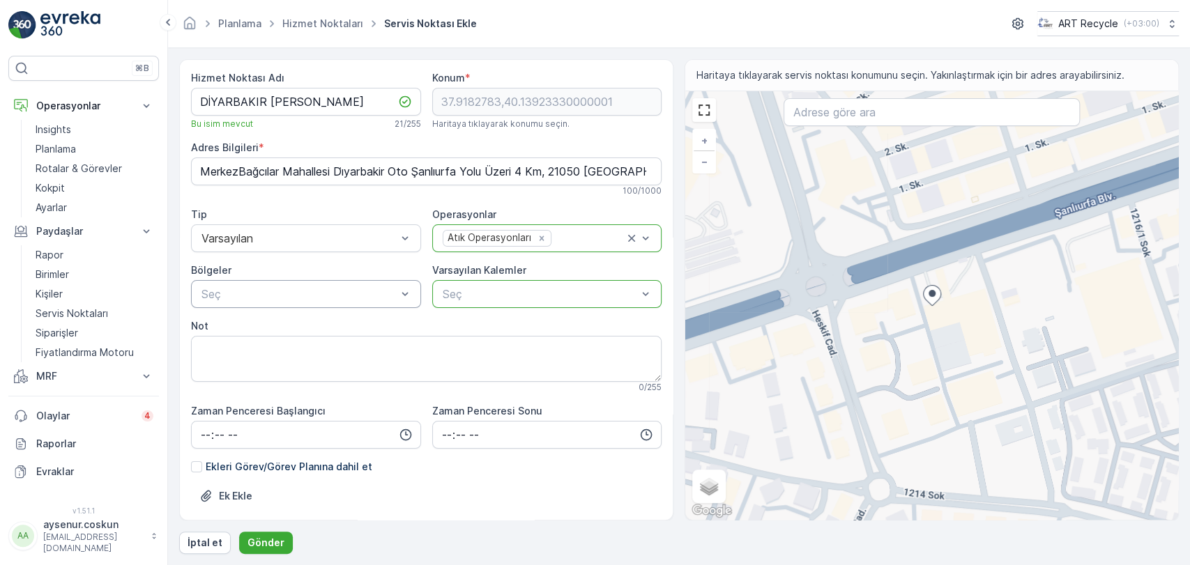
click at [501, 301] on p "Seç" at bounding box center [540, 294] width 195 height 17
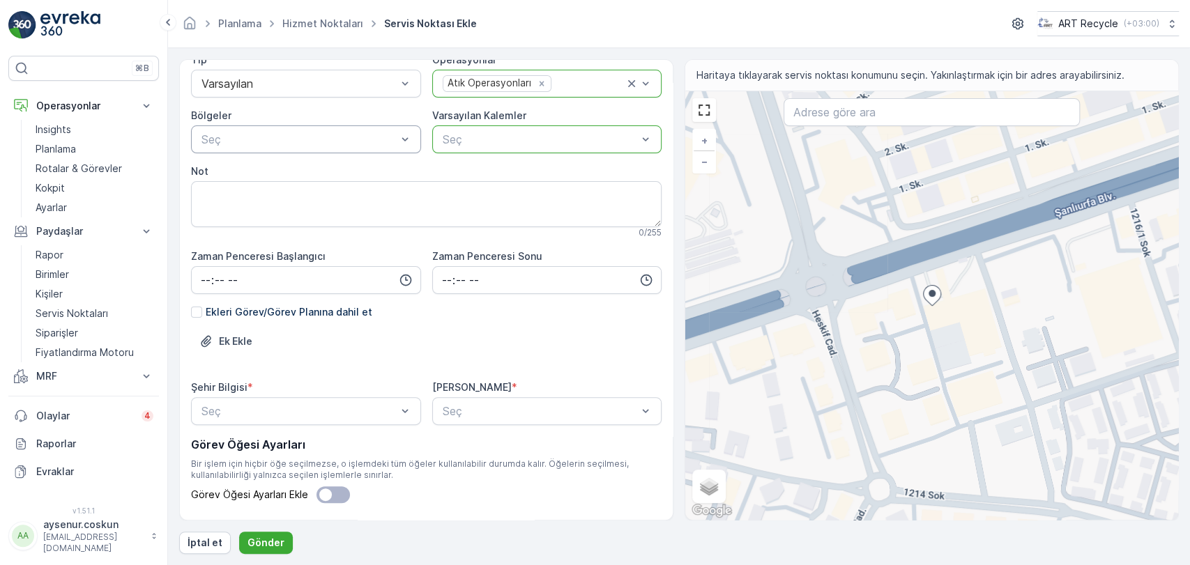
scroll to position [193, 0]
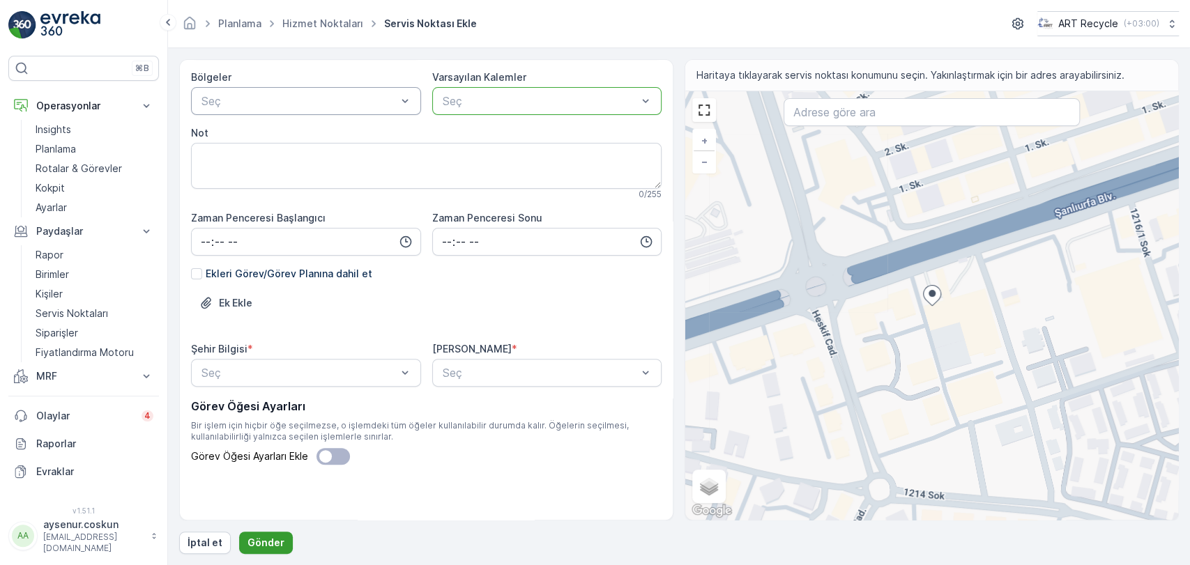
click at [264, 548] on p "Gönder" at bounding box center [265, 543] width 37 height 14
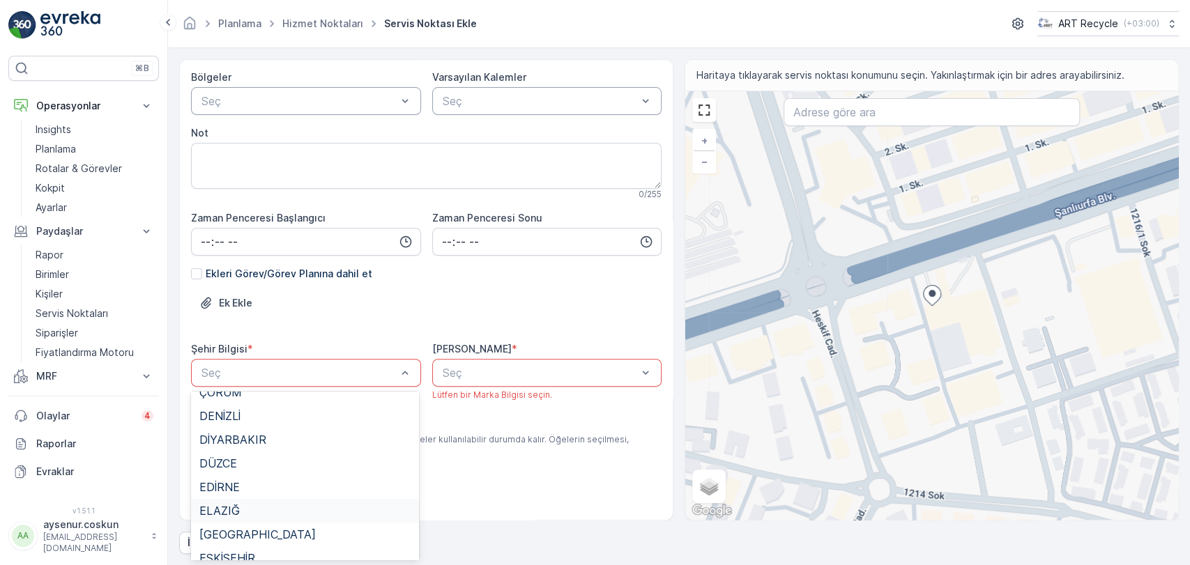
scroll to position [464, 0]
click at [237, 412] on span "DİYARBAKIR" at bounding box center [232, 416] width 67 height 13
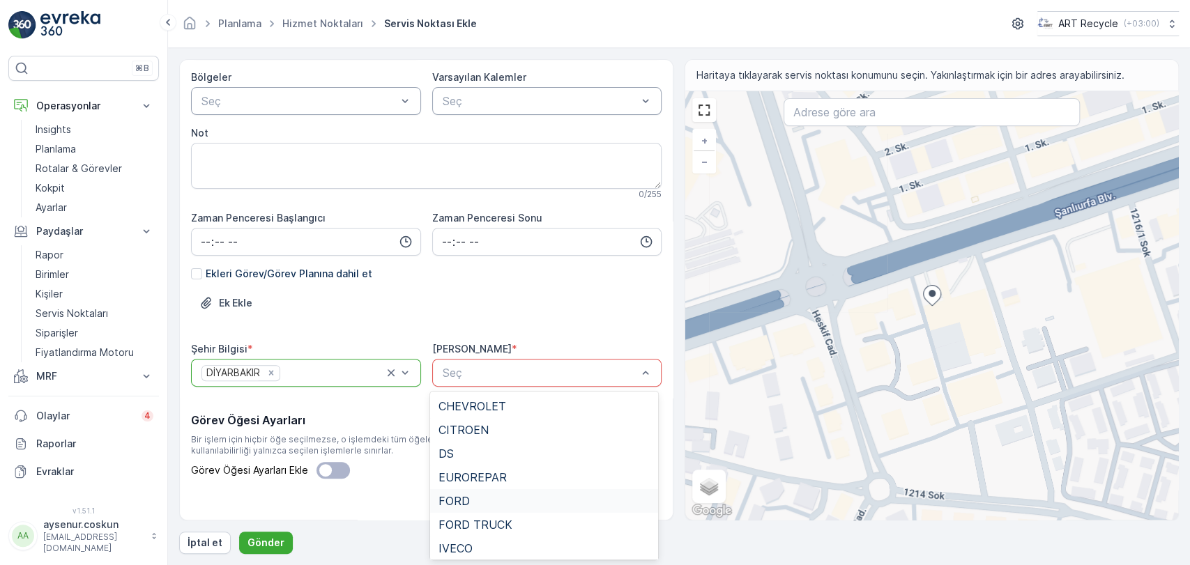
click at [505, 498] on div "FORD" at bounding box center [543, 501] width 211 height 13
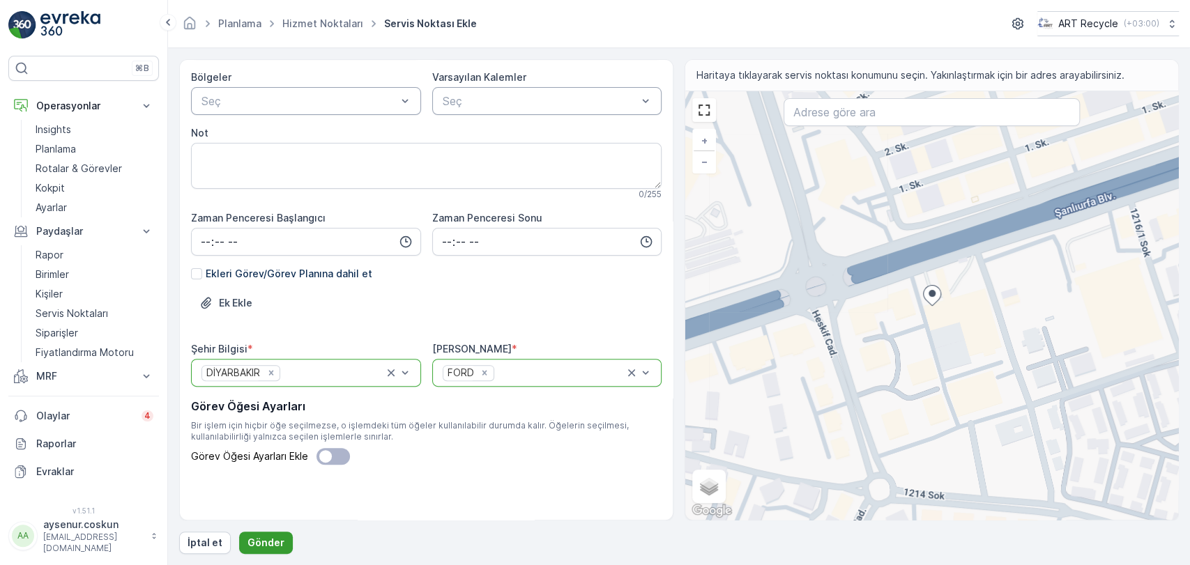
click at [278, 547] on p "Gönder" at bounding box center [265, 543] width 37 height 14
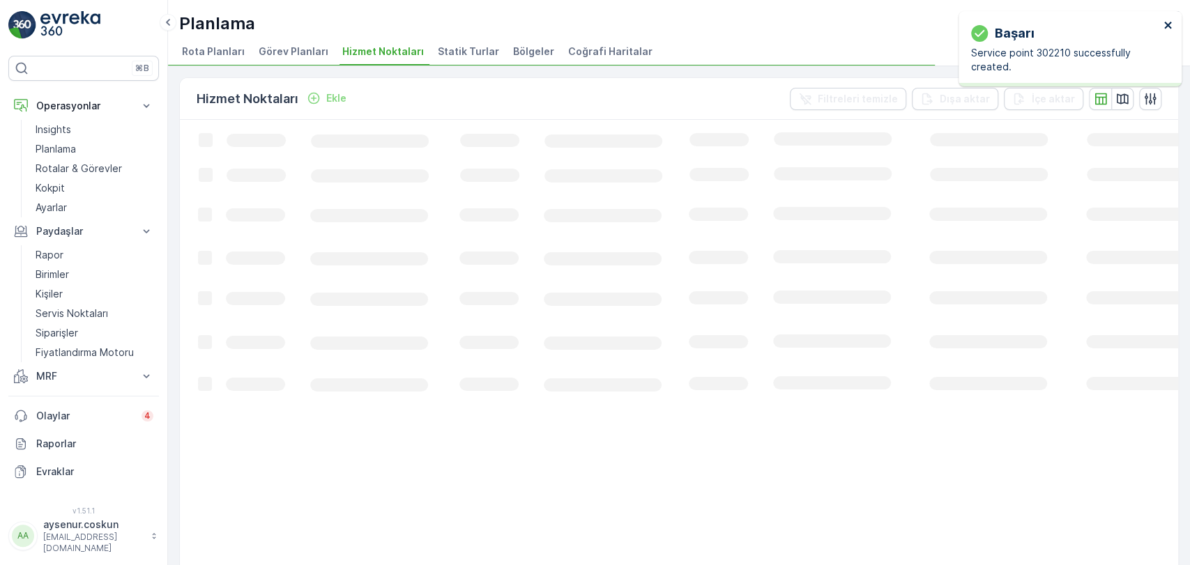
click at [1165, 27] on icon "close" at bounding box center [1167, 25] width 7 height 7
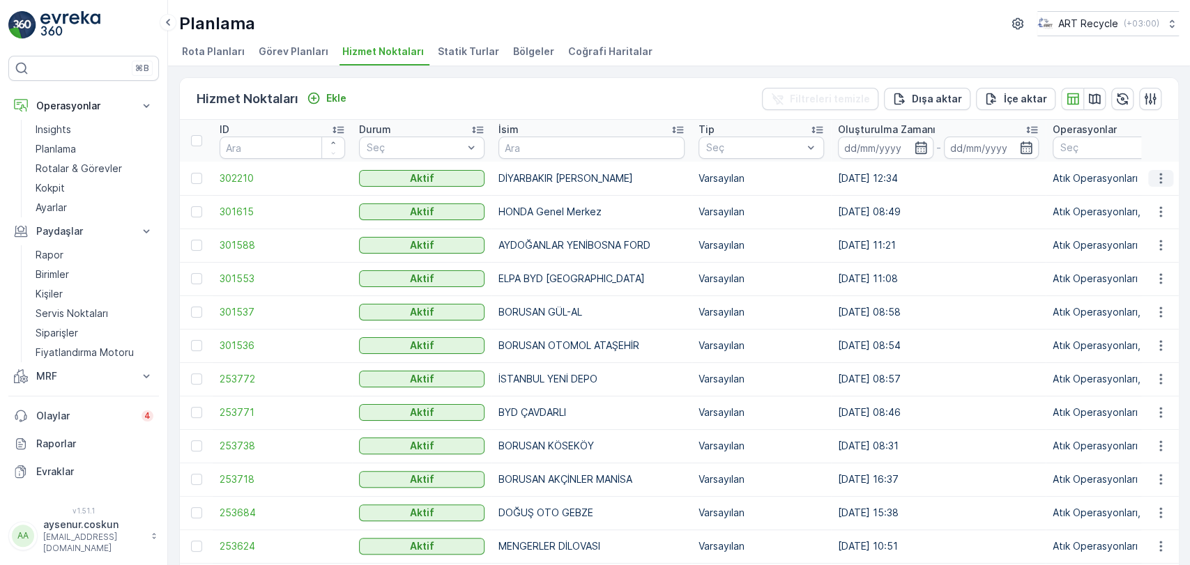
click at [1159, 179] on icon "button" at bounding box center [1161, 178] width 14 height 14
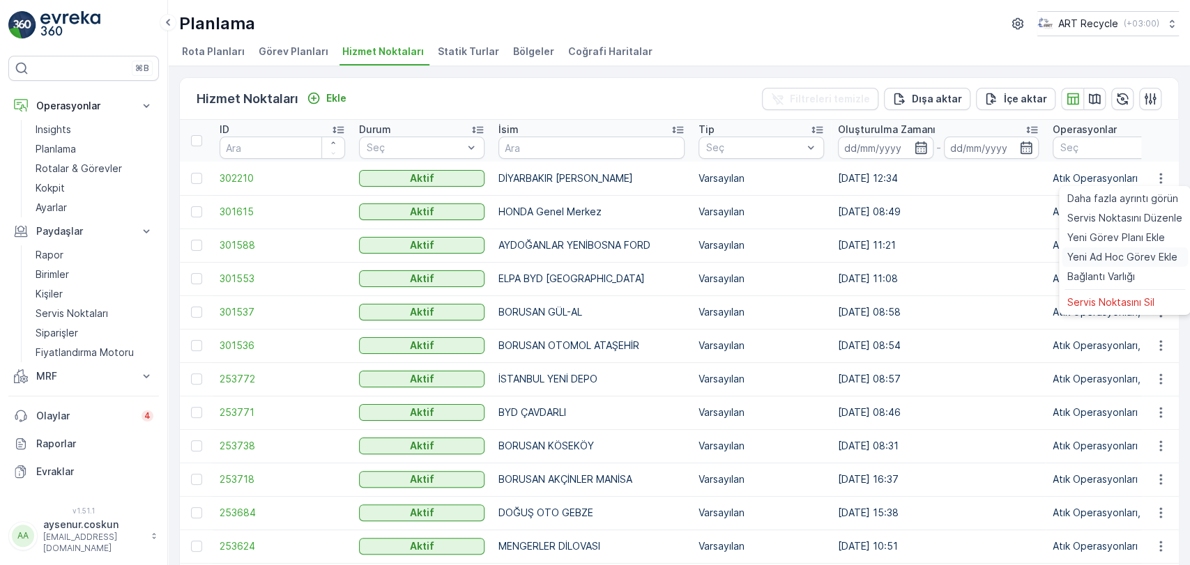
click at [1114, 264] on span "Yeni Ad Hoc Görev Ekle" at bounding box center [1122, 257] width 110 height 14
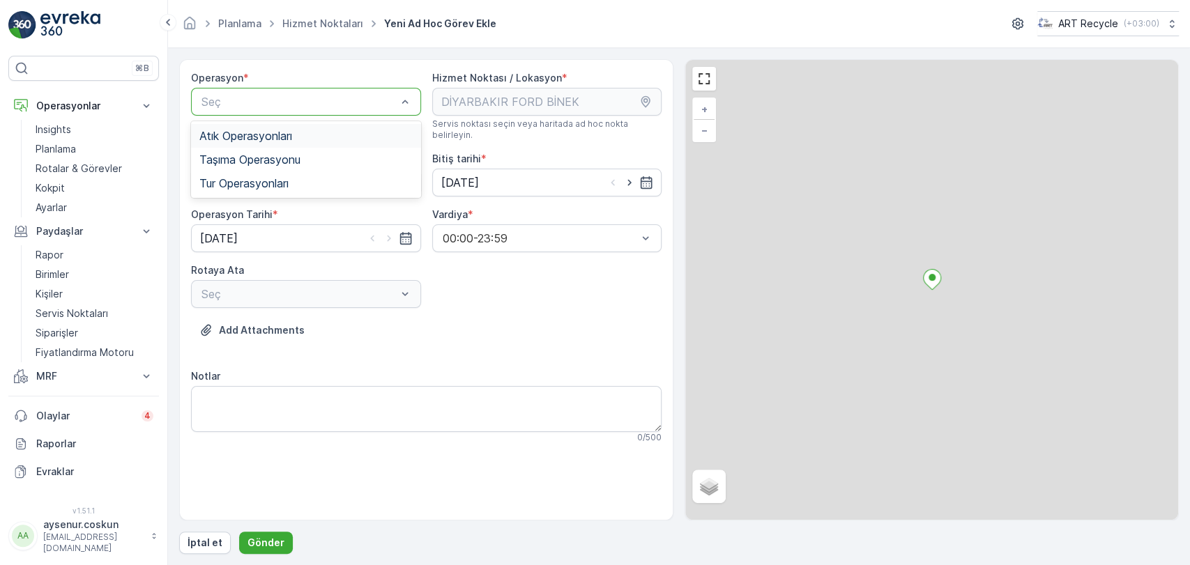
click at [282, 141] on span "Atık Operasyonları" at bounding box center [245, 136] width 93 height 13
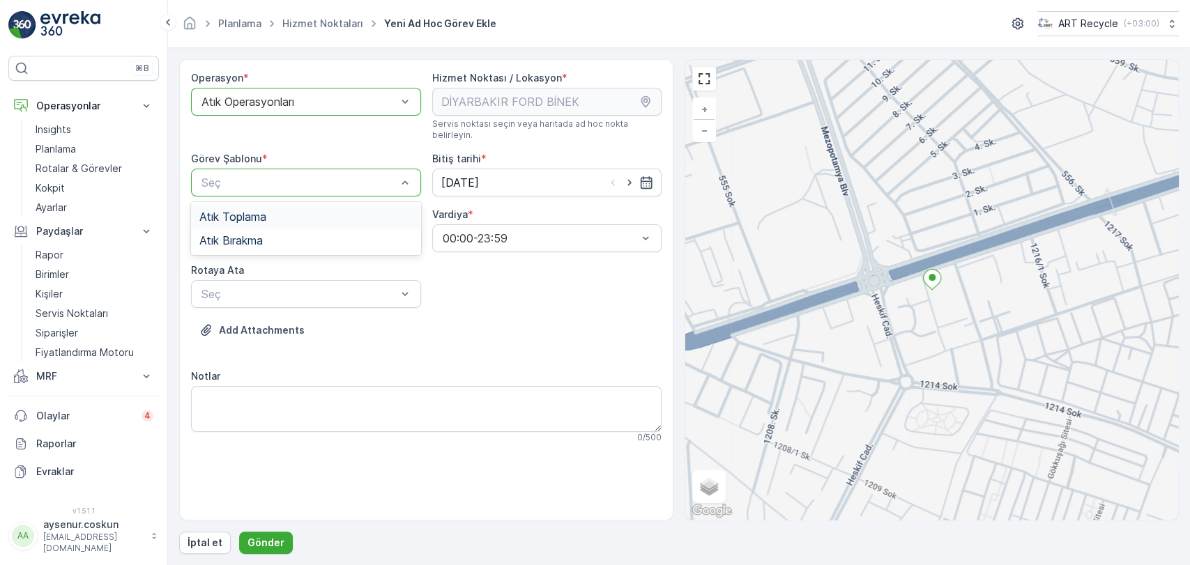
click at [303, 181] on div "Seç" at bounding box center [306, 183] width 230 height 28
click at [295, 211] on div "Atık Toplama" at bounding box center [305, 217] width 213 height 13
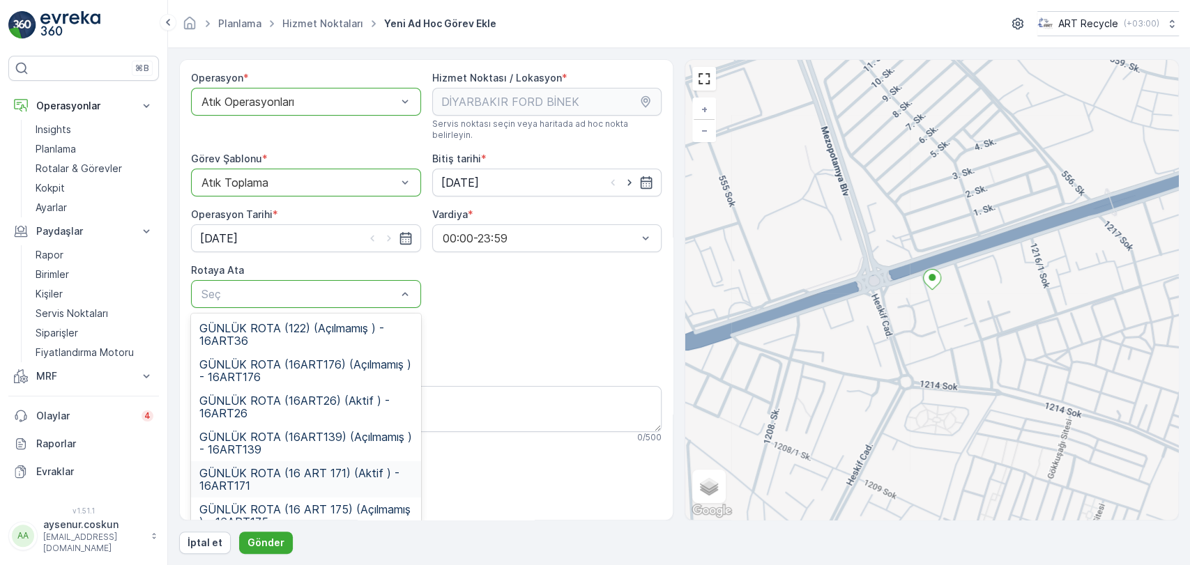
click at [367, 467] on span "GÜNLÜK ROTA (16 ART 171) (Aktif ) - 16ART171" at bounding box center [305, 479] width 213 height 25
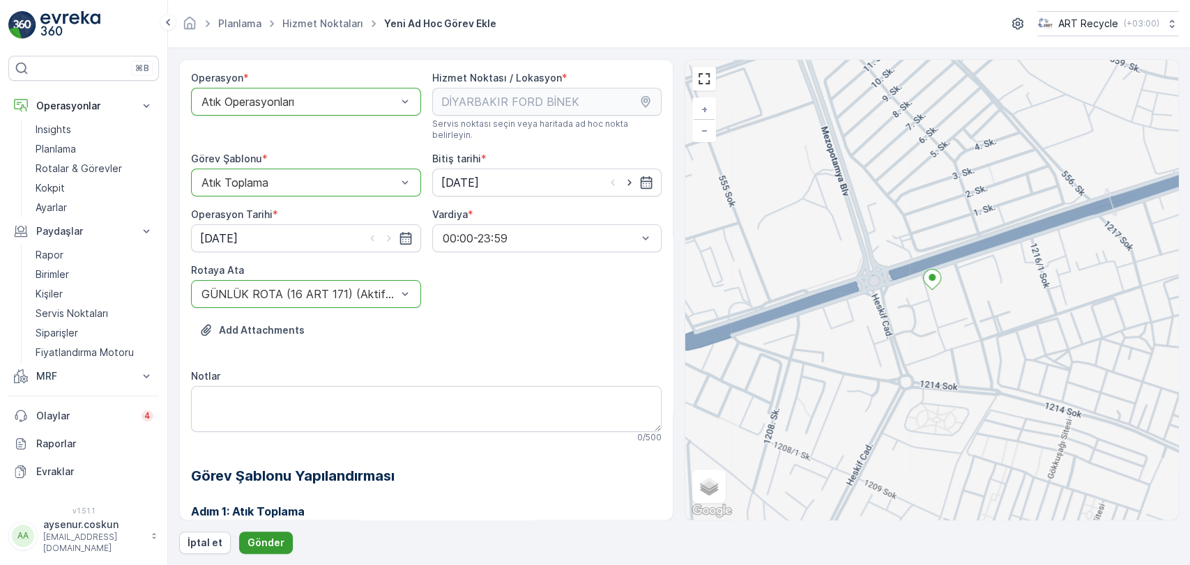
click at [254, 547] on p "Gönder" at bounding box center [265, 543] width 37 height 14
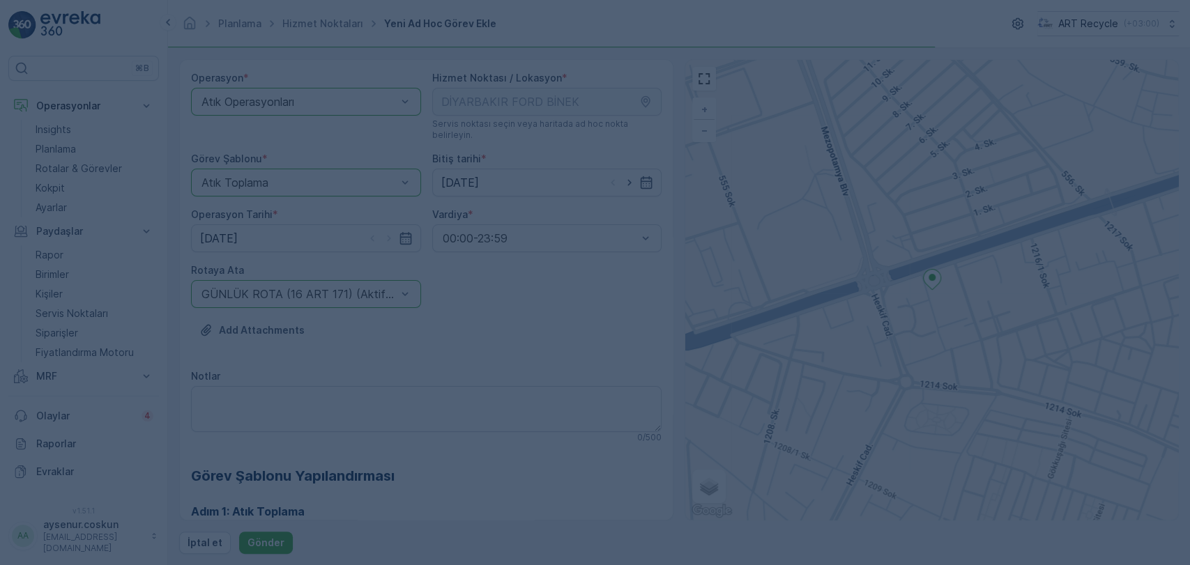
drag, startPoint x: 117, startPoint y: 59, endPoint x: 144, endPoint y: 64, distance: 27.1
click at [128, 60] on div at bounding box center [595, 282] width 1190 height 565
